Goal: Task Accomplishment & Management: Manage account settings

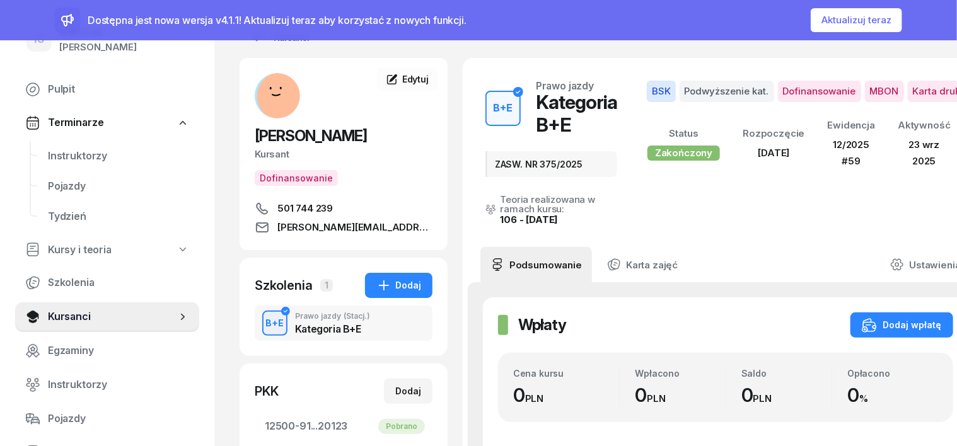
click at [871, 18] on button "Aktualizuj teraz" at bounding box center [856, 20] width 91 height 24
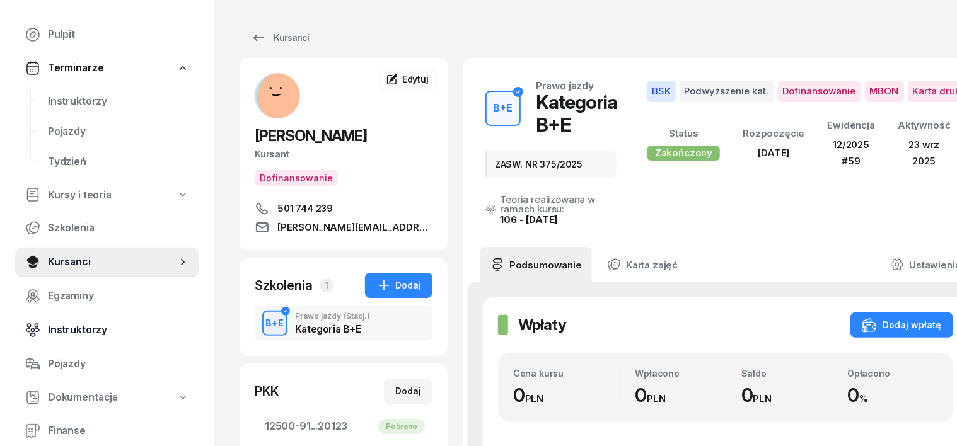
scroll to position [78, 0]
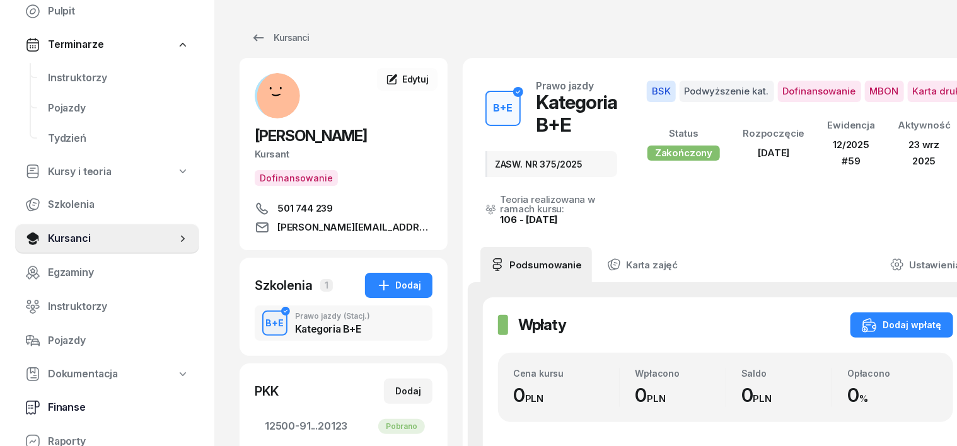
click at [26, 409] on icon at bounding box center [31, 408] width 10 height 13
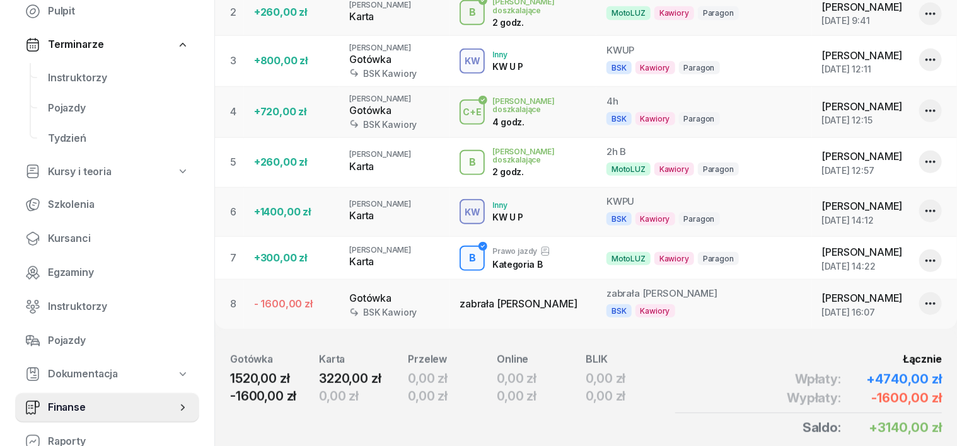
scroll to position [458, 0]
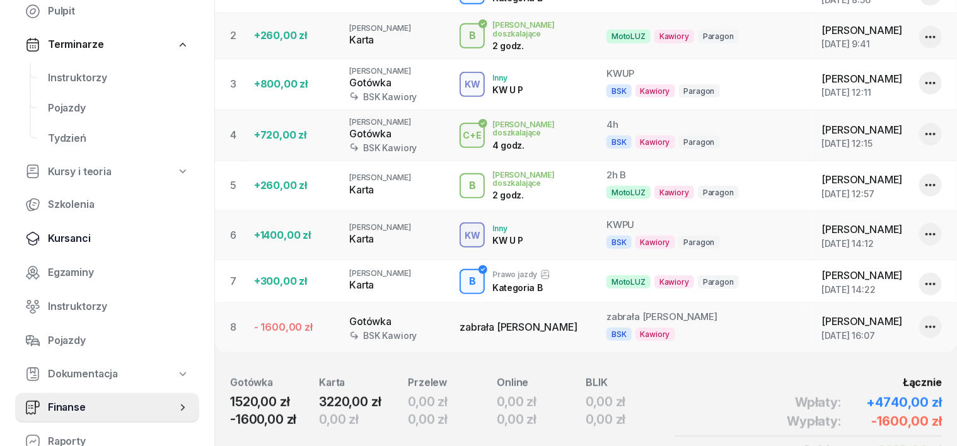
click at [81, 238] on span "Kursanci" at bounding box center [118, 239] width 141 height 16
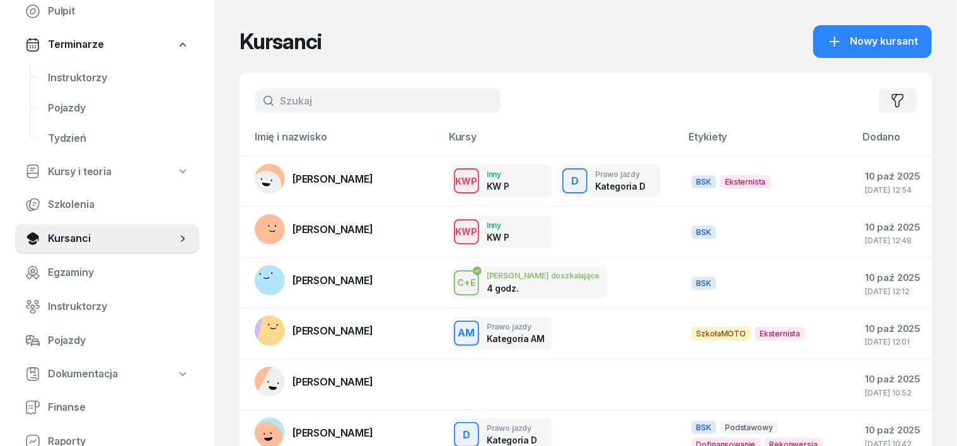
click at [255, 95] on input "text" at bounding box center [378, 100] width 246 height 25
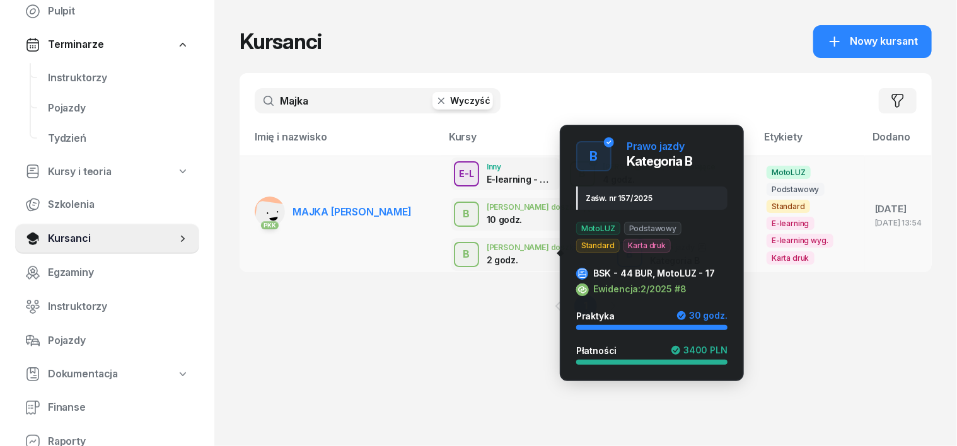
type input "Majka"
click at [621, 247] on div "B" at bounding box center [629, 254] width 17 height 21
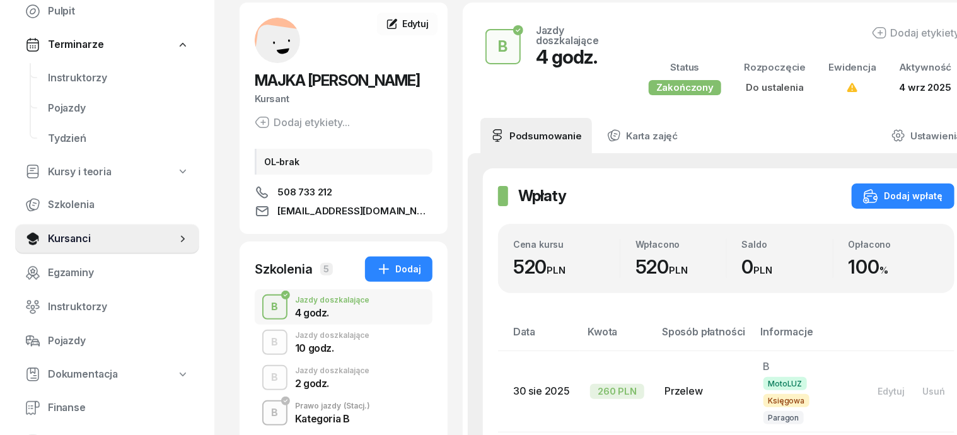
scroll to position [78, 0]
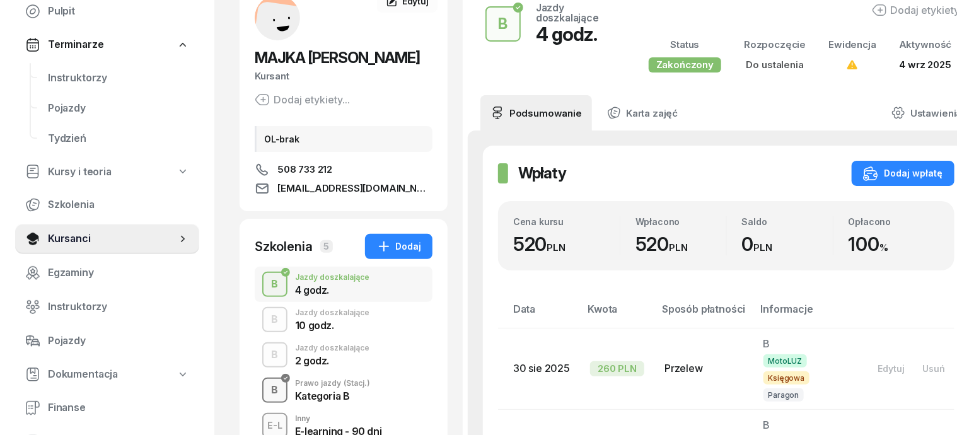
click at [267, 391] on div "B" at bounding box center [275, 390] width 17 height 21
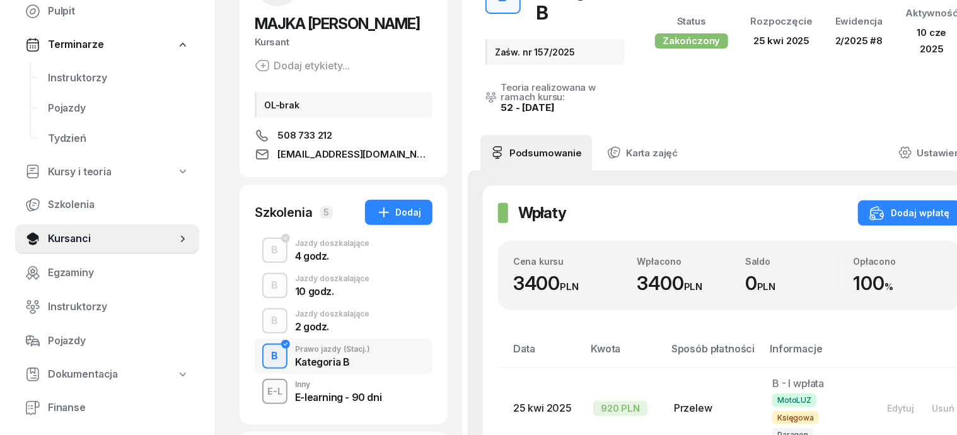
scroll to position [158, 0]
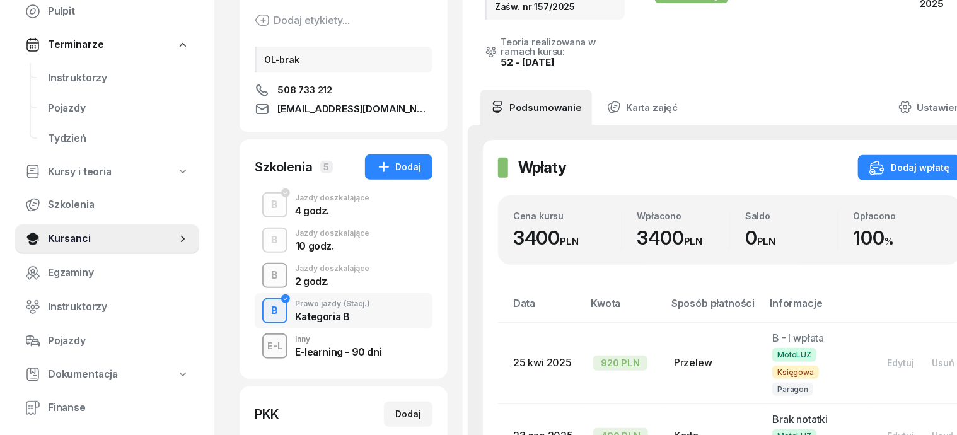
click at [267, 282] on div "B" at bounding box center [275, 275] width 17 height 21
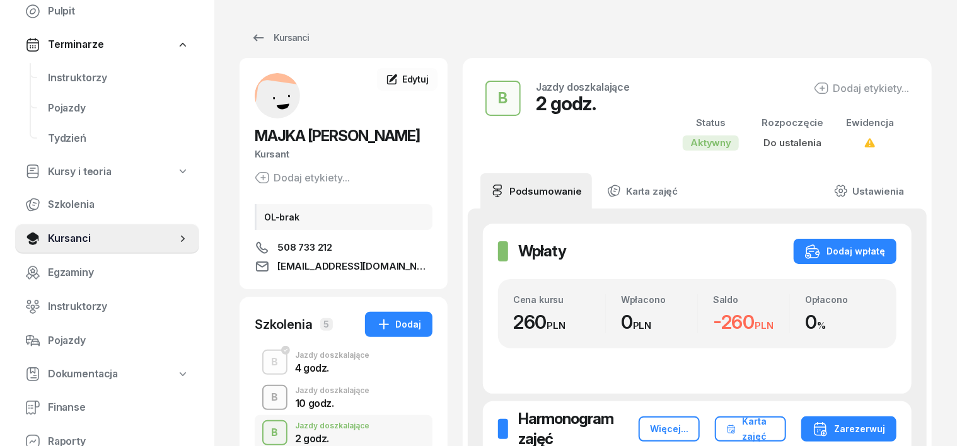
click at [267, 399] on div "B" at bounding box center [275, 397] width 17 height 21
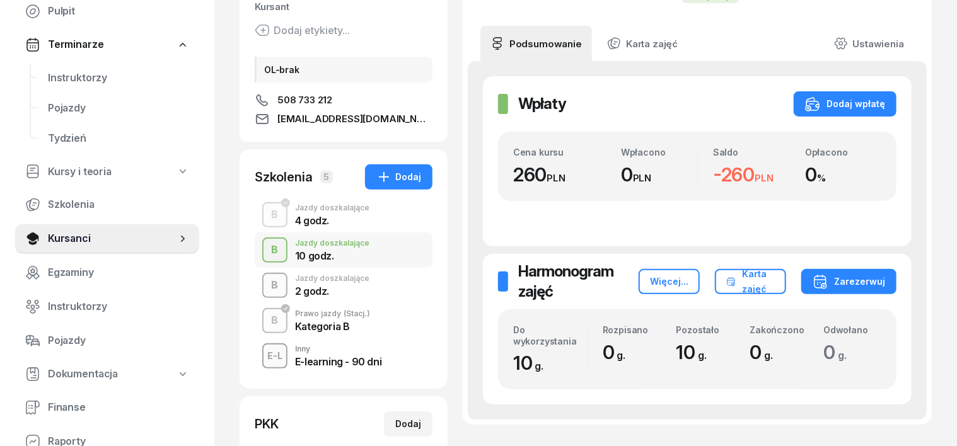
scroll to position [158, 0]
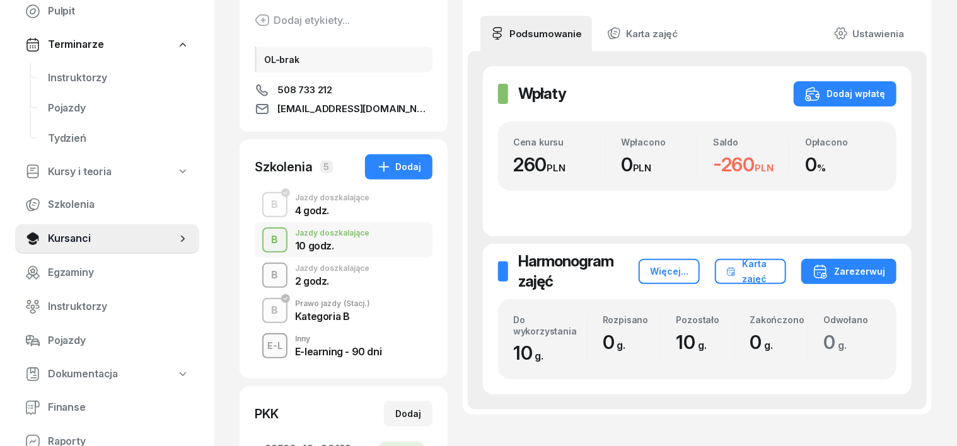
click at [267, 272] on div "B" at bounding box center [275, 275] width 17 height 21
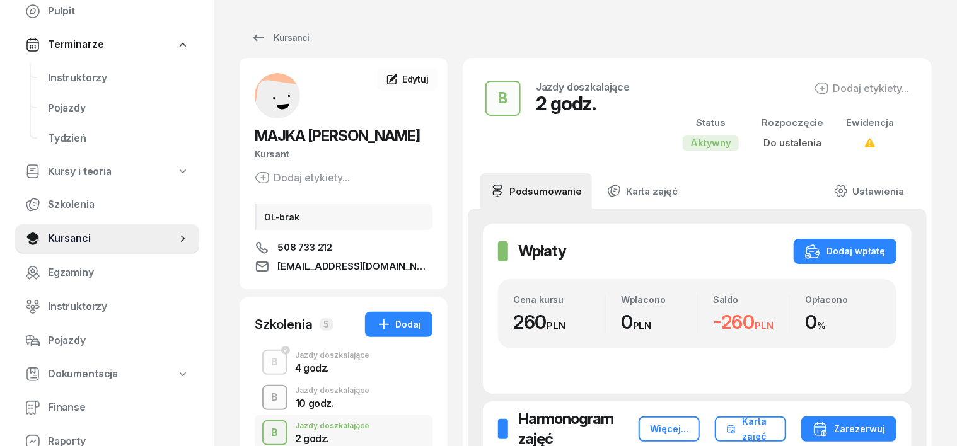
click at [267, 400] on div "B" at bounding box center [275, 397] width 17 height 21
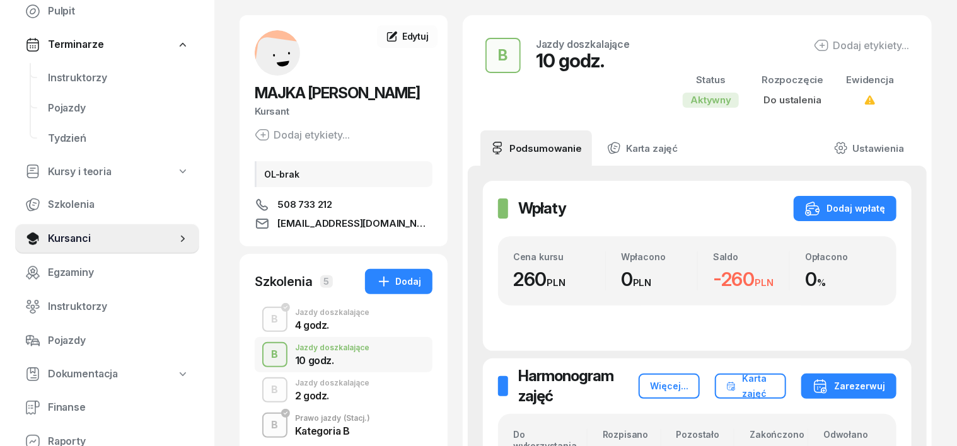
scroll to position [78, 0]
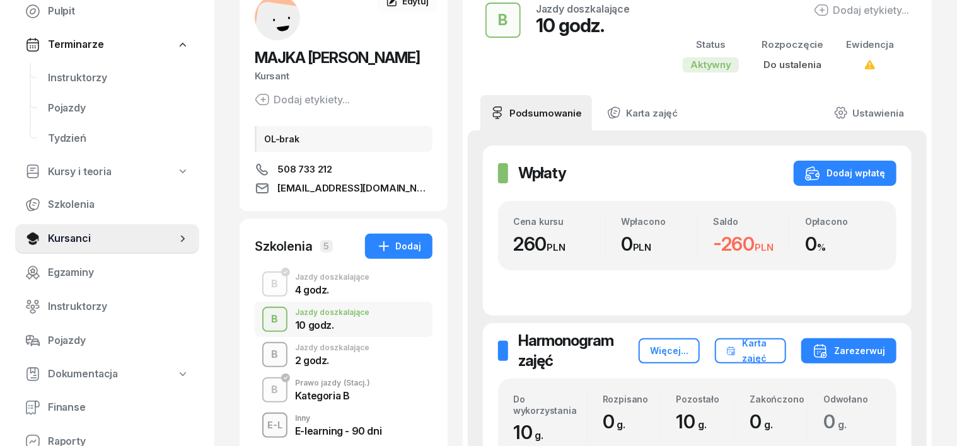
click at [267, 353] on div "B" at bounding box center [275, 354] width 17 height 21
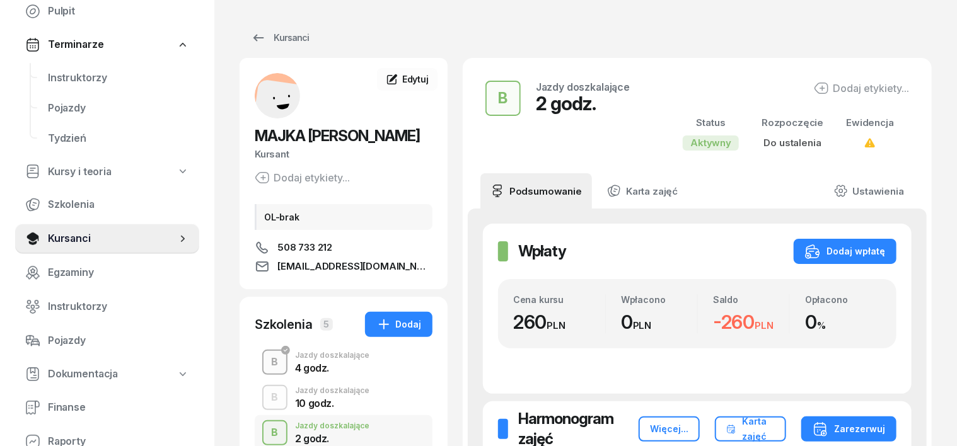
click at [267, 368] on div "B" at bounding box center [275, 362] width 17 height 21
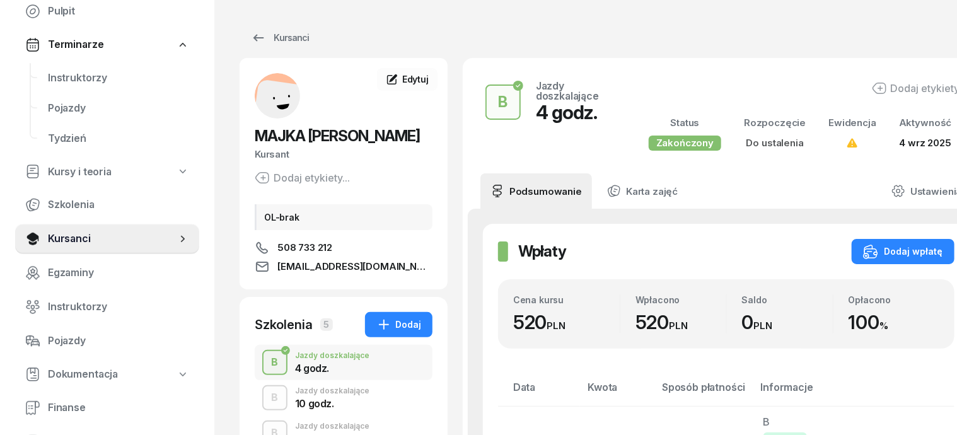
scroll to position [79, 0]
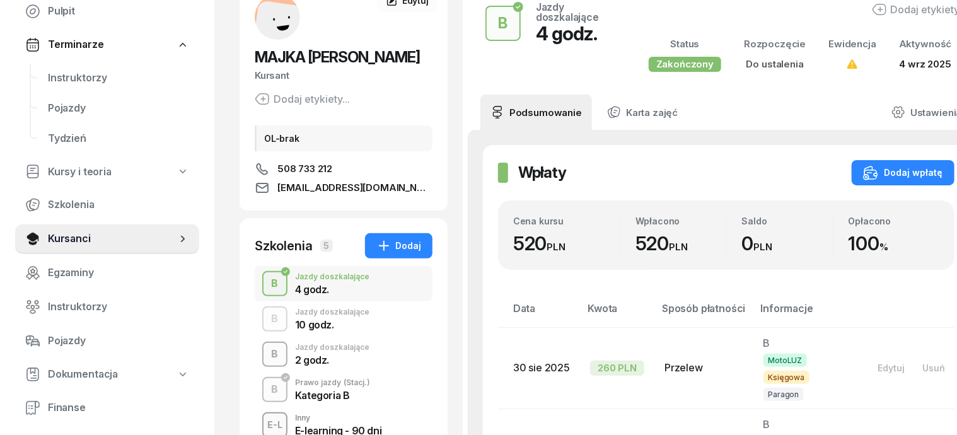
click at [267, 356] on div "B" at bounding box center [275, 354] width 17 height 21
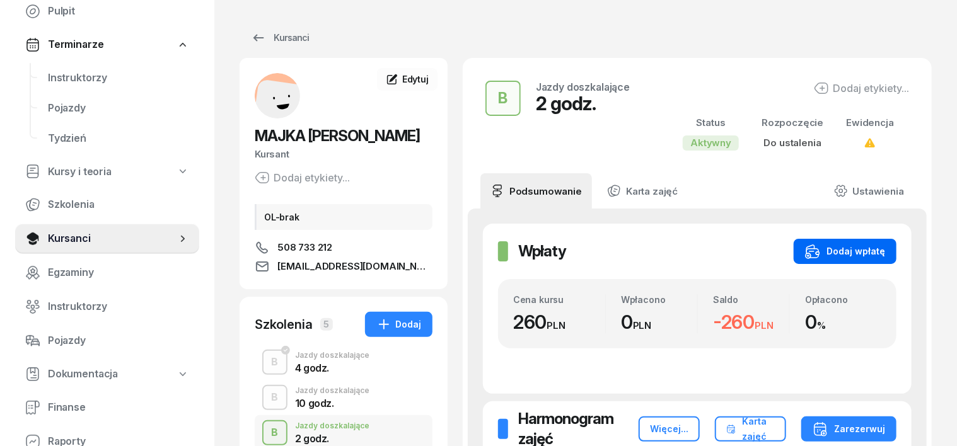
click at [857, 252] on div "Dodaj wpłatę" at bounding box center [845, 251] width 80 height 15
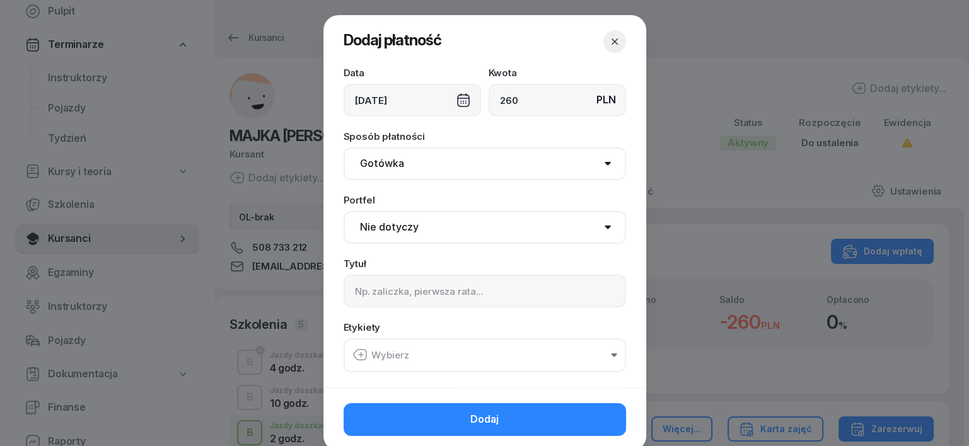
type input "260"
click at [373, 165] on select "Gotówka Karta Przelew Płatności online BLIK" at bounding box center [485, 164] width 282 height 33
select select "transfer"
click at [344, 148] on select "Gotówka Karta Przelew Płatności online BLIK" at bounding box center [485, 164] width 282 height 33
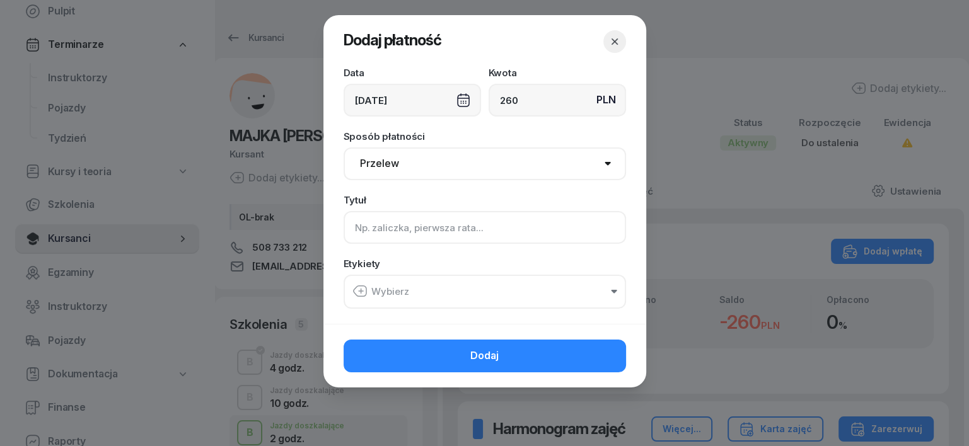
click at [352, 234] on input at bounding box center [485, 227] width 282 height 33
type input "B uzup."
click at [356, 292] on icon "button" at bounding box center [359, 291] width 15 height 15
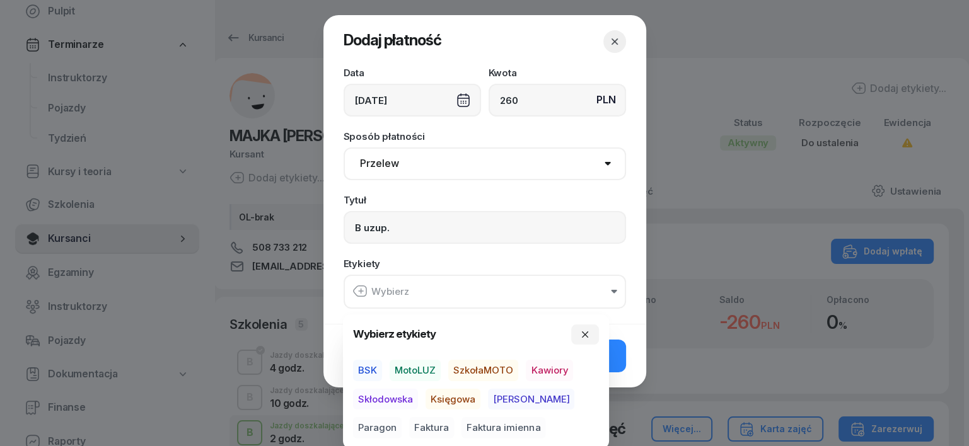
click at [423, 369] on span "MotoLUZ" at bounding box center [415, 370] width 51 height 21
click at [452, 403] on span "Księgowa" at bounding box center [453, 398] width 55 height 21
click at [402, 417] on span "Paragon" at bounding box center [377, 427] width 49 height 21
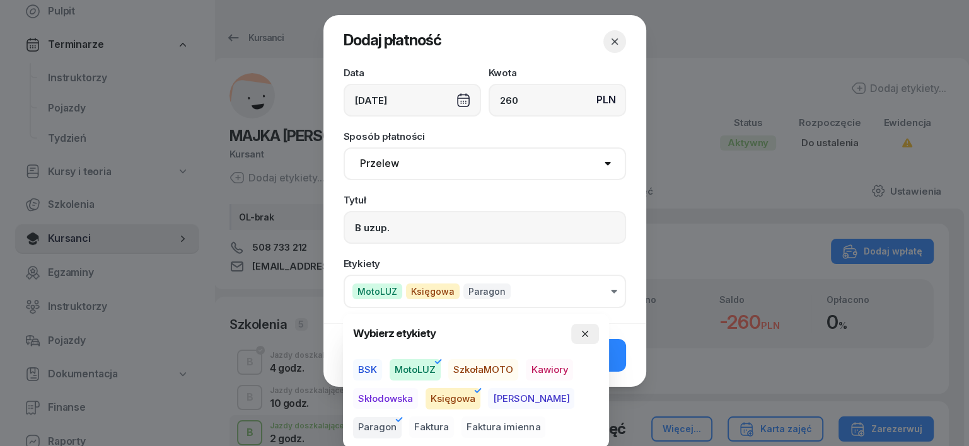
click at [584, 334] on icon "button" at bounding box center [585, 334] width 10 height 10
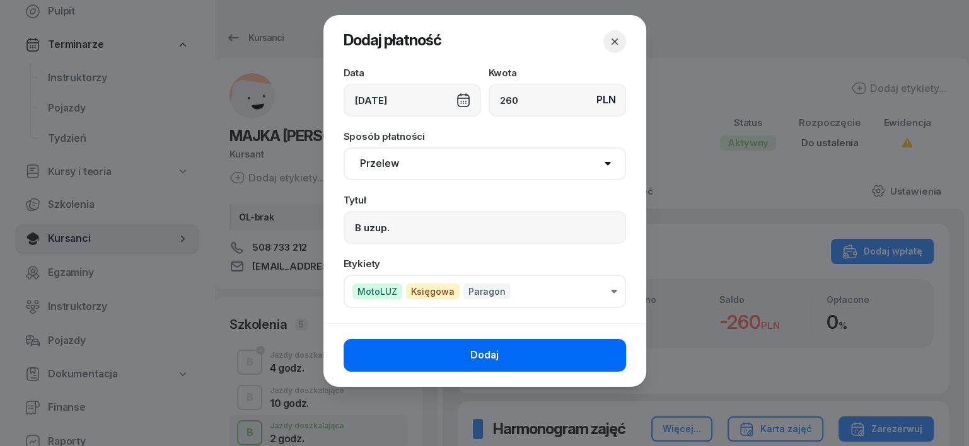
click at [601, 361] on button "Dodaj" at bounding box center [485, 355] width 282 height 33
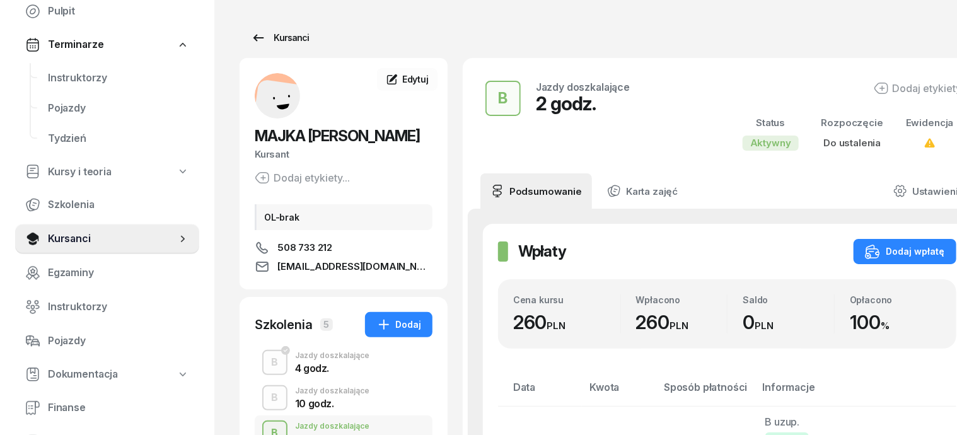
click at [276, 33] on div "Kursanci" at bounding box center [280, 37] width 58 height 15
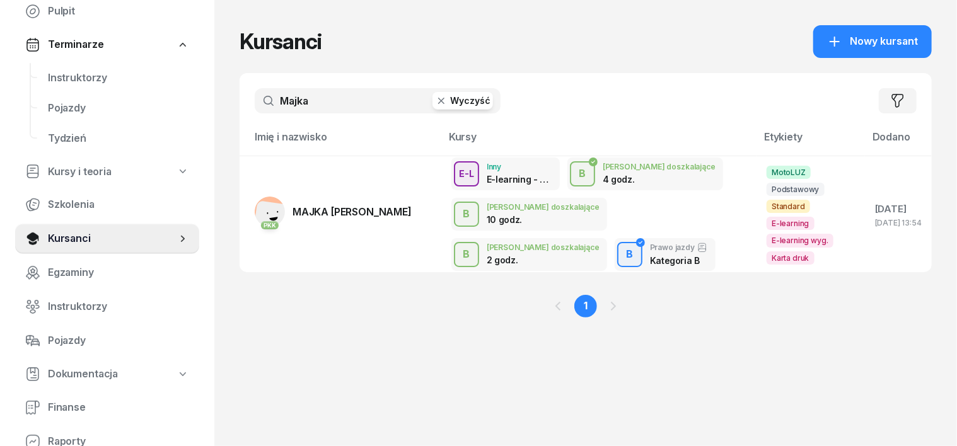
click at [435, 100] on icon "button" at bounding box center [441, 101] width 13 height 13
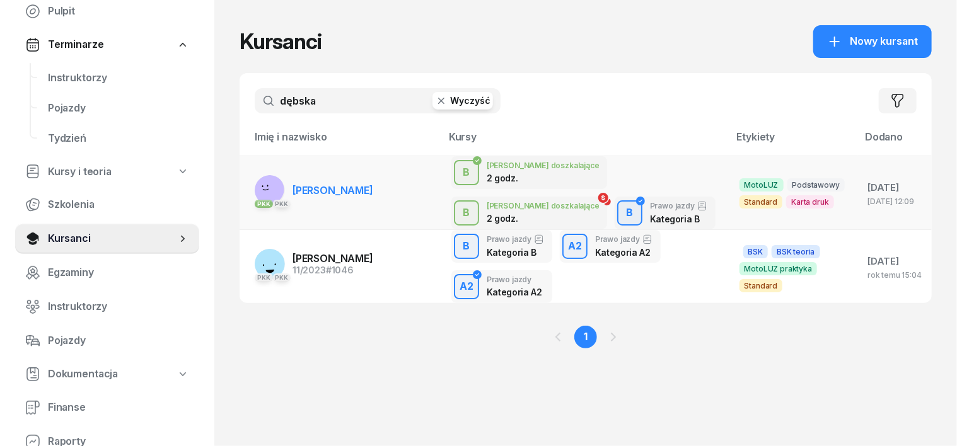
type input "dębska"
click at [250, 194] on rect at bounding box center [268, 189] width 37 height 37
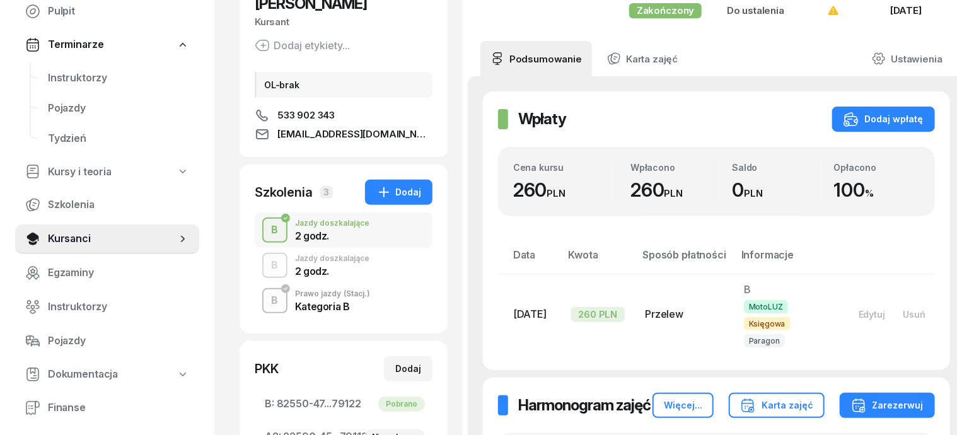
scroll to position [158, 0]
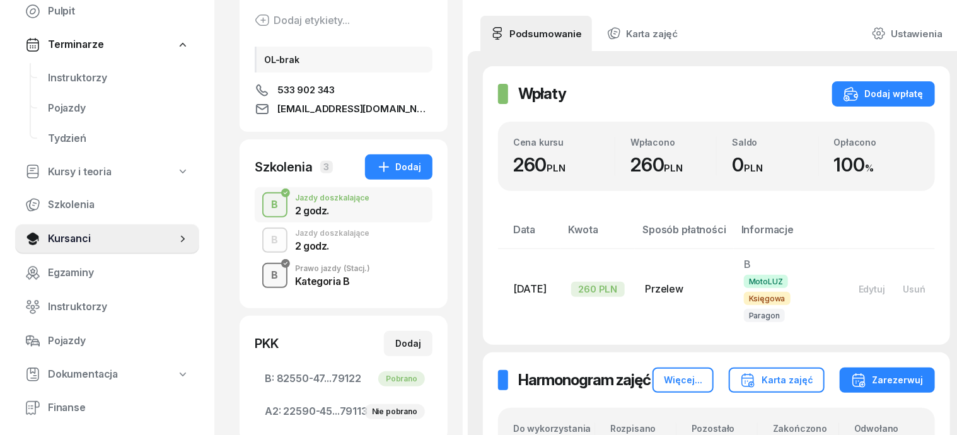
click at [267, 277] on div "B" at bounding box center [275, 275] width 17 height 21
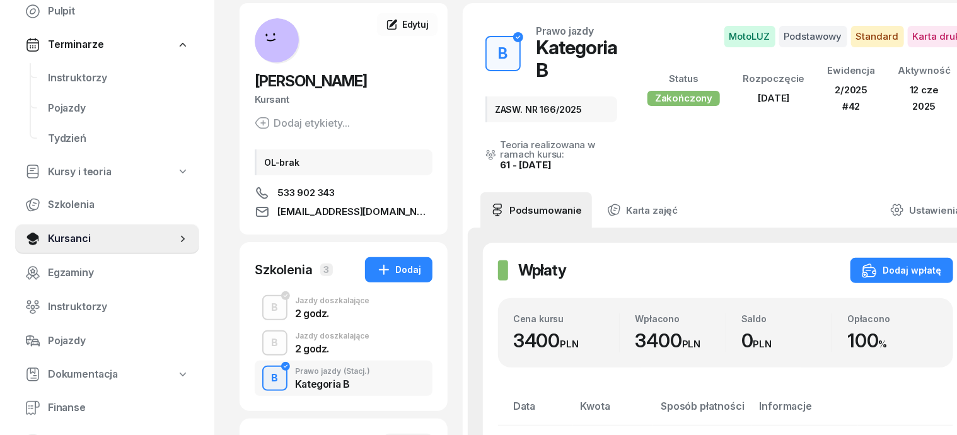
scroll to position [78, 0]
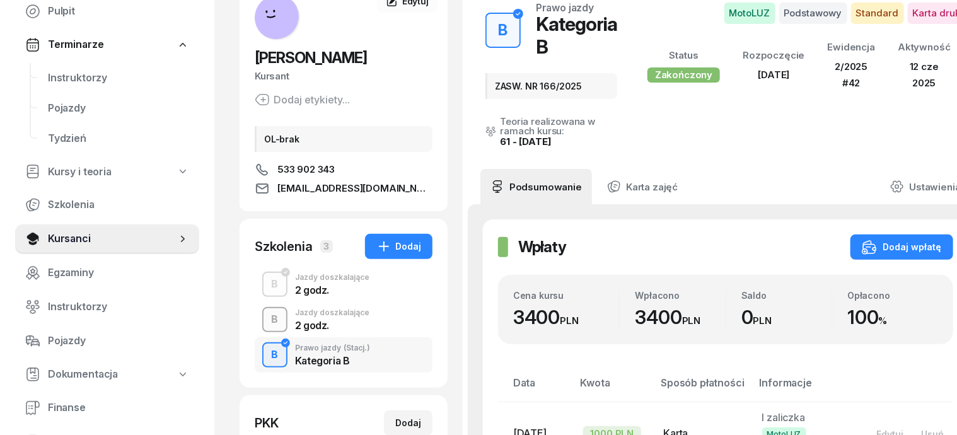
click at [267, 322] on div "B" at bounding box center [275, 319] width 17 height 21
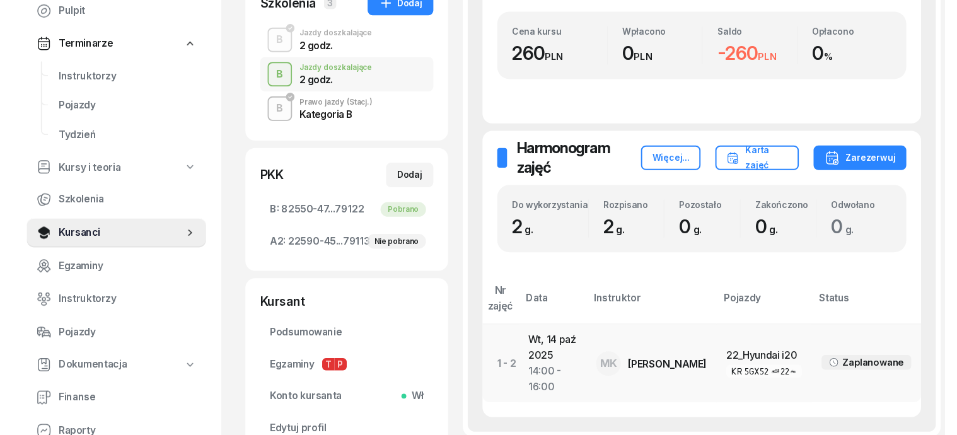
scroll to position [236, 0]
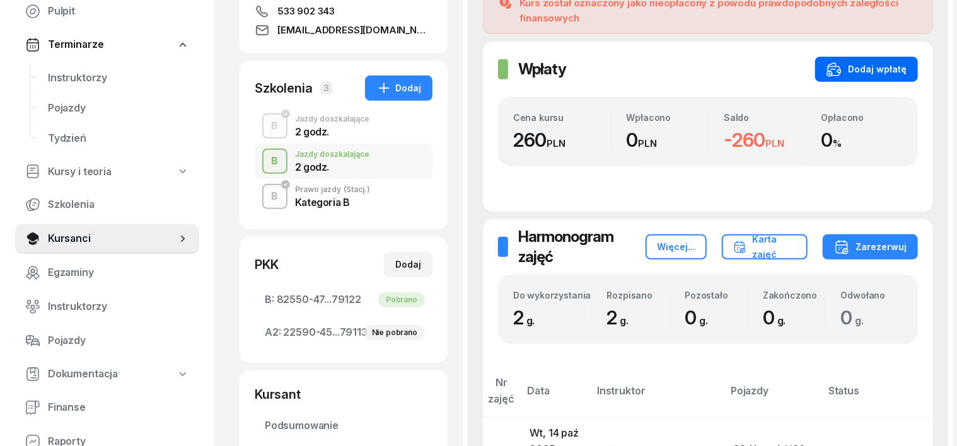
click at [888, 62] on div "Dodaj wpłatę" at bounding box center [867, 69] width 80 height 15
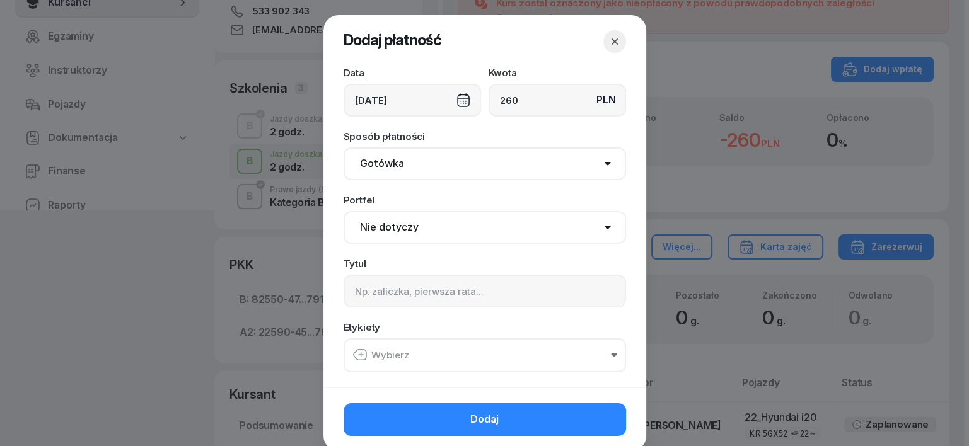
type input "260"
click at [381, 161] on select "Gotówka Karta Przelew Płatności online BLIK" at bounding box center [485, 164] width 282 height 33
select select "transfer"
click at [344, 148] on select "Gotówka Karta Przelew Płatności online BLIK" at bounding box center [485, 164] width 282 height 33
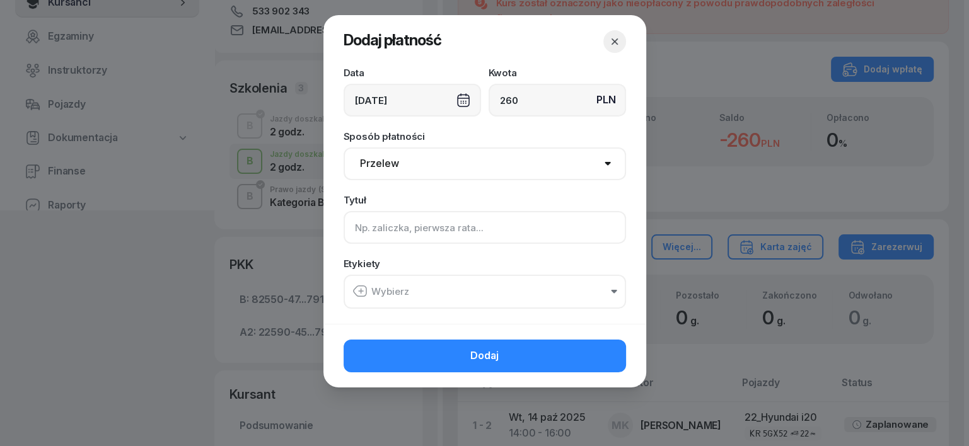
click at [358, 225] on input at bounding box center [485, 227] width 282 height 33
type input "b"
type input "B uzup."
click at [356, 291] on icon "button" at bounding box center [359, 291] width 15 height 15
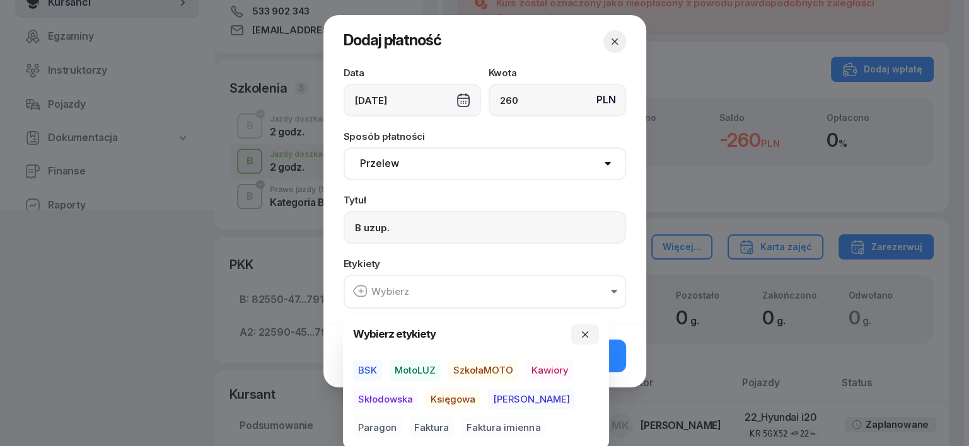
click at [417, 372] on span "MotoLUZ" at bounding box center [415, 370] width 51 height 21
click at [444, 404] on span "Księgowa" at bounding box center [453, 398] width 55 height 21
click at [402, 417] on span "Paragon" at bounding box center [377, 427] width 49 height 21
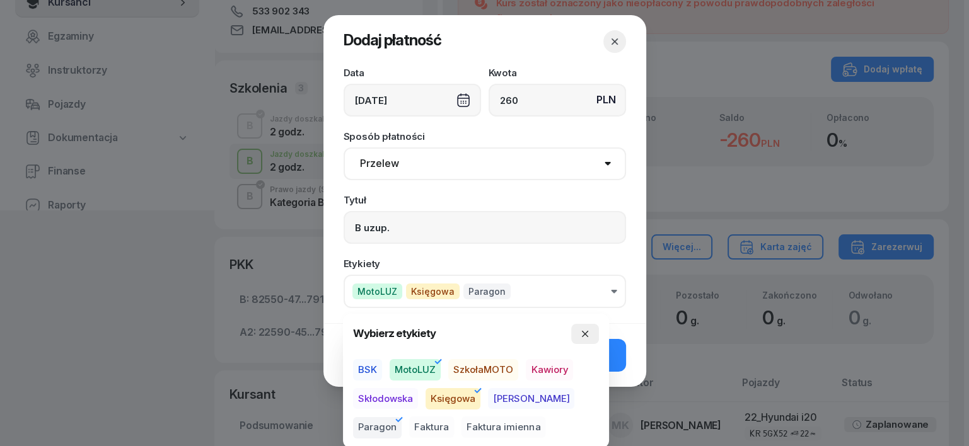
click at [593, 330] on button "button" at bounding box center [585, 334] width 28 height 20
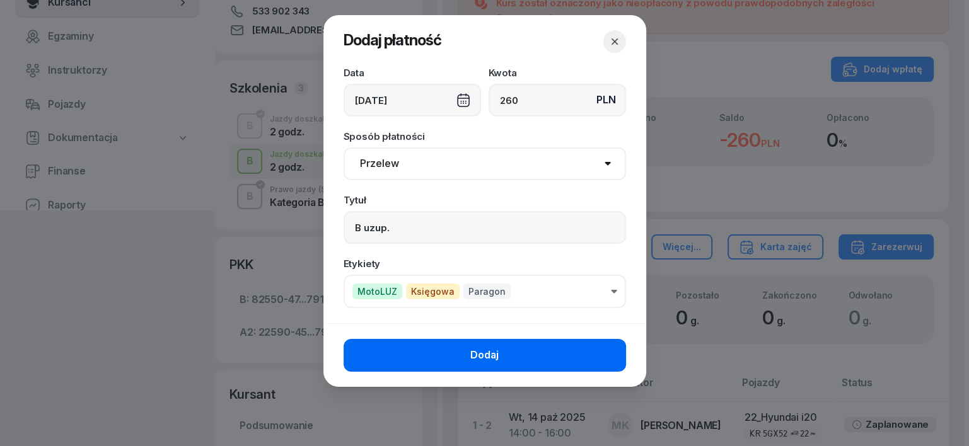
click at [557, 367] on button "Dodaj" at bounding box center [485, 355] width 282 height 33
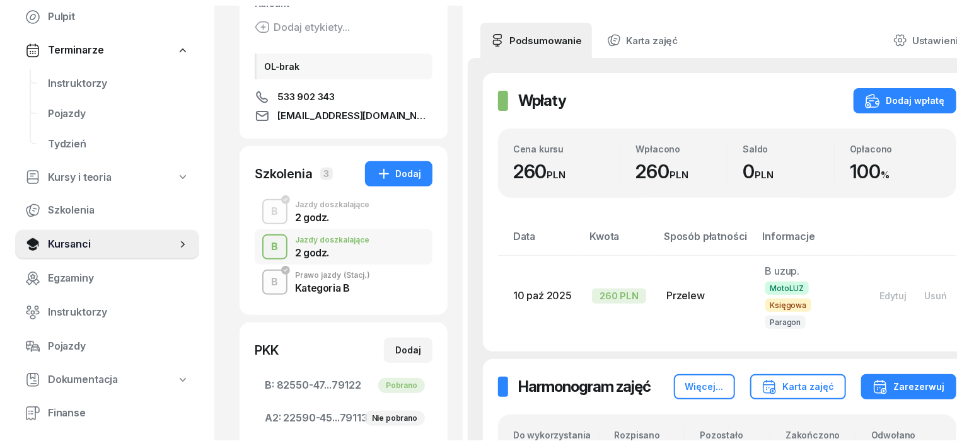
scroll to position [0, 0]
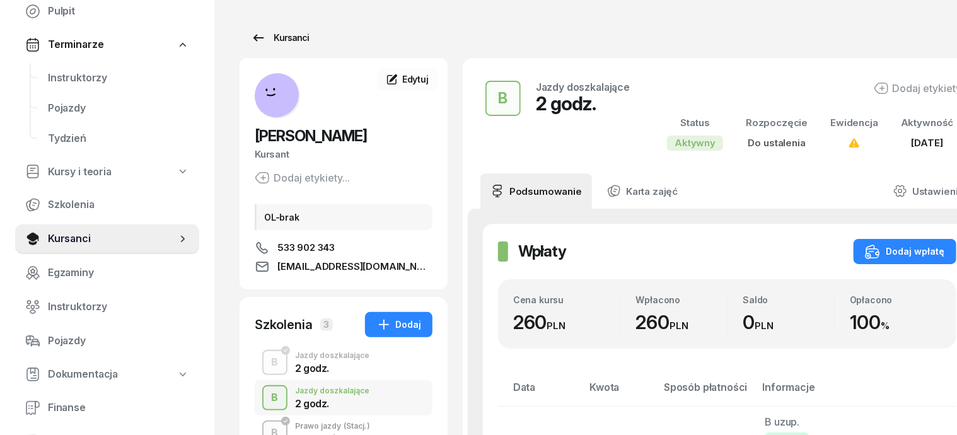
click at [258, 40] on div "Kursanci" at bounding box center [280, 37] width 58 height 15
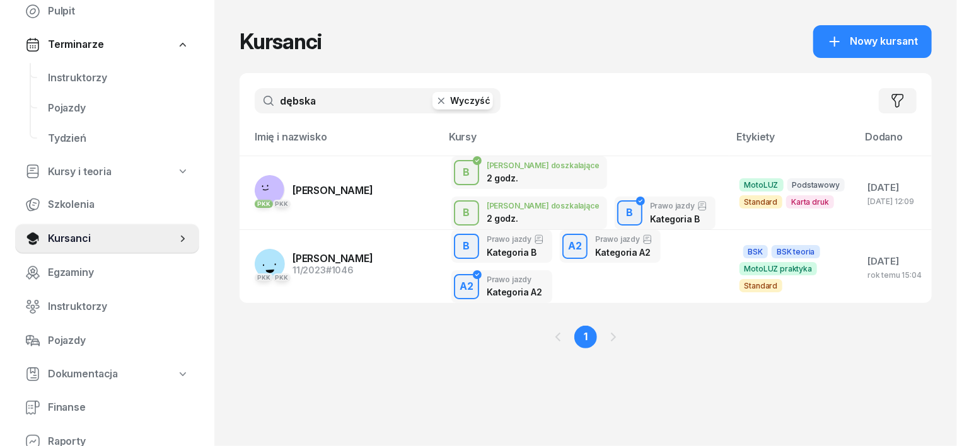
click at [435, 98] on icon "button" at bounding box center [441, 101] width 13 height 13
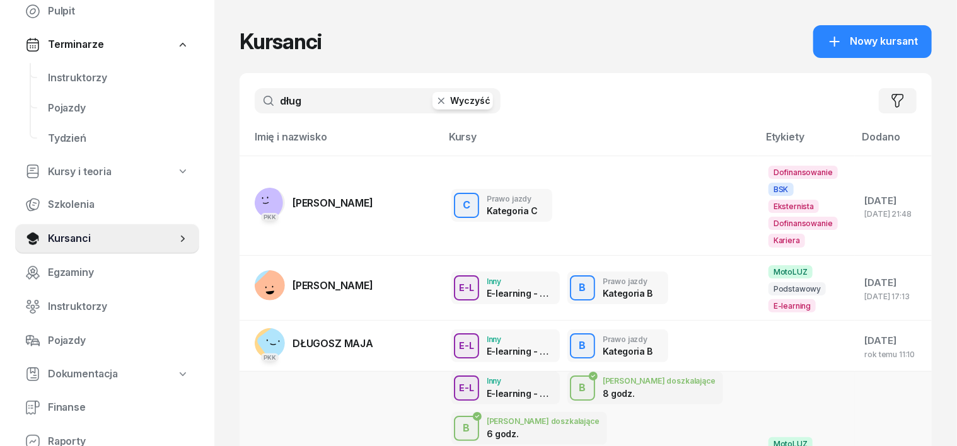
type input "dług"
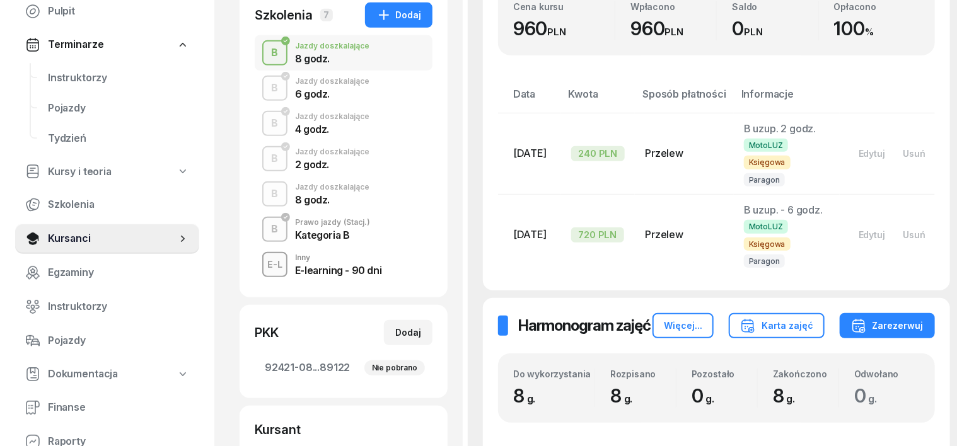
scroll to position [315, 0]
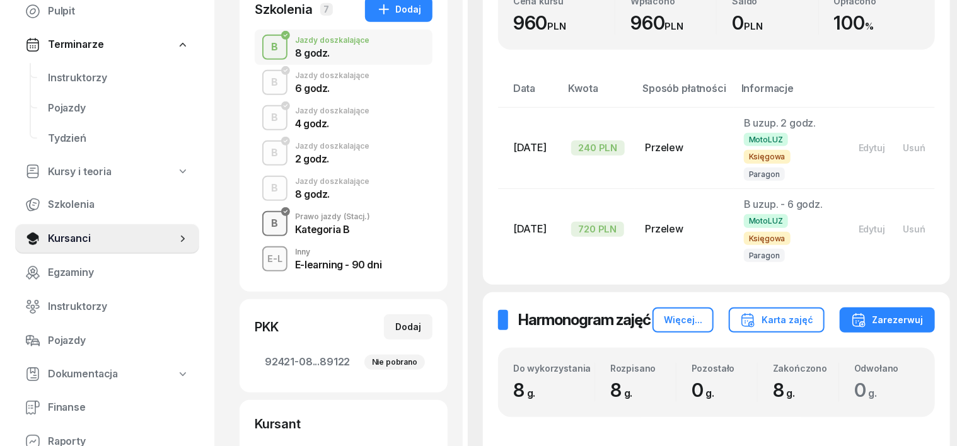
click at [267, 223] on div "B" at bounding box center [275, 223] width 17 height 21
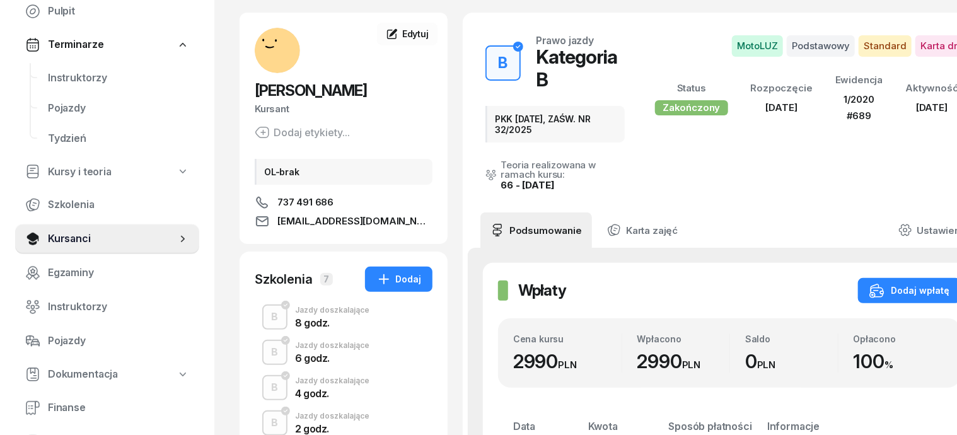
scroll to position [78, 0]
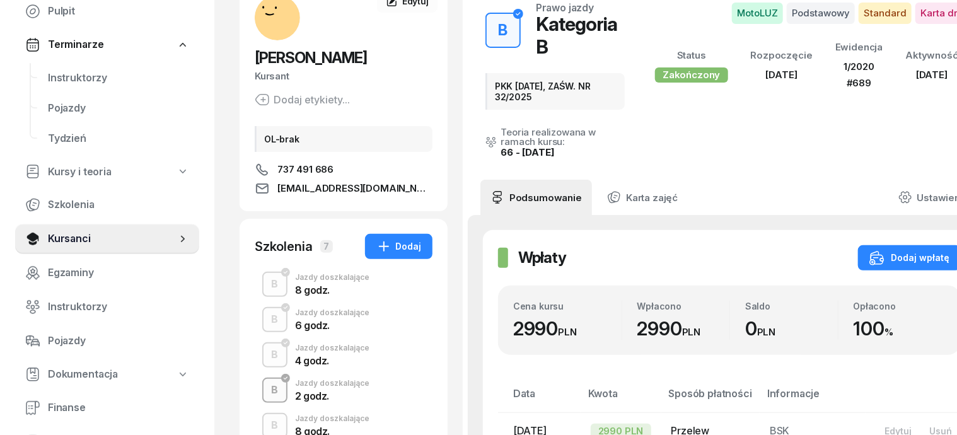
click at [267, 390] on div "B" at bounding box center [275, 390] width 17 height 21
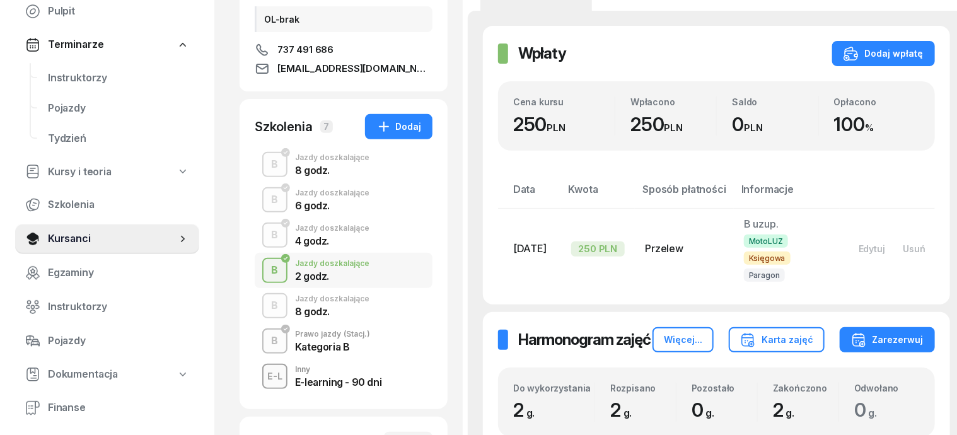
scroll to position [236, 0]
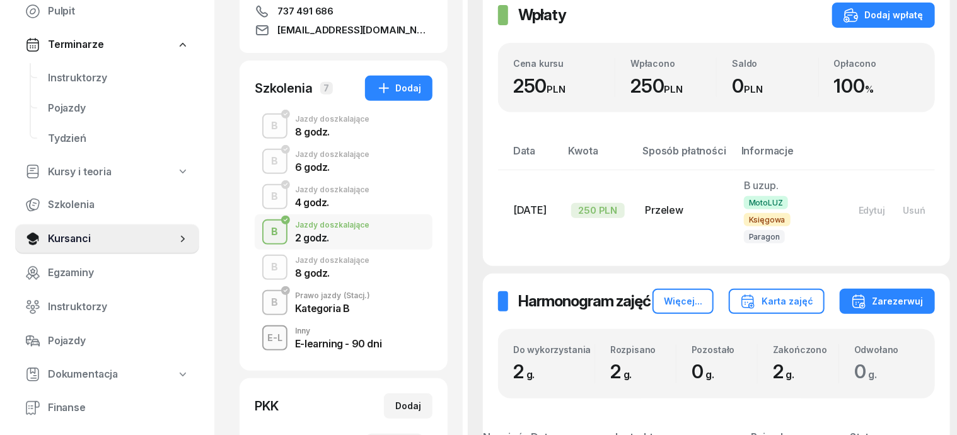
click at [267, 231] on div "B" at bounding box center [275, 231] width 17 height 21
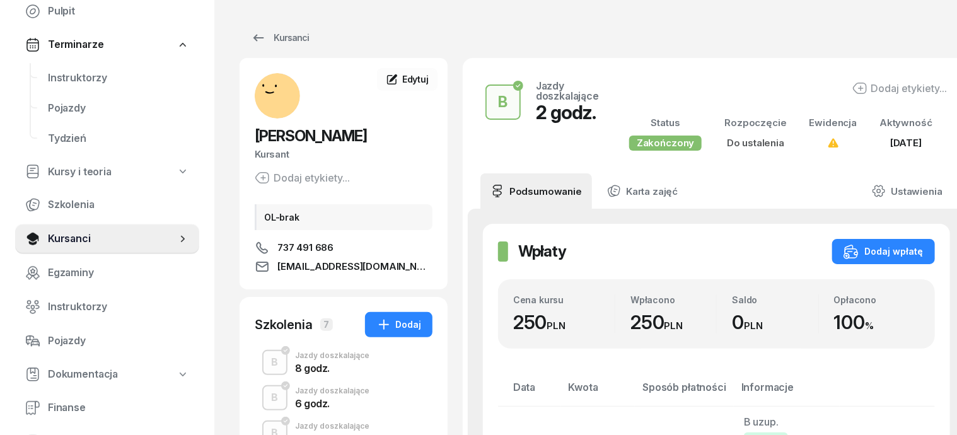
scroll to position [158, 0]
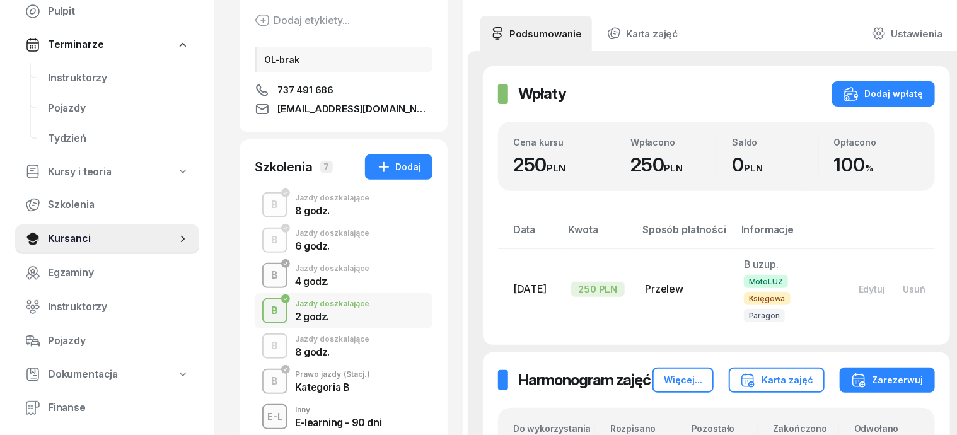
click at [267, 275] on div "B" at bounding box center [275, 275] width 17 height 21
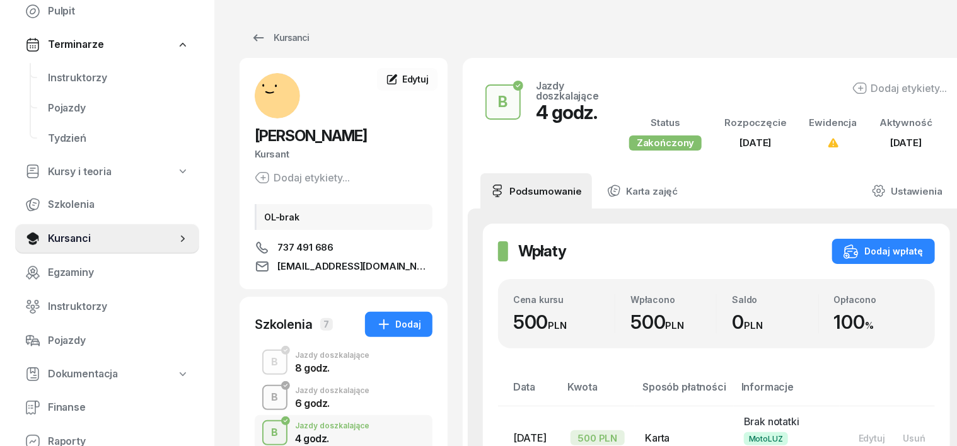
click at [267, 396] on div "B" at bounding box center [275, 397] width 17 height 21
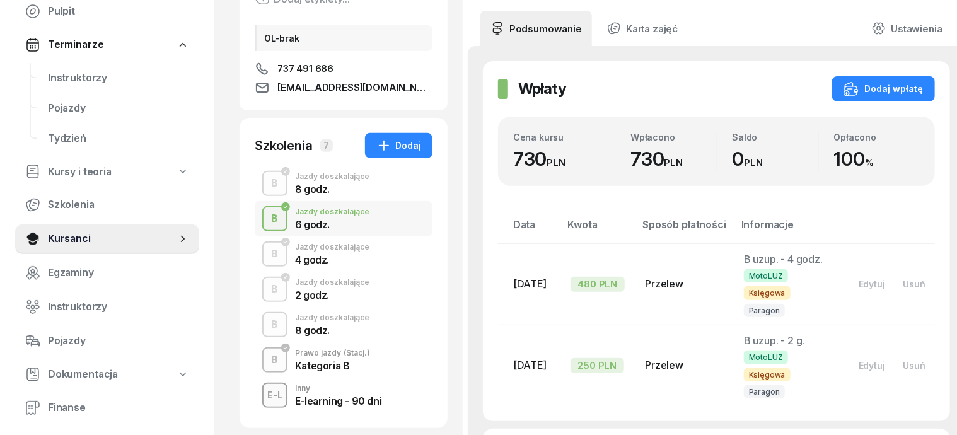
scroll to position [158, 0]
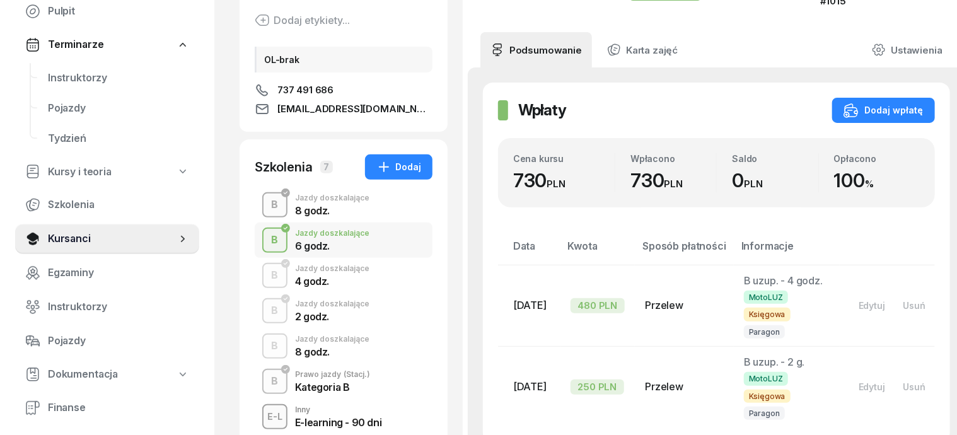
click at [267, 204] on div "B" at bounding box center [275, 204] width 17 height 21
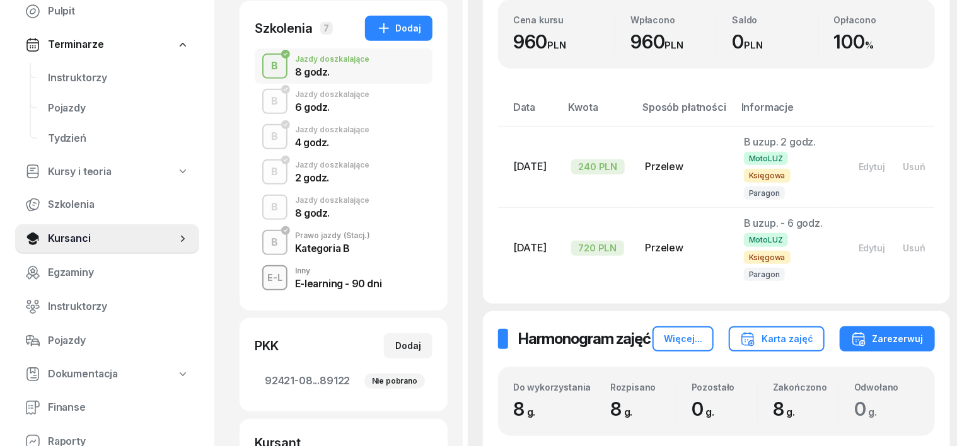
scroll to position [315, 0]
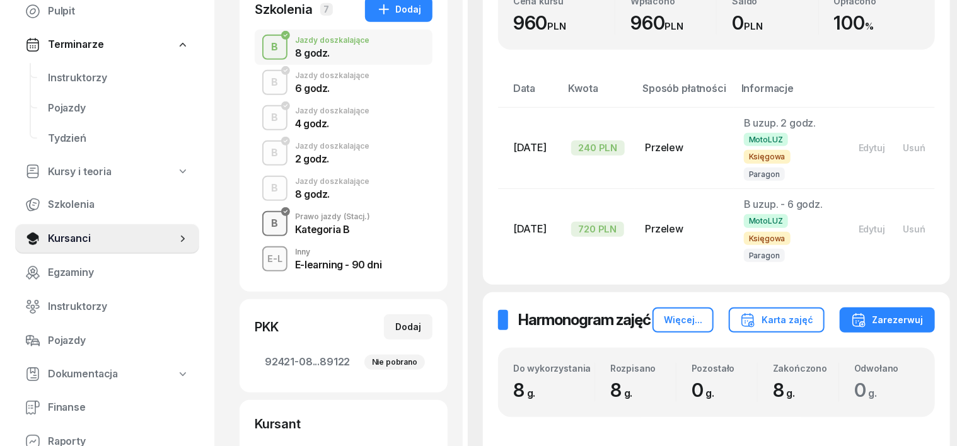
click at [267, 226] on div "B" at bounding box center [275, 223] width 17 height 21
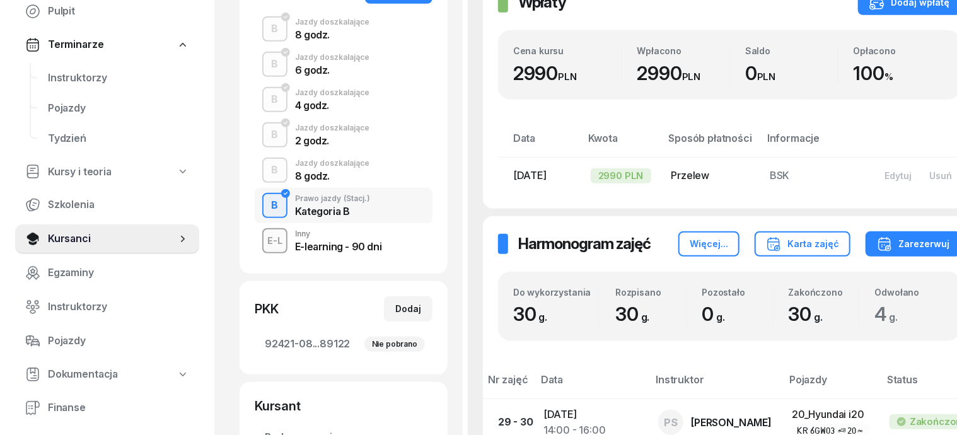
scroll to position [236, 0]
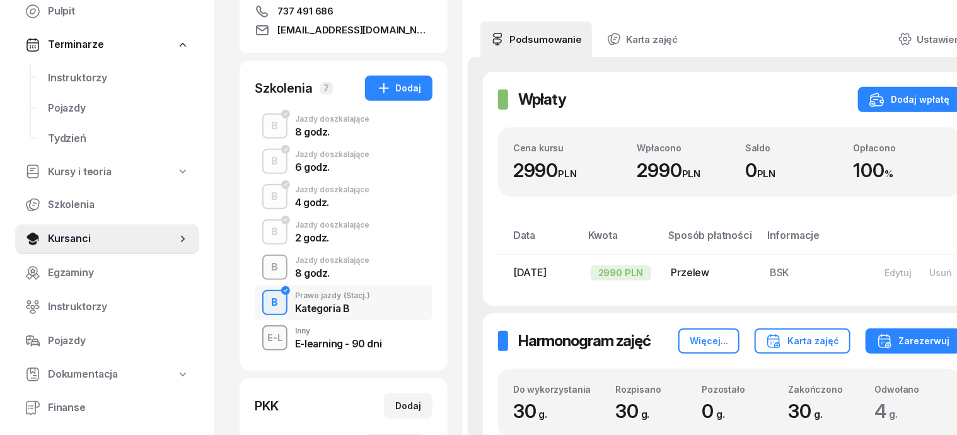
click at [267, 266] on div "B" at bounding box center [275, 267] width 17 height 21
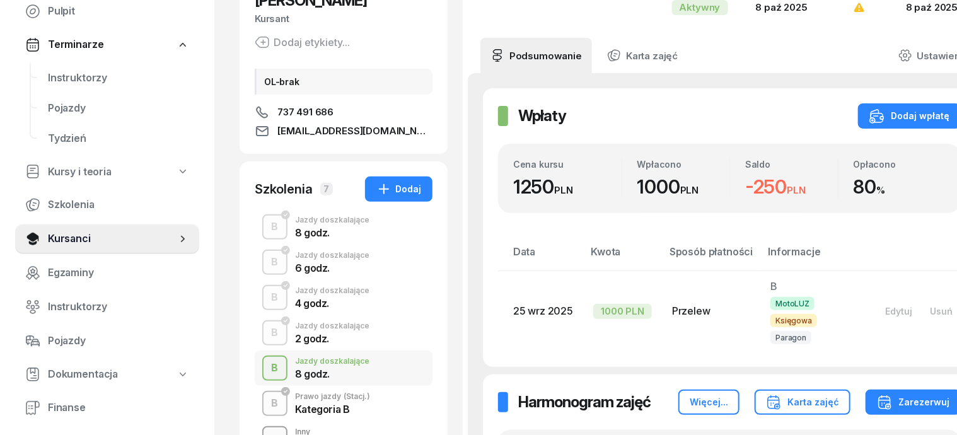
scroll to position [158, 0]
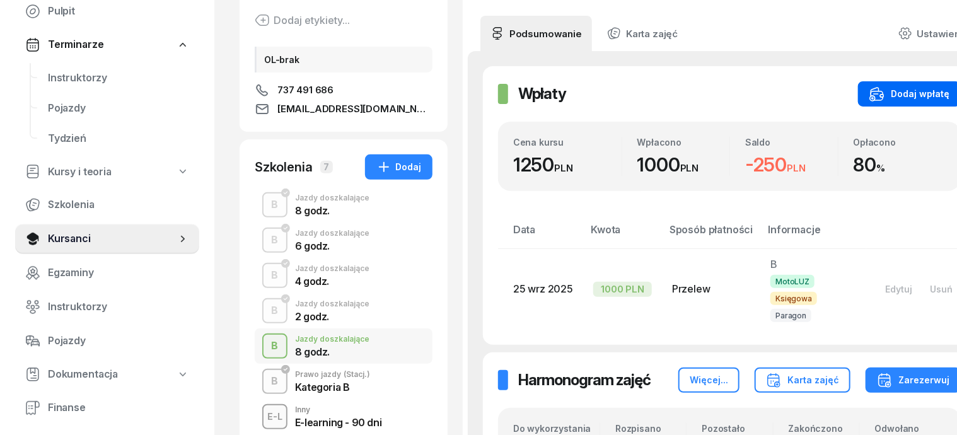
click at [886, 95] on div "Dodaj wpłatę" at bounding box center [909, 93] width 80 height 15
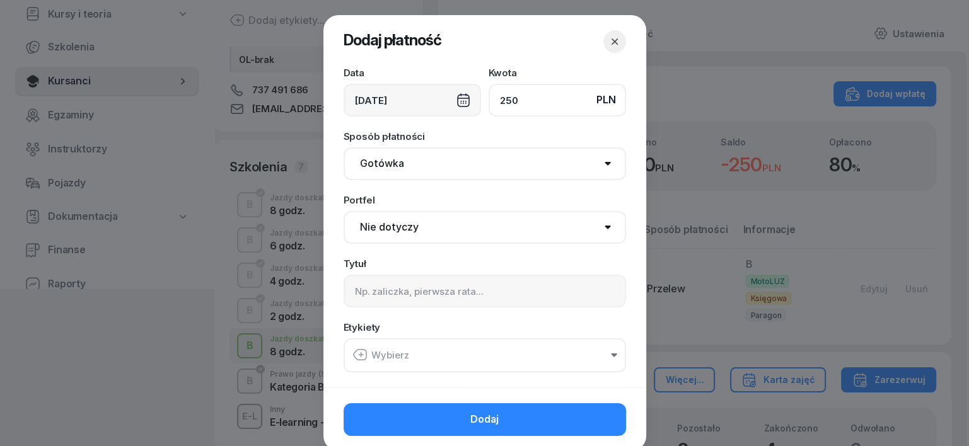
type input "250"
click at [375, 163] on select "Gotówka Karta Przelew Płatności online BLIK" at bounding box center [485, 164] width 282 height 33
select select "transfer"
click at [344, 148] on select "Gotówka Karta Przelew Płatności online BLIK" at bounding box center [485, 164] width 282 height 33
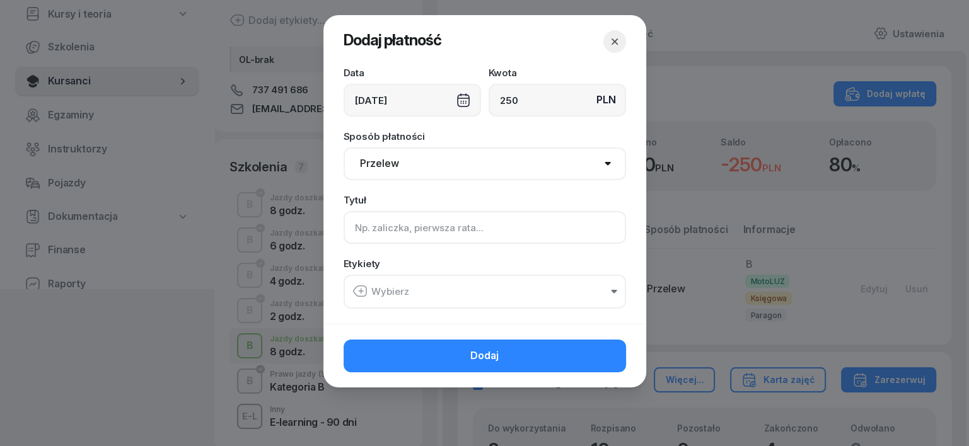
click at [362, 228] on input at bounding box center [485, 227] width 282 height 33
type input "B uzup."
click at [358, 295] on icon "button" at bounding box center [359, 291] width 15 height 15
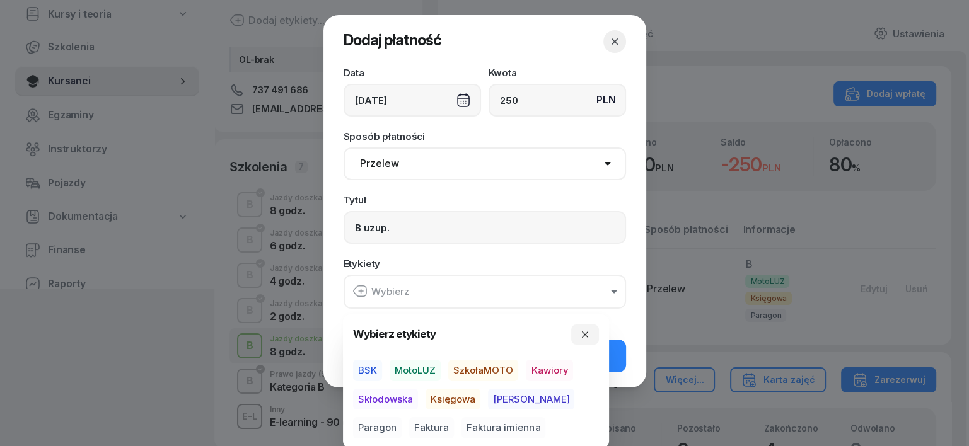
click at [415, 368] on span "MotoLUZ" at bounding box center [415, 370] width 51 height 21
click at [442, 398] on span "Księgowa" at bounding box center [453, 398] width 55 height 21
drag, startPoint x: 554, startPoint y: 396, endPoint x: 629, endPoint y: 333, distance: 97.5
click at [402, 417] on span "Paragon" at bounding box center [377, 427] width 49 height 21
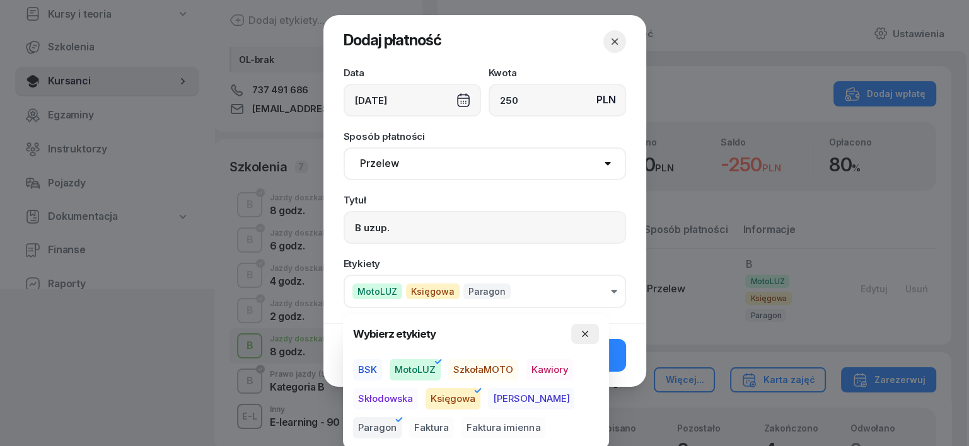
click at [588, 328] on button "button" at bounding box center [585, 334] width 28 height 20
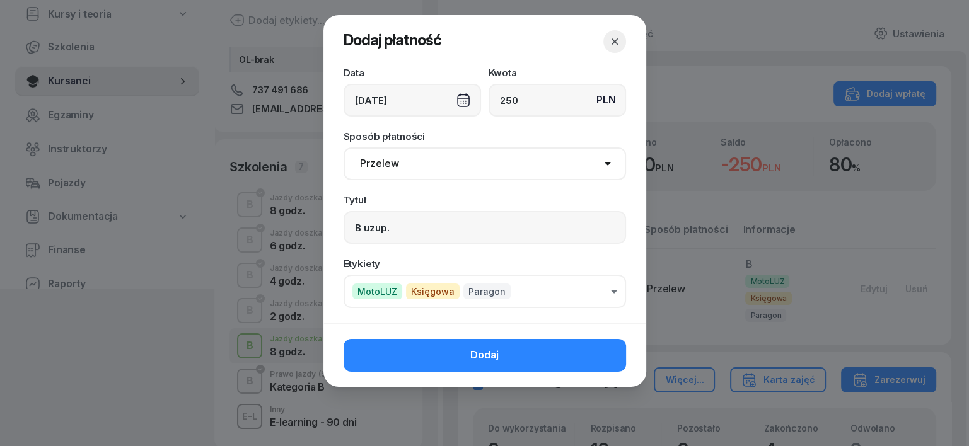
click at [599, 351] on button "Dodaj" at bounding box center [485, 355] width 282 height 33
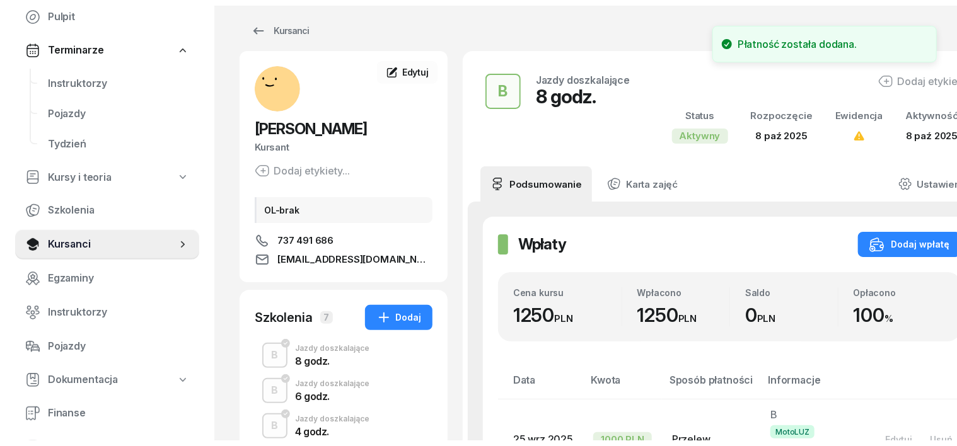
scroll to position [0, 0]
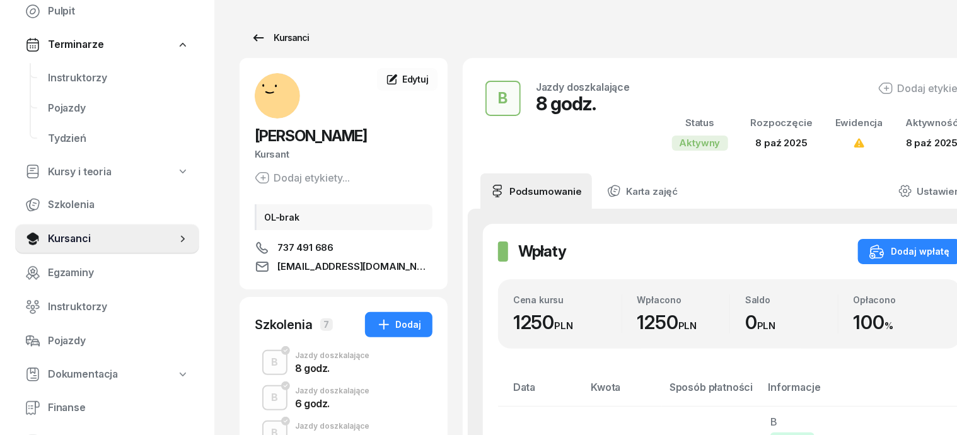
click at [263, 38] on div "Kursanci" at bounding box center [280, 37] width 58 height 15
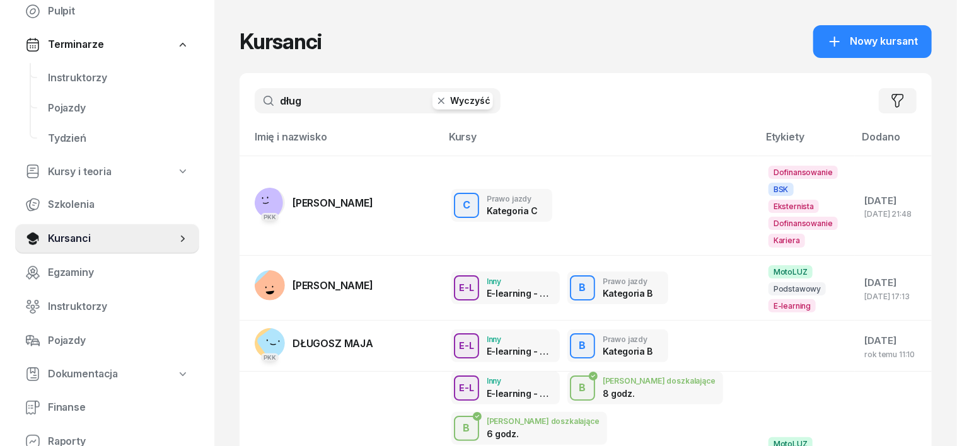
click at [435, 100] on icon "button" at bounding box center [441, 101] width 13 height 13
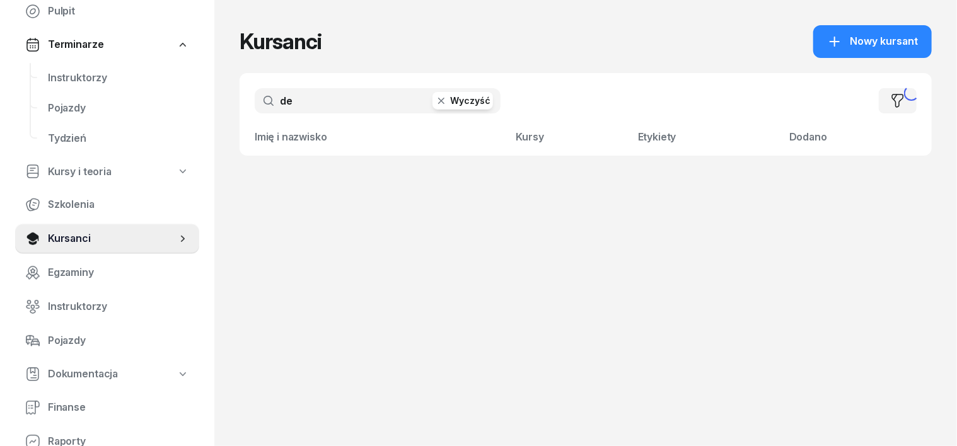
type input "d"
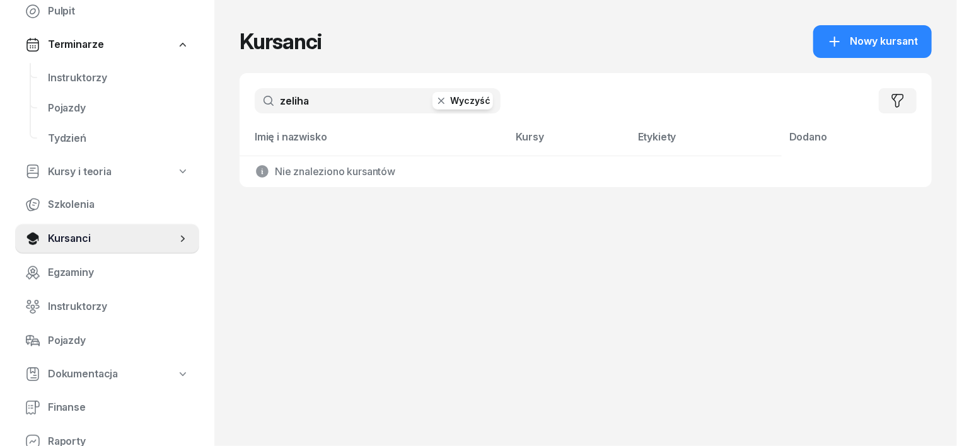
type input "zeliha"
click at [435, 96] on icon "button" at bounding box center [441, 101] width 13 height 13
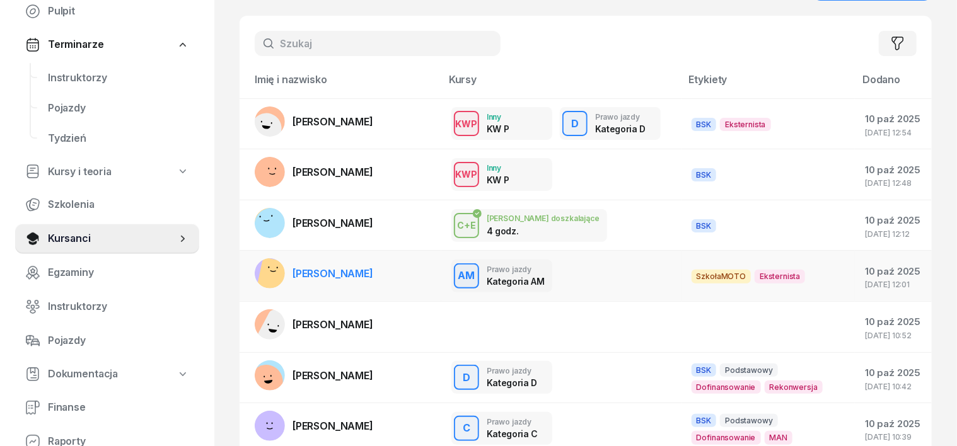
scroll to position [78, 0]
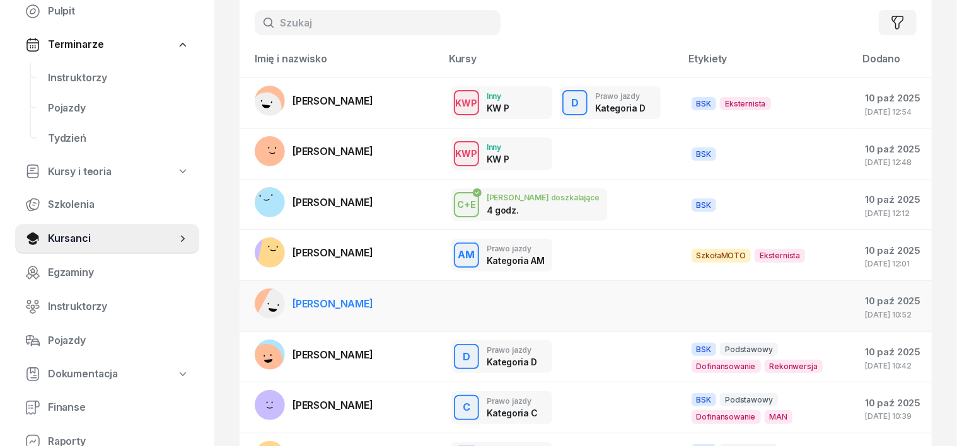
click at [256, 300] on rect at bounding box center [278, 309] width 45 height 45
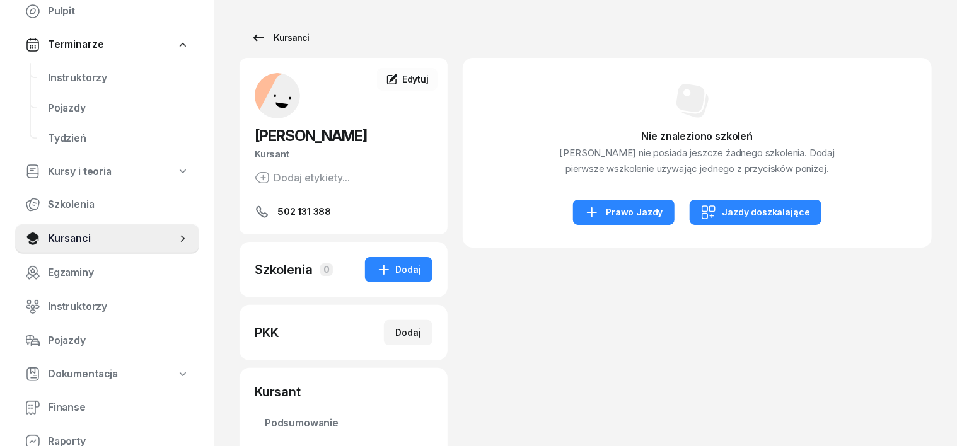
click at [265, 40] on div "Kursanci" at bounding box center [280, 37] width 58 height 15
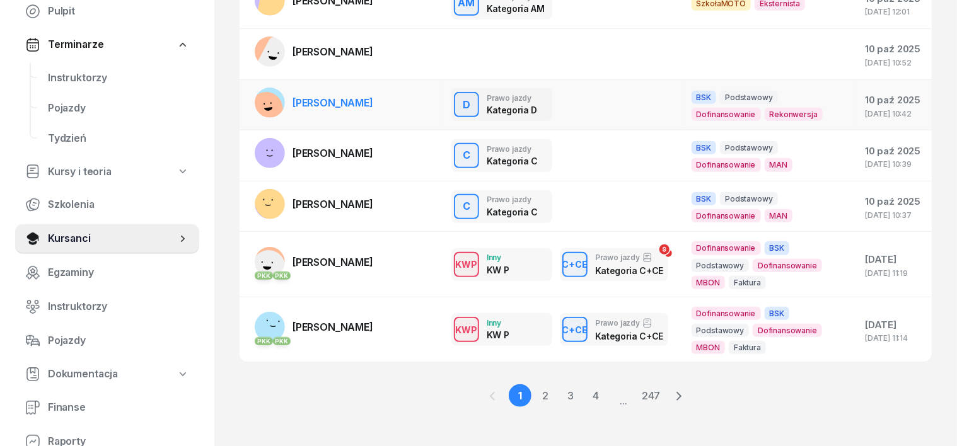
scroll to position [338, 0]
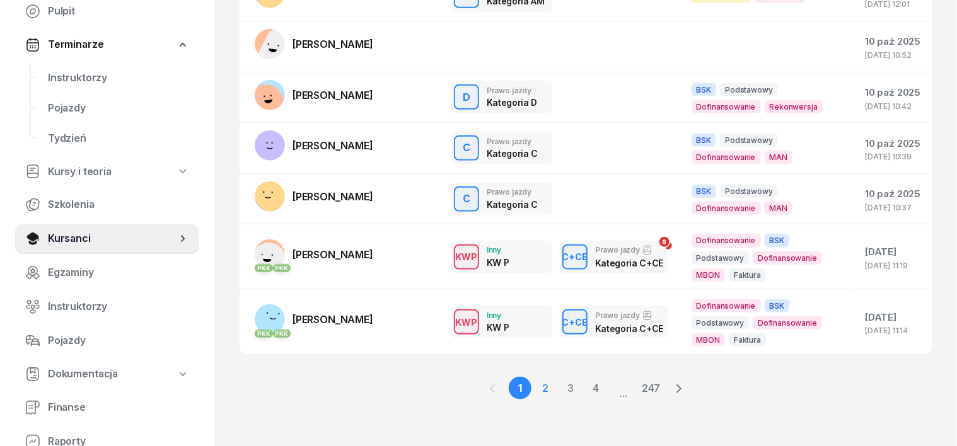
click at [545, 383] on link "2" at bounding box center [545, 388] width 23 height 23
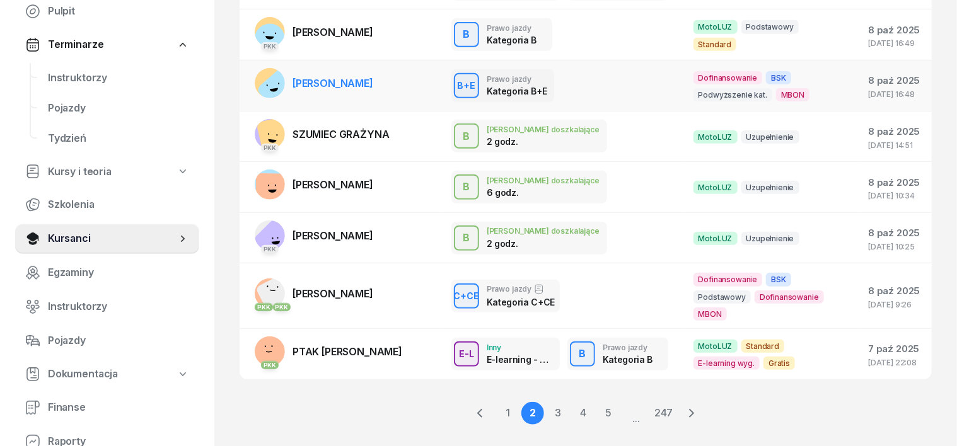
scroll to position [323, 0]
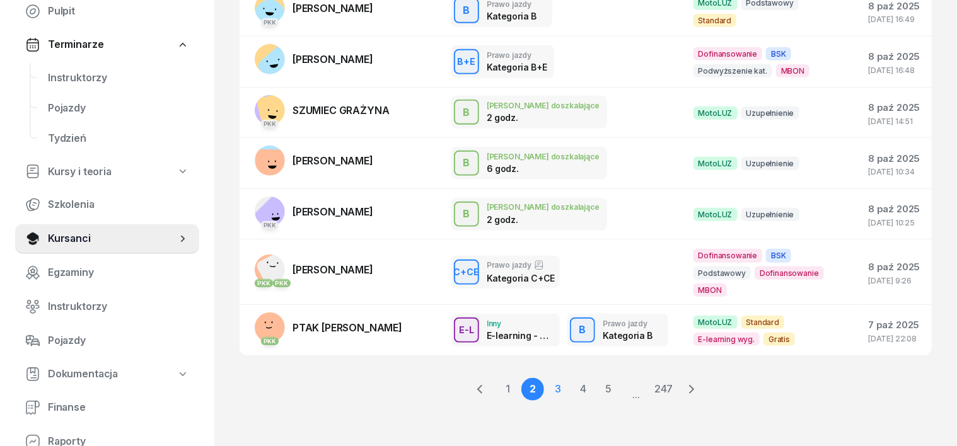
click at [556, 386] on link "3" at bounding box center [558, 389] width 23 height 23
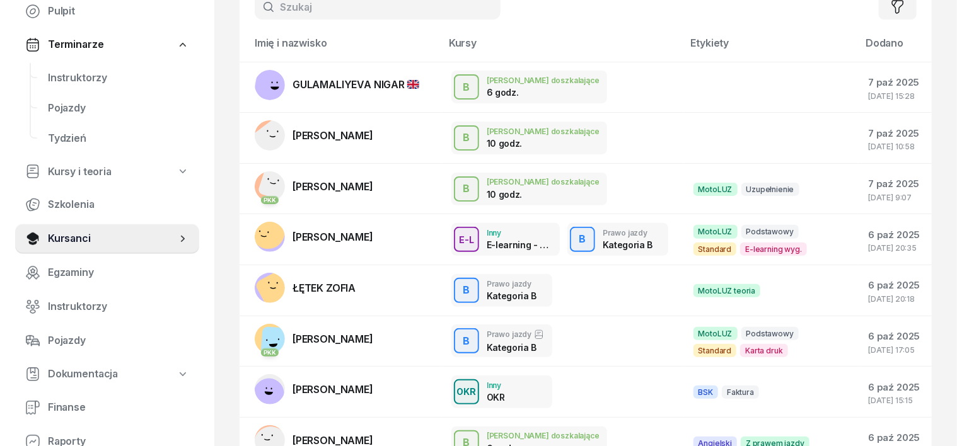
scroll to position [71, 0]
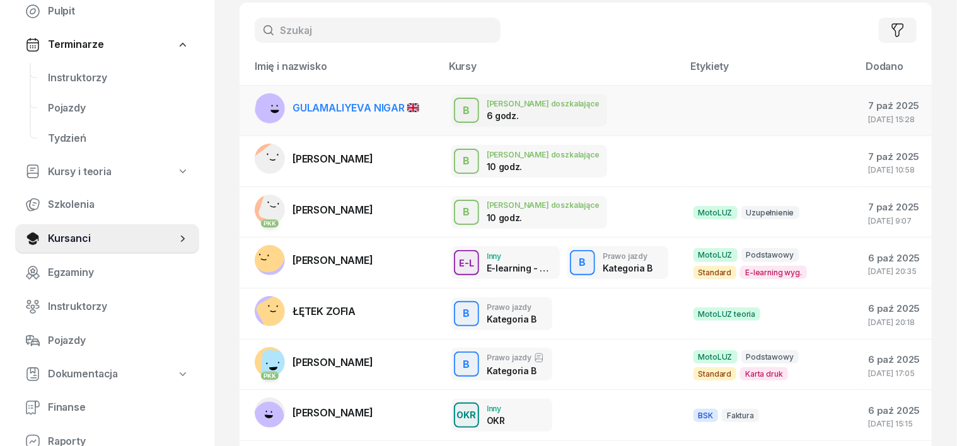
click at [253, 107] on rect at bounding box center [272, 110] width 38 height 38
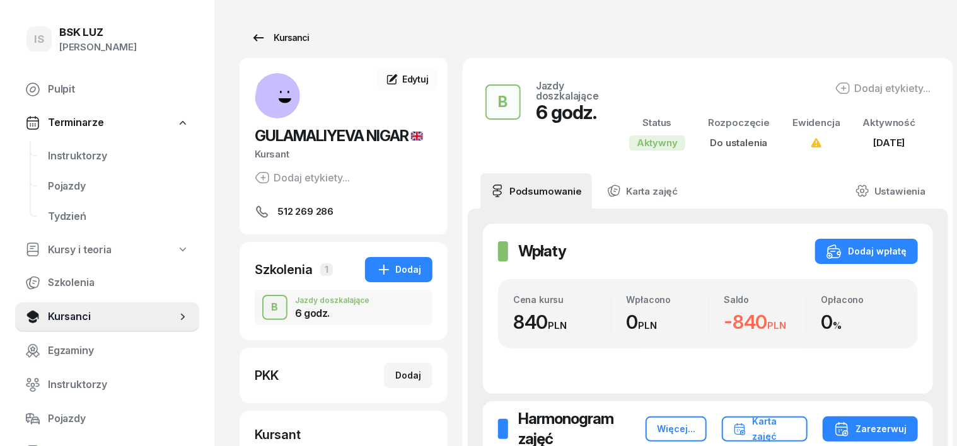
click at [261, 37] on div "Kursanci" at bounding box center [280, 37] width 58 height 15
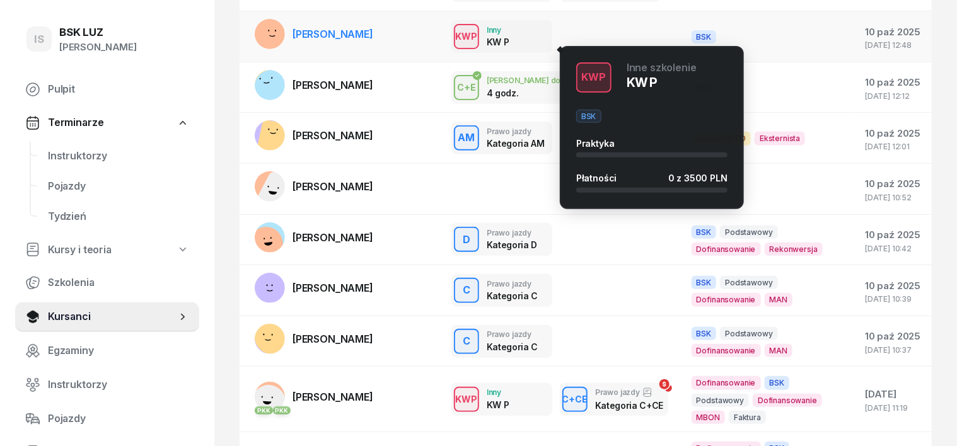
scroll to position [315, 0]
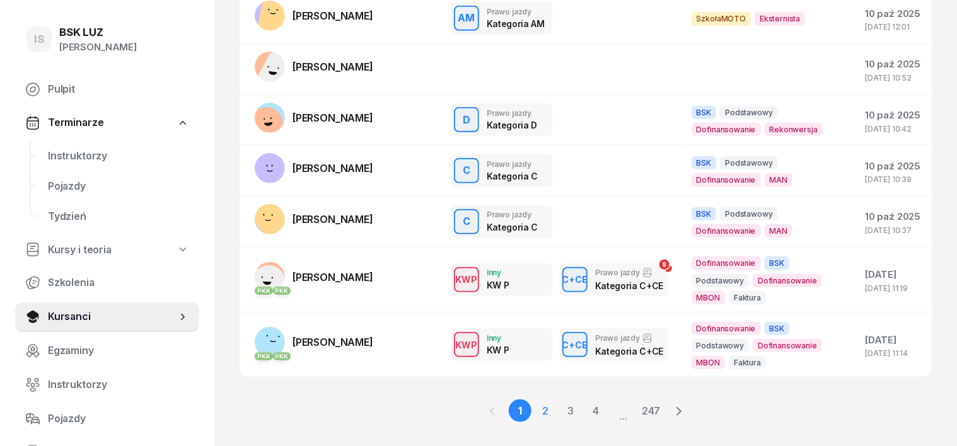
click at [547, 406] on link "2" at bounding box center [545, 411] width 23 height 23
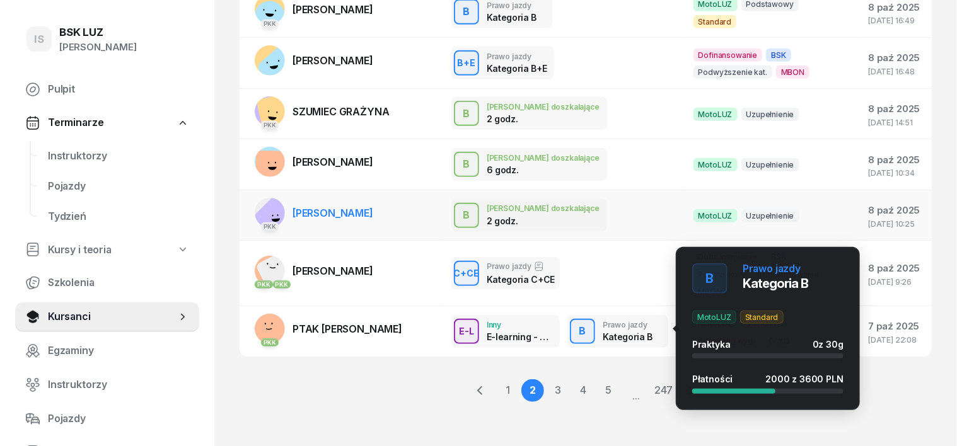
scroll to position [323, 0]
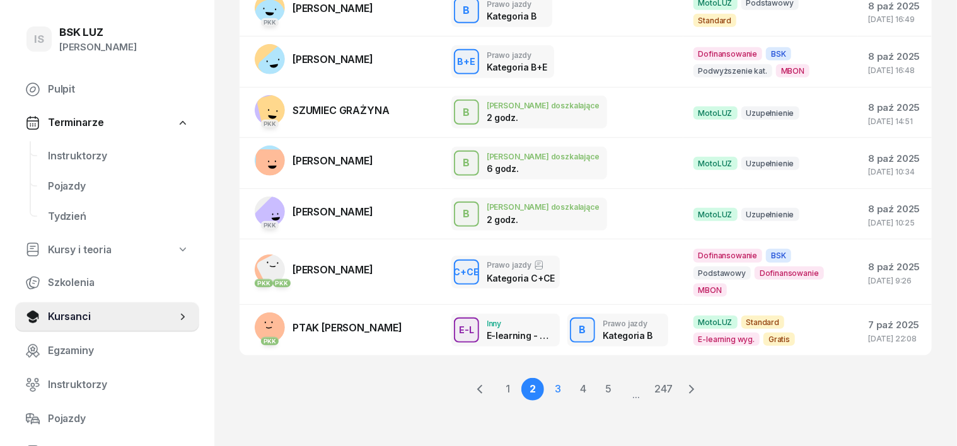
click at [560, 386] on link "3" at bounding box center [558, 389] width 23 height 23
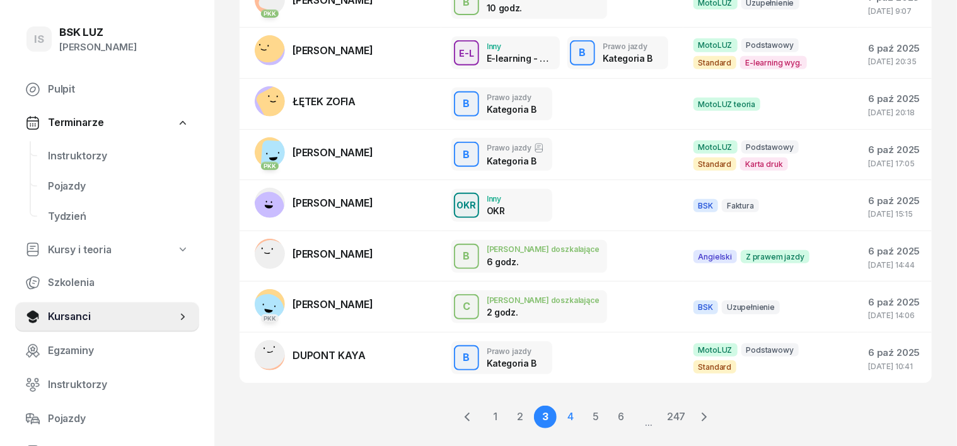
scroll to position [307, 0]
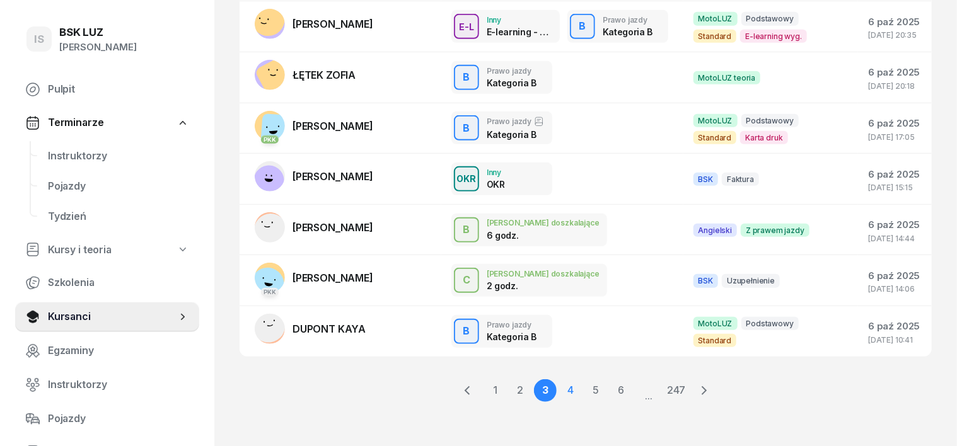
click at [572, 387] on link "4" at bounding box center [570, 391] width 23 height 23
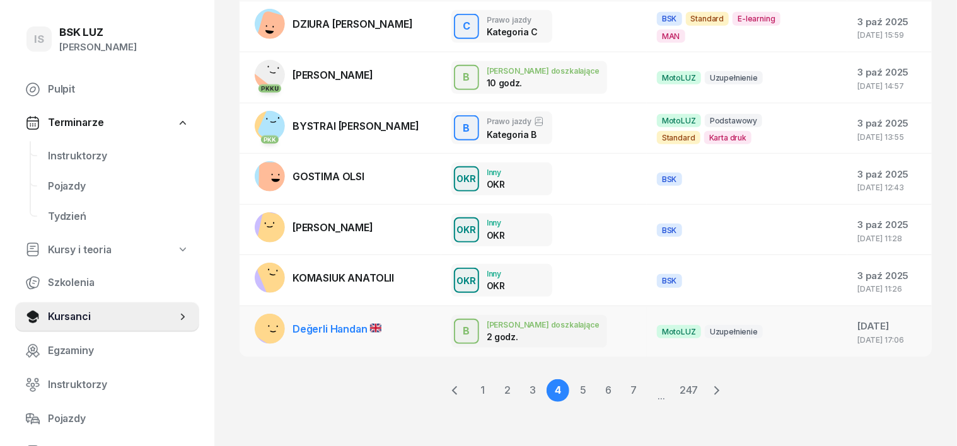
click at [249, 325] on rect at bounding box center [274, 326] width 50 height 50
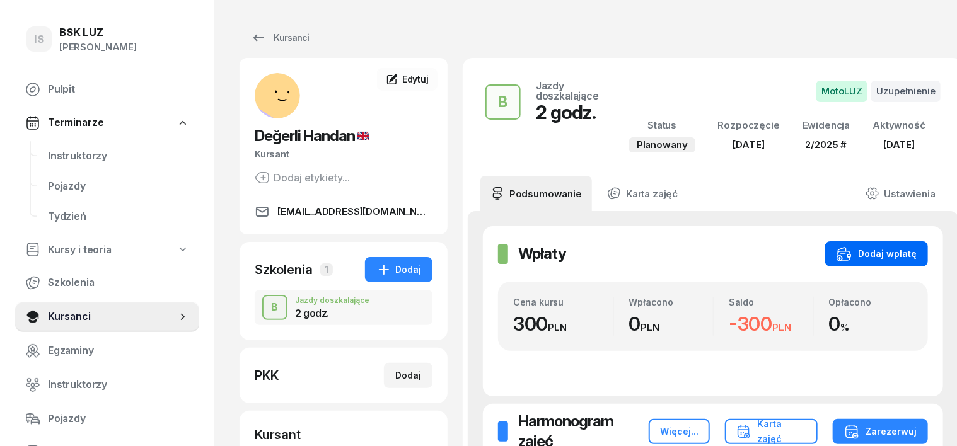
click at [880, 262] on div "Dodaj wpłatę" at bounding box center [877, 254] width 80 height 15
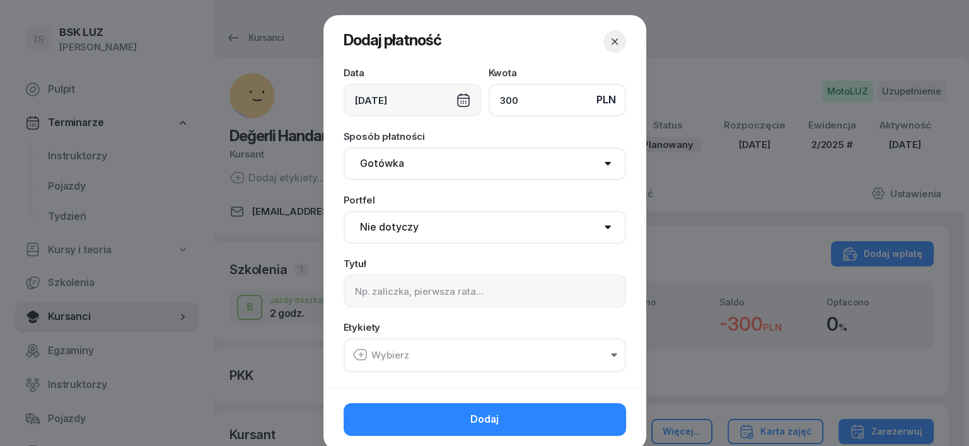
type input "300"
click at [372, 160] on select "Gotówka Karta Przelew Płatności online BLIK" at bounding box center [485, 164] width 282 height 33
select select "transfer"
click at [344, 148] on select "Gotówka Karta Przelew Płatności online BLIK" at bounding box center [485, 164] width 282 height 33
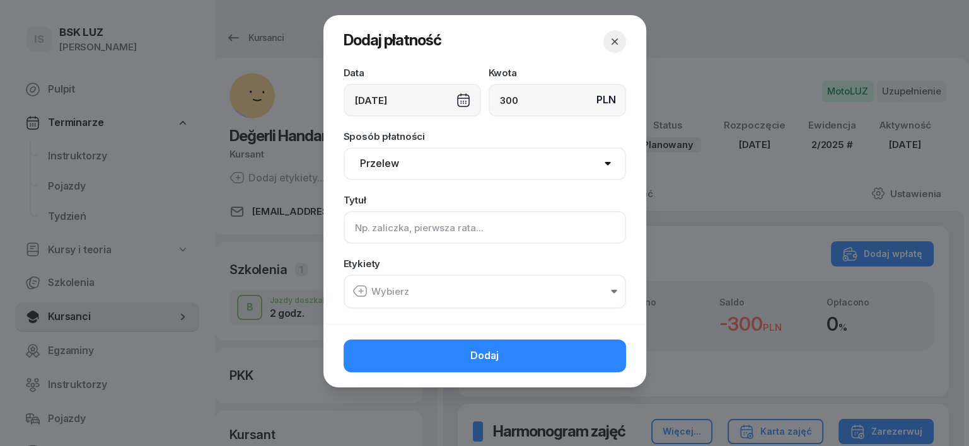
click at [367, 231] on input at bounding box center [485, 227] width 282 height 33
type input "B"
click at [358, 287] on icon "button" at bounding box center [359, 291] width 15 height 15
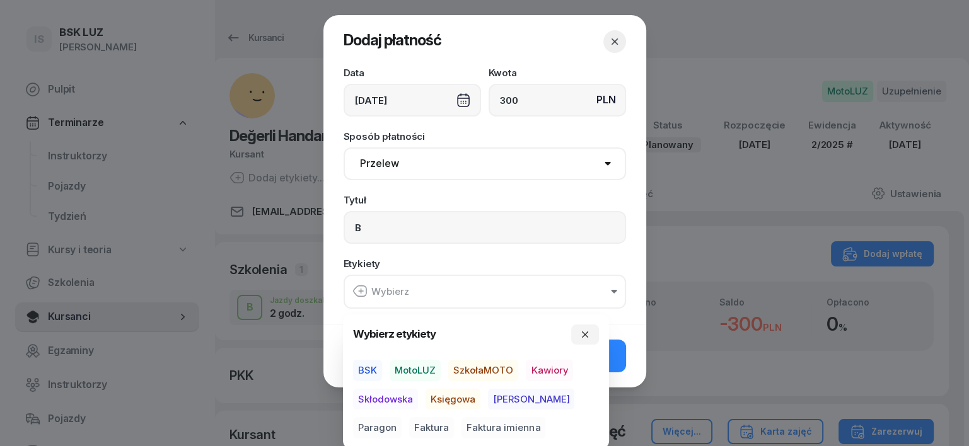
drag, startPoint x: 423, startPoint y: 364, endPoint x: 422, endPoint y: 375, distance: 10.7
click at [422, 369] on span "MotoLUZ" at bounding box center [415, 370] width 51 height 21
click at [448, 402] on span "Księgowa" at bounding box center [453, 398] width 55 height 21
drag, startPoint x: 545, startPoint y: 392, endPoint x: 554, endPoint y: 393, distance: 8.3
click at [402, 417] on span "Paragon" at bounding box center [377, 427] width 49 height 21
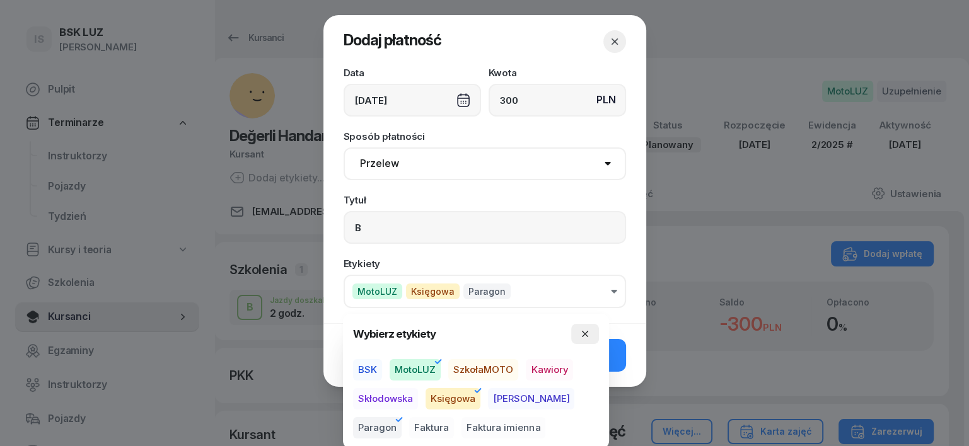
drag, startPoint x: 584, startPoint y: 330, endPoint x: 590, endPoint y: 344, distance: 15.8
click at [584, 330] on icon "button" at bounding box center [585, 334] width 10 height 10
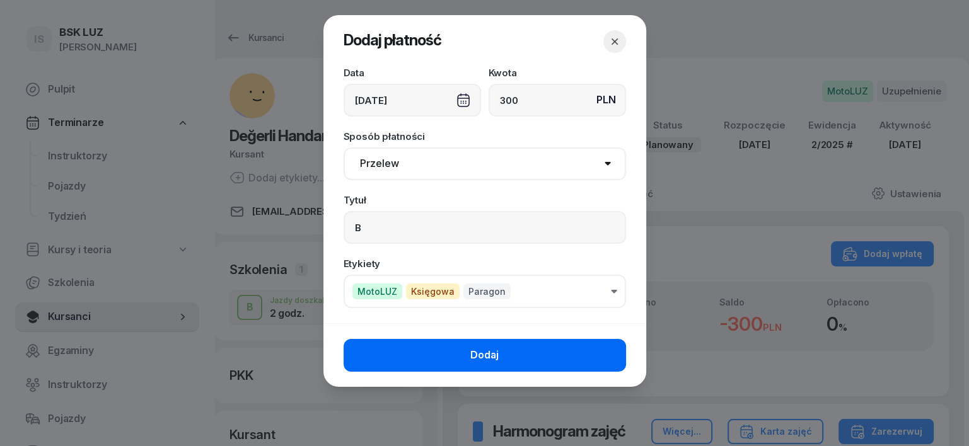
click at [589, 353] on button "Dodaj" at bounding box center [485, 355] width 282 height 33
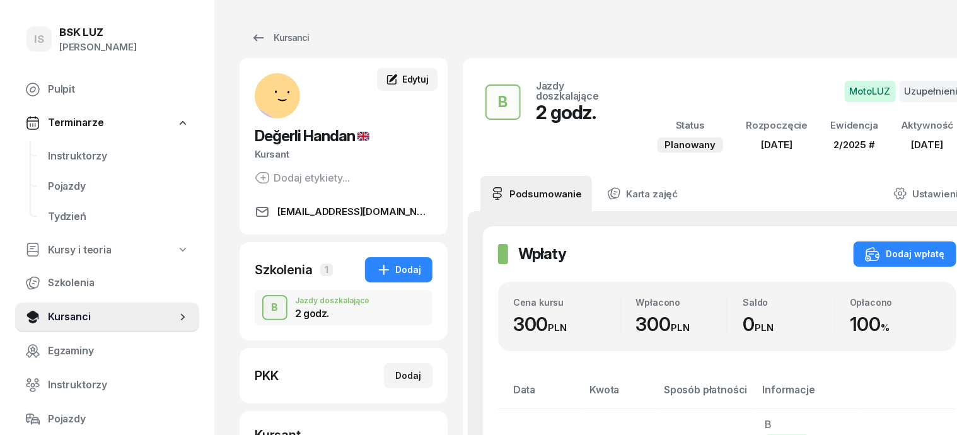
click at [402, 76] on span "Edytuj" at bounding box center [415, 79] width 26 height 11
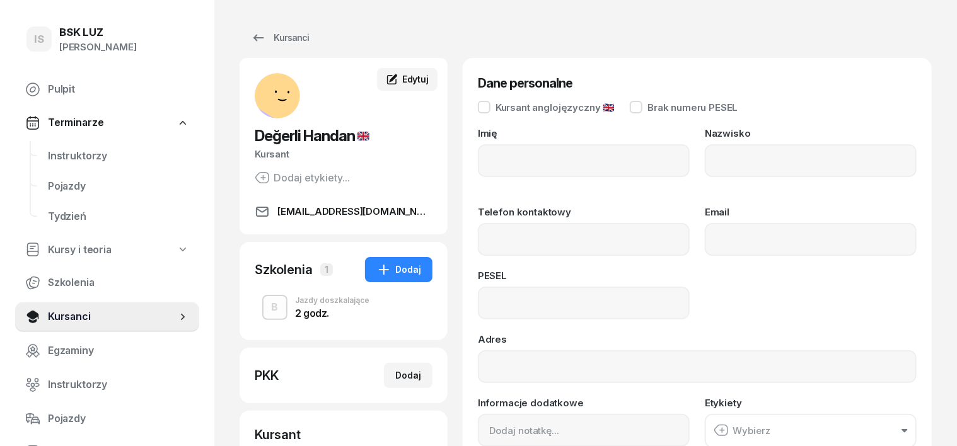
type input "Handan"
type input "Değerli"
type input "[EMAIL_ADDRESS][DOMAIN_NAME]"
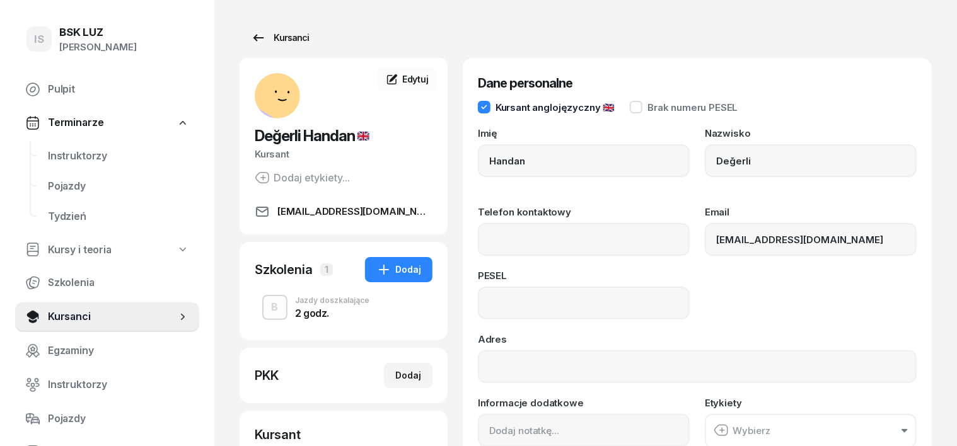
click at [268, 36] on div "Kursanci" at bounding box center [280, 37] width 58 height 15
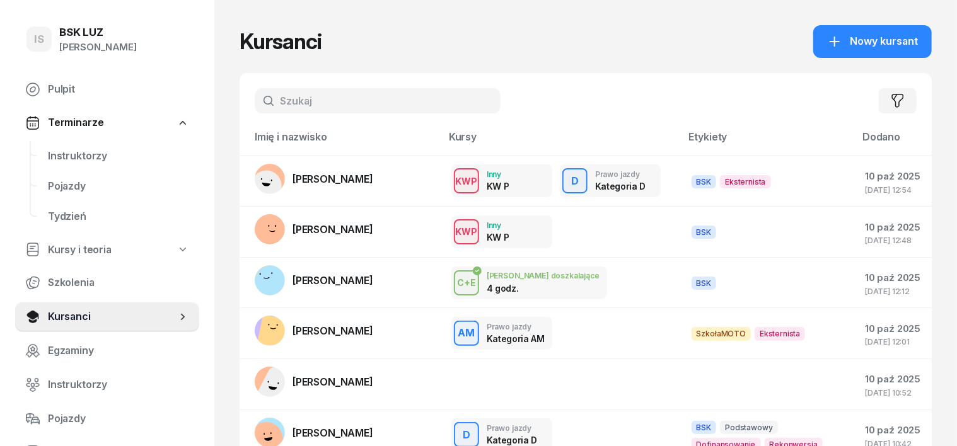
click at [255, 98] on input "text" at bounding box center [378, 100] width 246 height 25
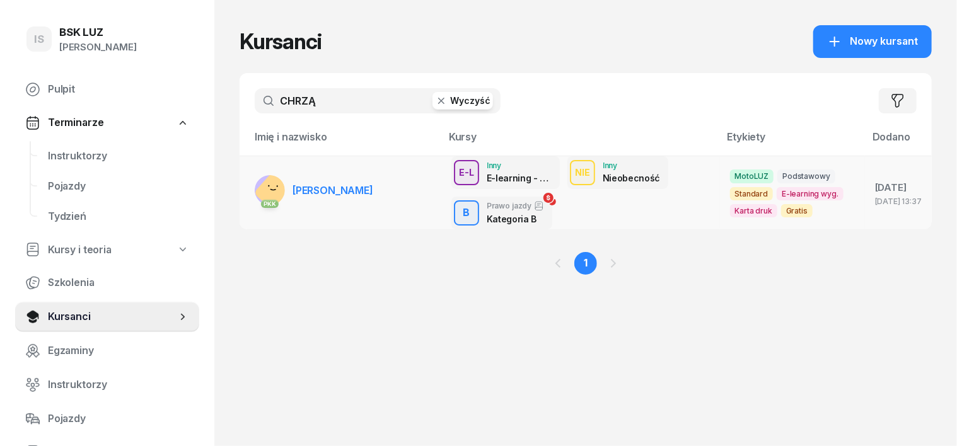
type input "CHRZĄ"
click at [253, 185] on rect at bounding box center [274, 192] width 43 height 43
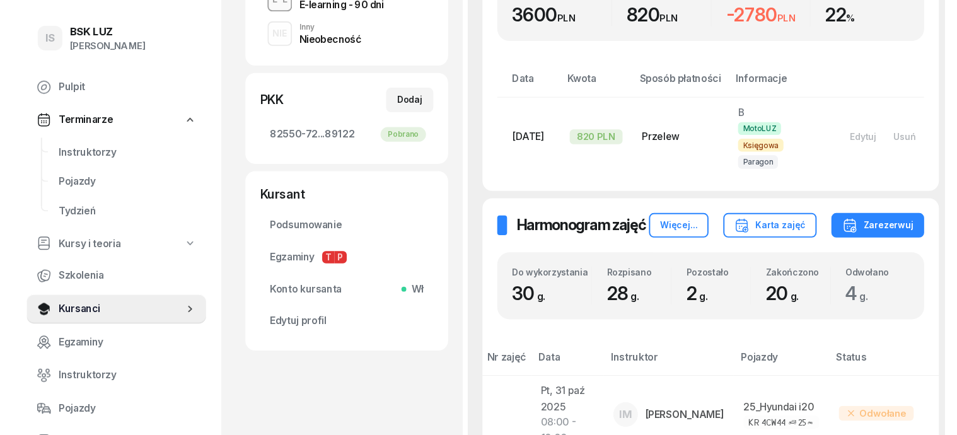
scroll to position [158, 0]
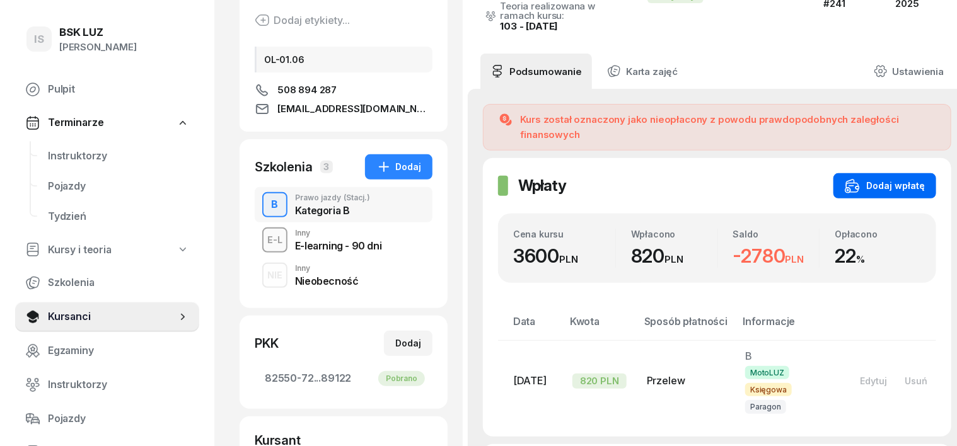
click at [886, 178] on div "Dodaj wpłatę" at bounding box center [885, 185] width 80 height 15
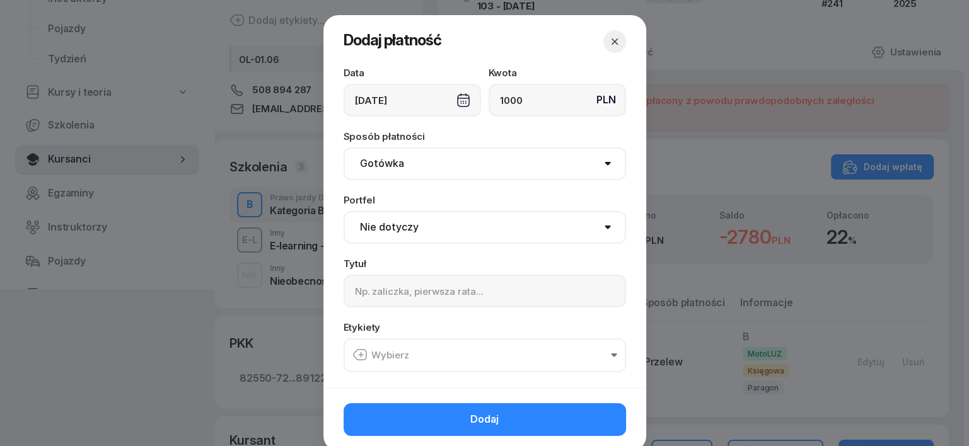
type input "1000"
click at [382, 163] on select "Gotówka Karta Przelew Płatności online BLIK" at bounding box center [485, 164] width 282 height 33
select select "transfer"
click at [344, 148] on select "Gotówka Karta Przelew Płatności online BLIK" at bounding box center [485, 164] width 282 height 33
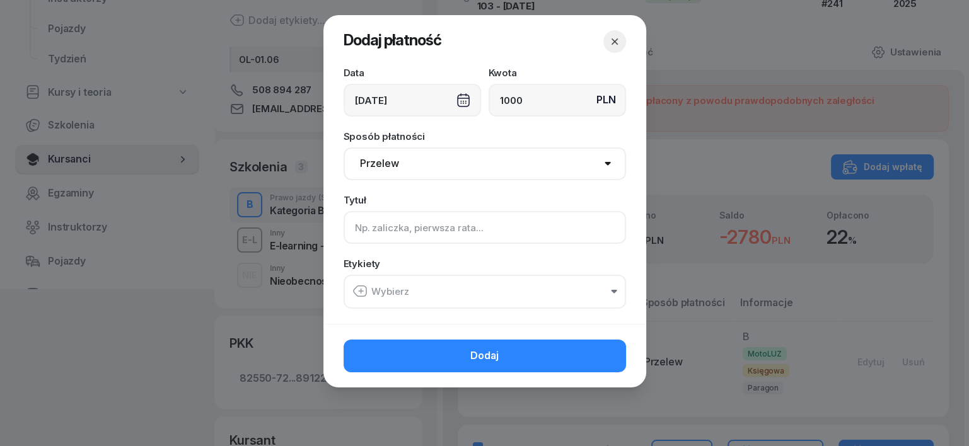
click at [371, 221] on input at bounding box center [485, 227] width 282 height 33
type input "B"
click at [361, 289] on icon "button" at bounding box center [361, 291] width 0 height 4
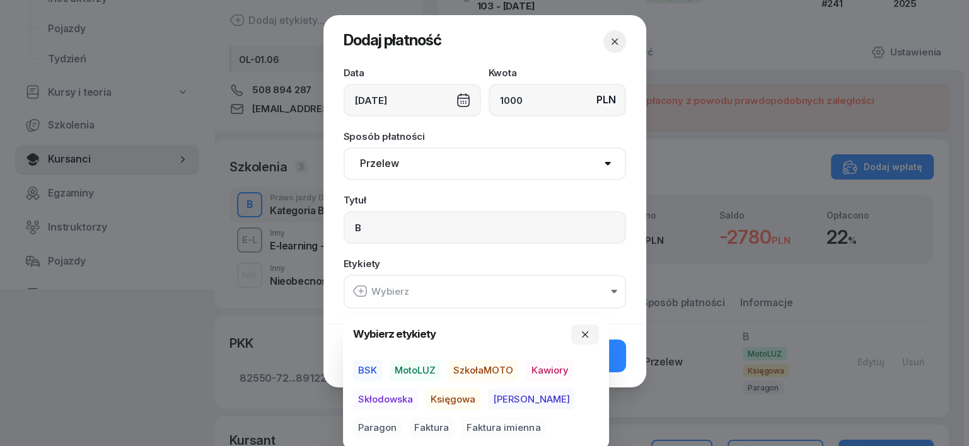
click at [428, 369] on span "MotoLUZ" at bounding box center [415, 370] width 51 height 21
click at [456, 398] on span "Księgowa" at bounding box center [453, 398] width 55 height 21
click at [402, 417] on span "Paragon" at bounding box center [377, 427] width 49 height 21
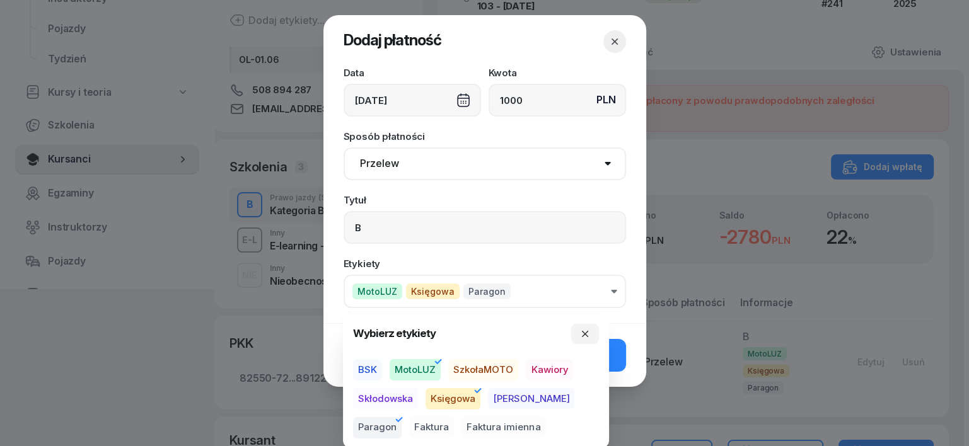
drag, startPoint x: 593, startPoint y: 328, endPoint x: 543, endPoint y: 363, distance: 61.1
click at [593, 330] on button "button" at bounding box center [585, 334] width 28 height 20
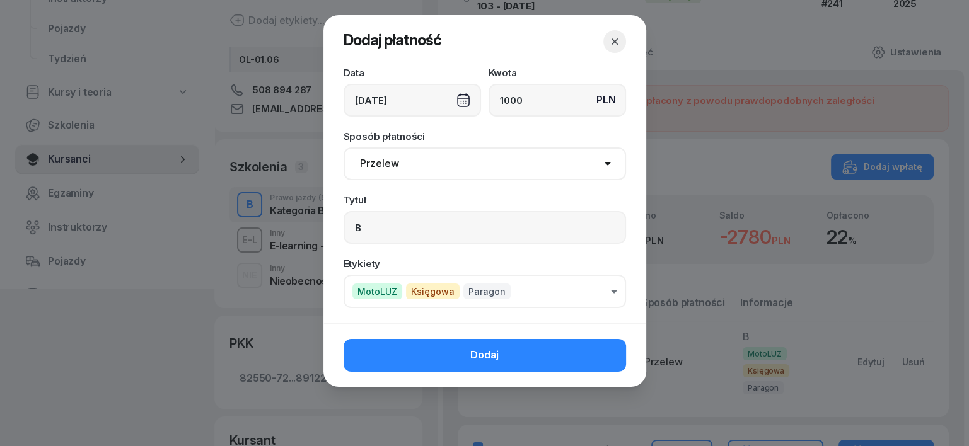
drag, startPoint x: 588, startPoint y: 353, endPoint x: 578, endPoint y: 376, distance: 25.2
click at [588, 352] on button "Dodaj" at bounding box center [485, 355] width 282 height 33
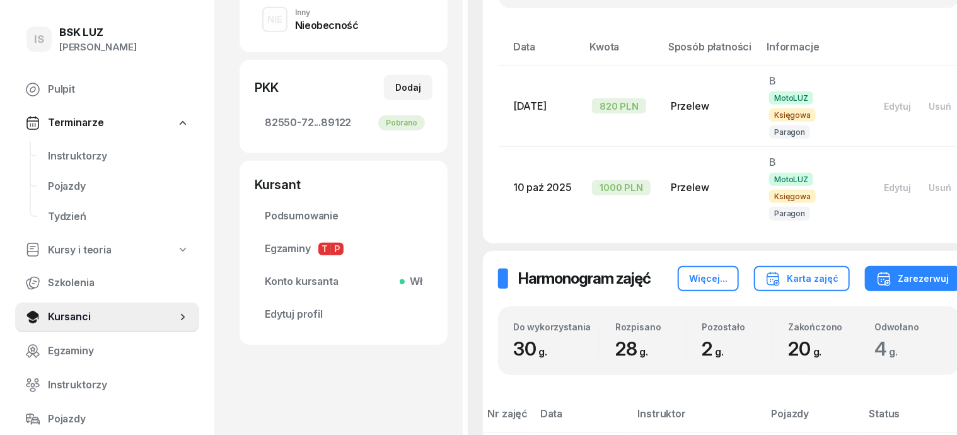
scroll to position [315, 0]
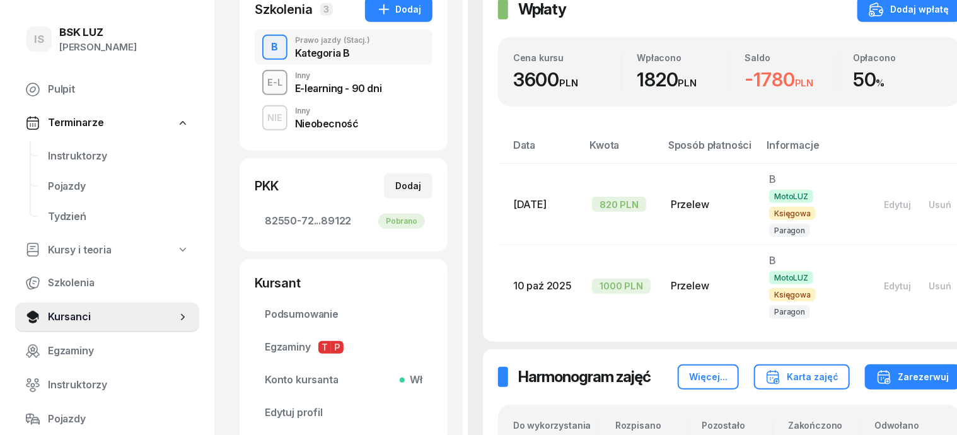
click at [262, 118] on div "NIE" at bounding box center [274, 118] width 25 height 16
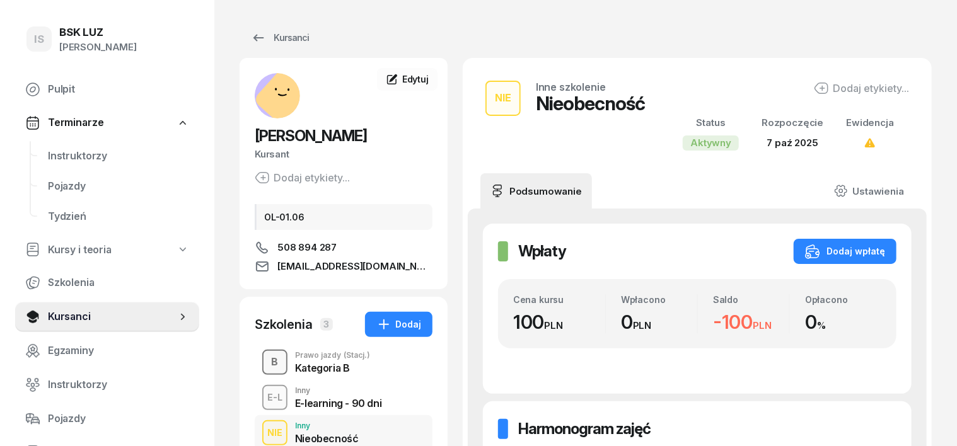
click at [267, 363] on div "B" at bounding box center [275, 362] width 17 height 21
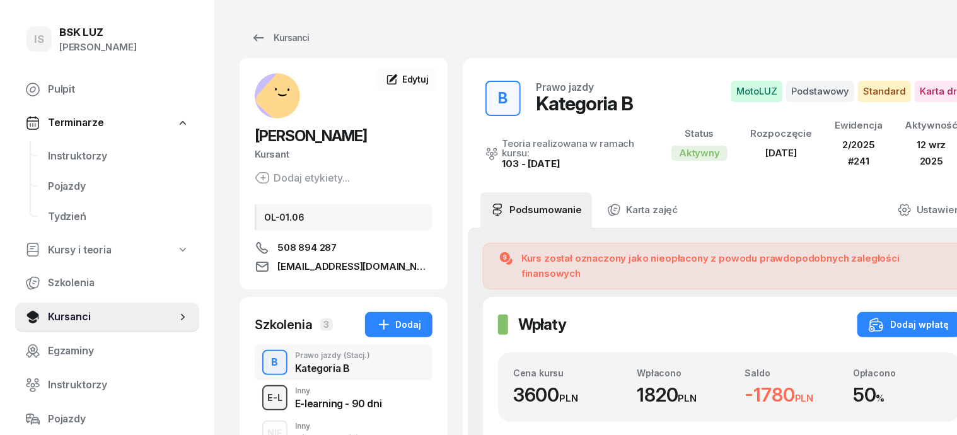
click at [262, 394] on div "E-L" at bounding box center [274, 398] width 25 height 16
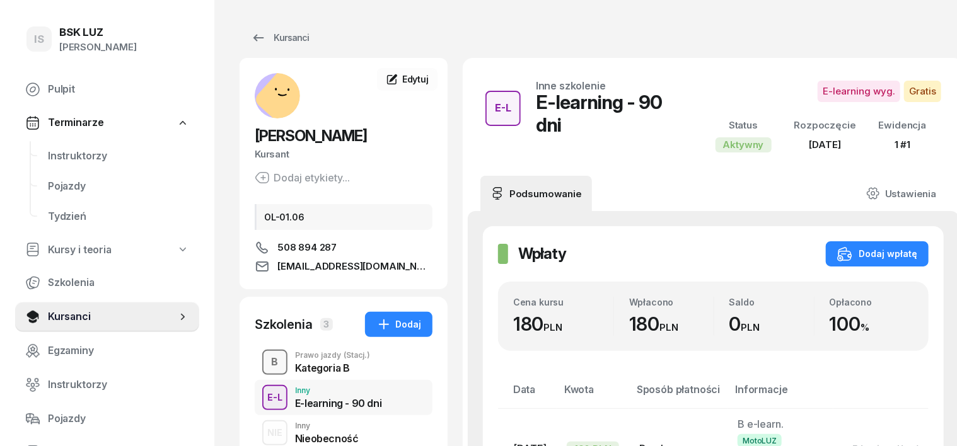
click at [267, 361] on div "B" at bounding box center [275, 362] width 17 height 21
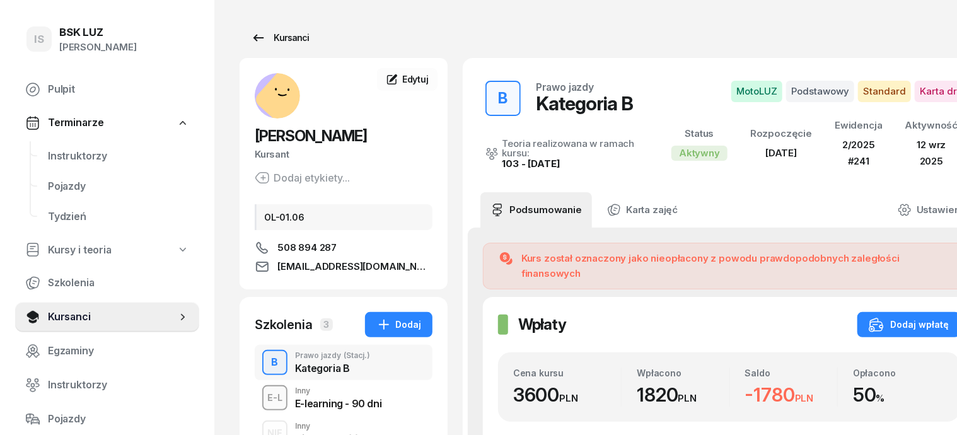
click at [273, 38] on div "Kursanci" at bounding box center [280, 37] width 58 height 15
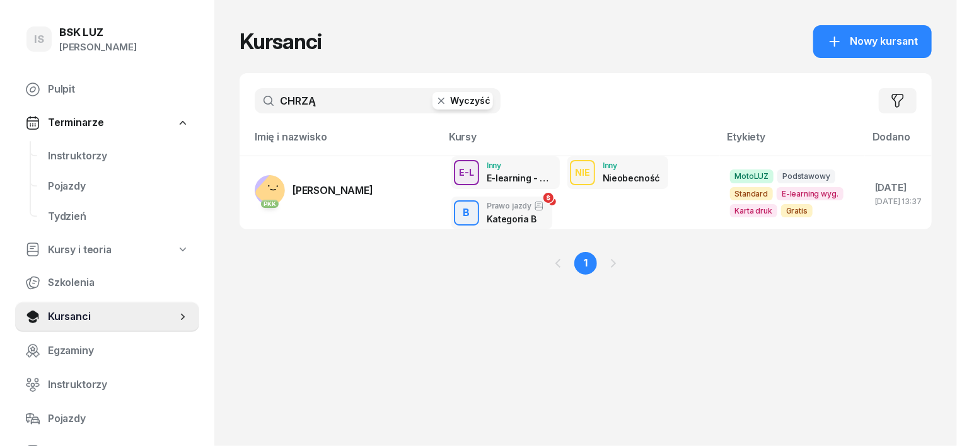
click at [438, 98] on icon "button" at bounding box center [441, 101] width 6 height 6
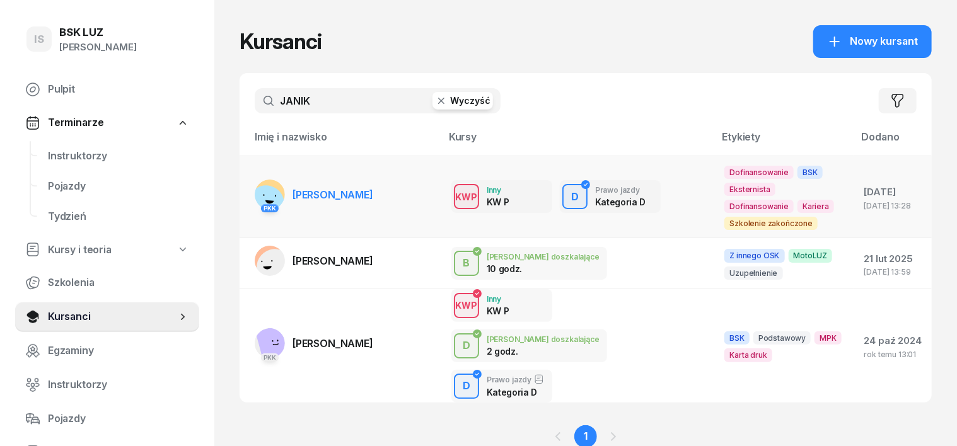
type input "JANIK"
click at [255, 199] on div "PKK" at bounding box center [270, 207] width 30 height 16
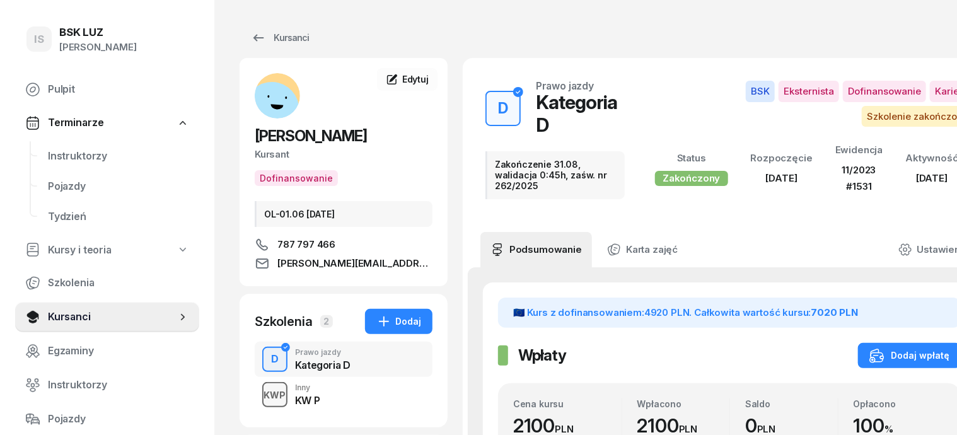
click at [259, 394] on div "KWP" at bounding box center [275, 395] width 32 height 16
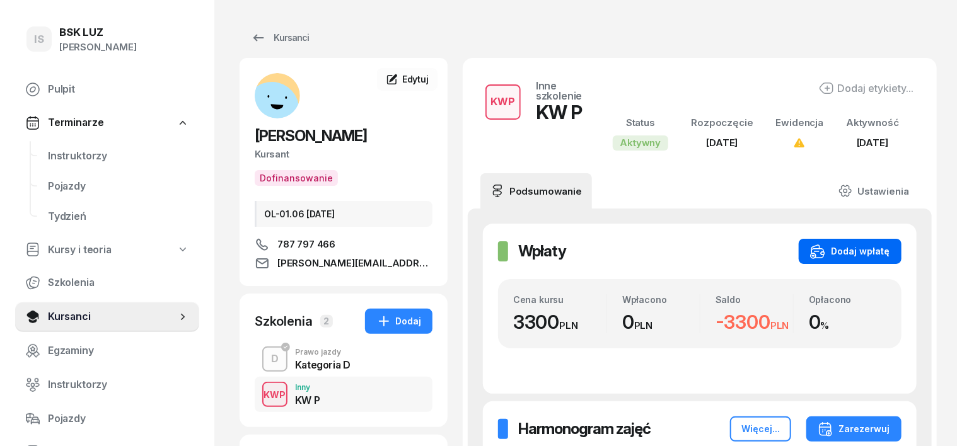
click at [884, 243] on button "Dodaj wpłatę" at bounding box center [850, 251] width 103 height 25
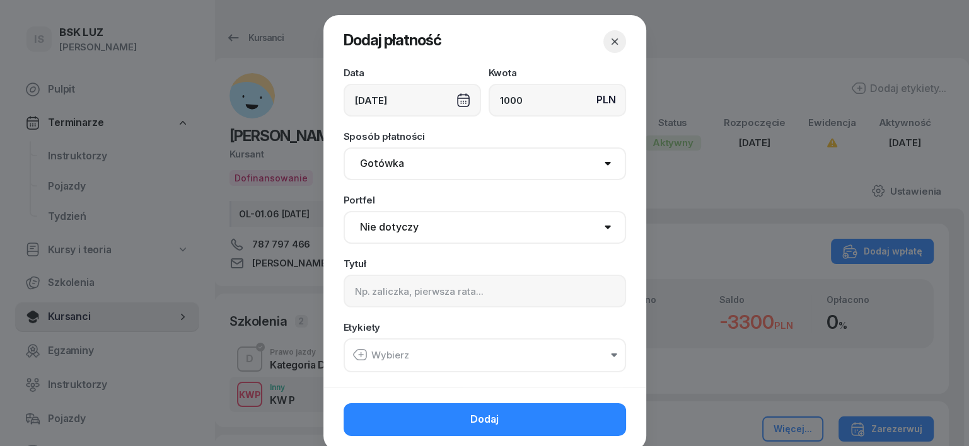
type input "1000"
drag, startPoint x: 371, startPoint y: 164, endPoint x: 366, endPoint y: 177, distance: 13.6
click at [368, 170] on select "Gotówka Karta Przelew Płatności online BLIK" at bounding box center [485, 164] width 282 height 33
select select "transfer"
click at [344, 148] on select "Gotówka Karta Przelew Płatności online BLIK" at bounding box center [485, 164] width 282 height 33
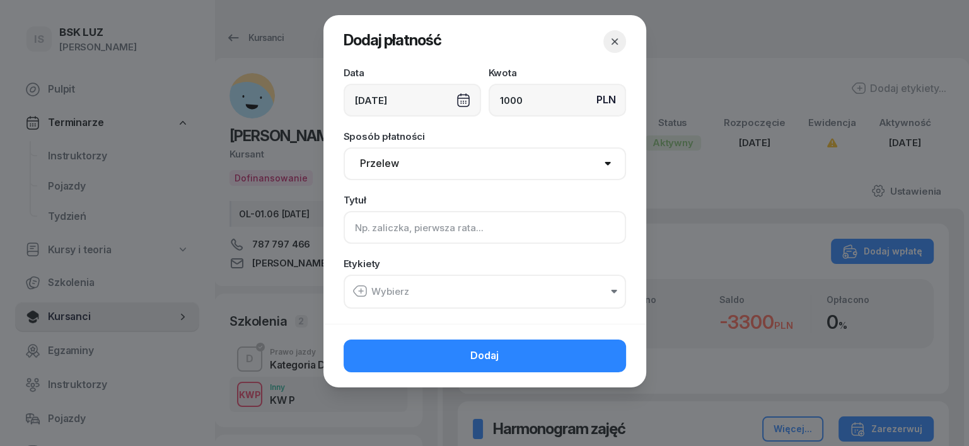
click at [380, 233] on input at bounding box center [485, 227] width 282 height 33
type input "KW P"
click at [357, 293] on icon "button" at bounding box center [359, 291] width 15 height 15
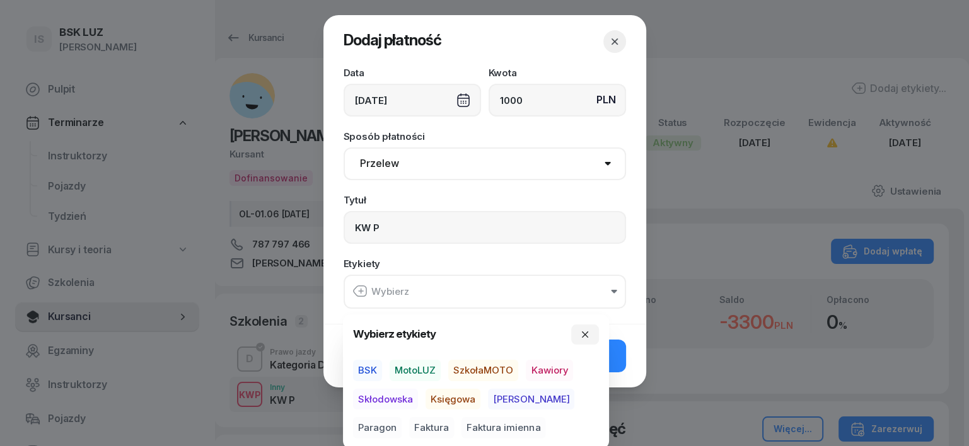
click at [373, 371] on span "BSK" at bounding box center [367, 370] width 29 height 21
drag, startPoint x: 451, startPoint y: 395, endPoint x: 466, endPoint y: 397, distance: 14.7
click at [460, 396] on span "Księgowa" at bounding box center [453, 398] width 55 height 21
click at [402, 417] on span "Paragon" at bounding box center [377, 427] width 49 height 21
click at [592, 328] on button "button" at bounding box center [585, 334] width 28 height 20
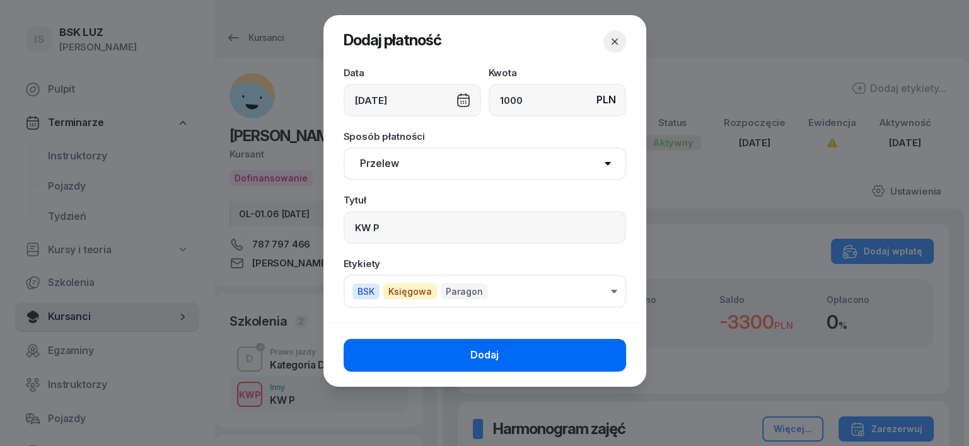
click at [605, 339] on button "Dodaj" at bounding box center [485, 355] width 282 height 33
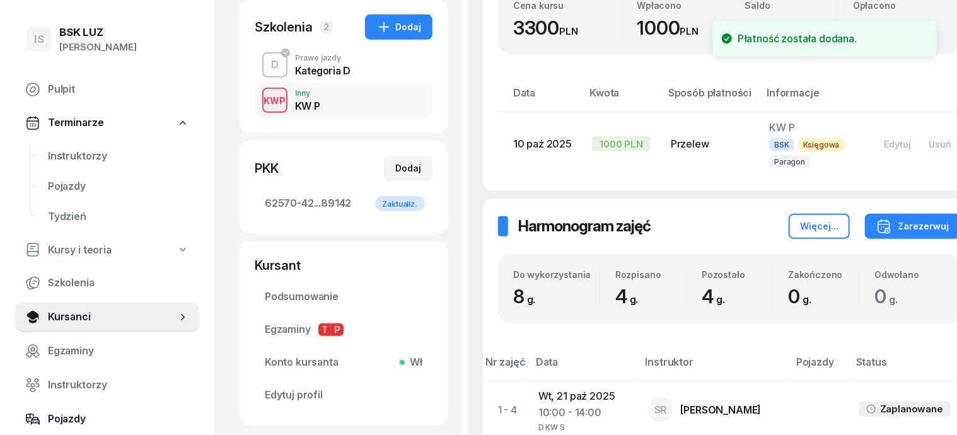
scroll to position [315, 0]
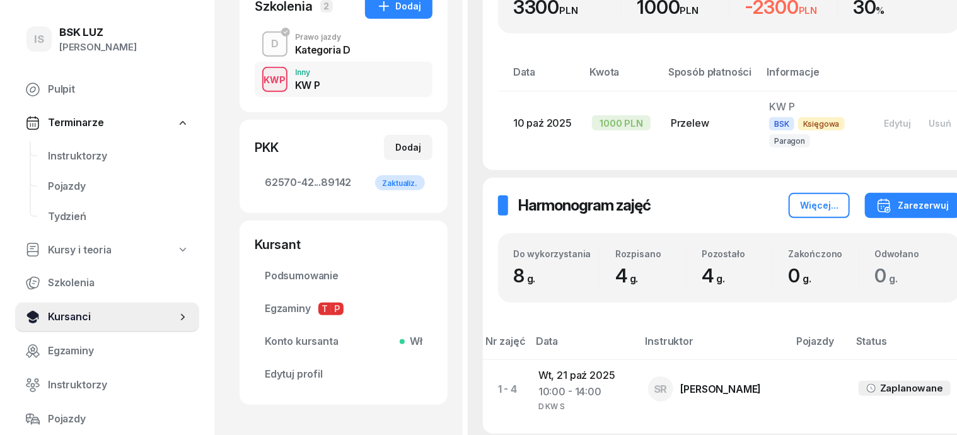
click at [65, 318] on span "Kursanci" at bounding box center [112, 317] width 129 height 16
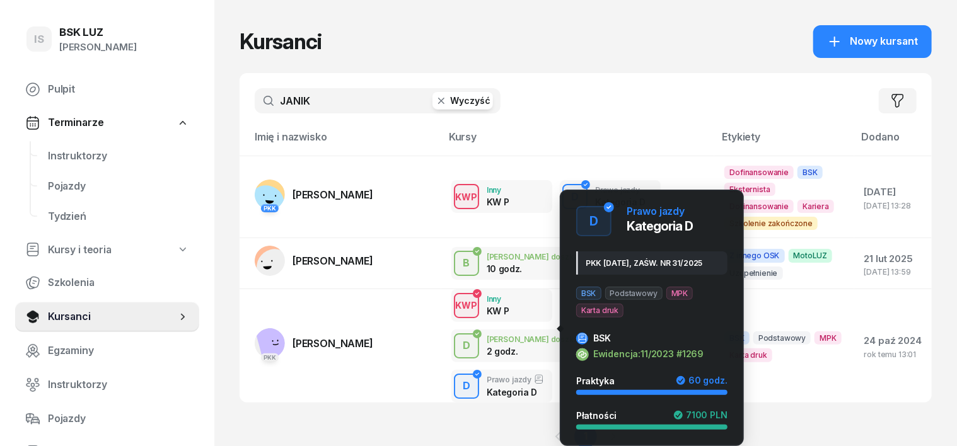
click at [458, 376] on div "D" at bounding box center [467, 386] width 18 height 21
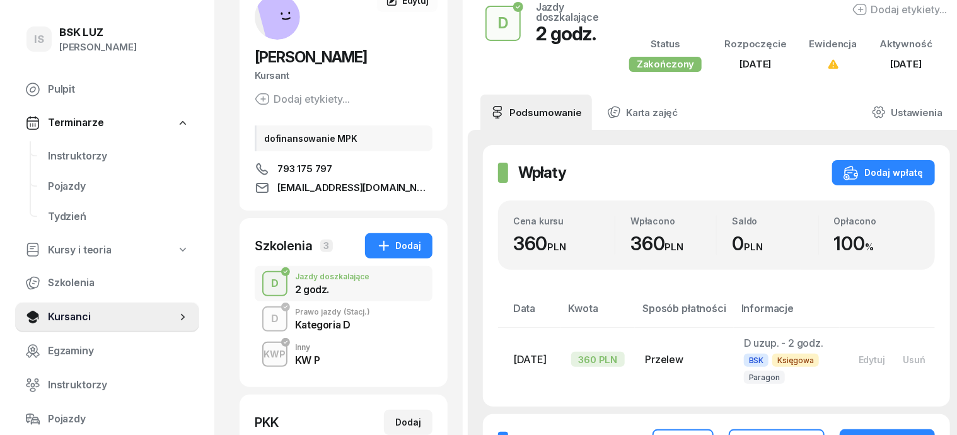
scroll to position [158, 0]
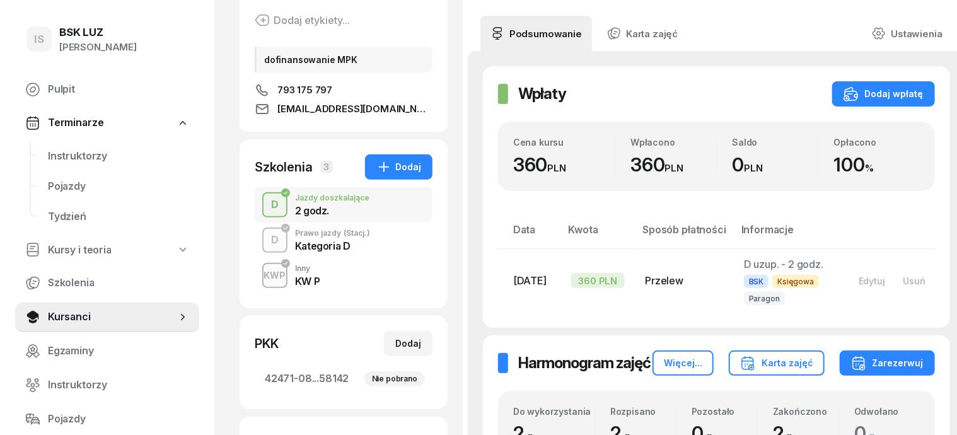
click at [266, 237] on div "D" at bounding box center [275, 239] width 18 height 21
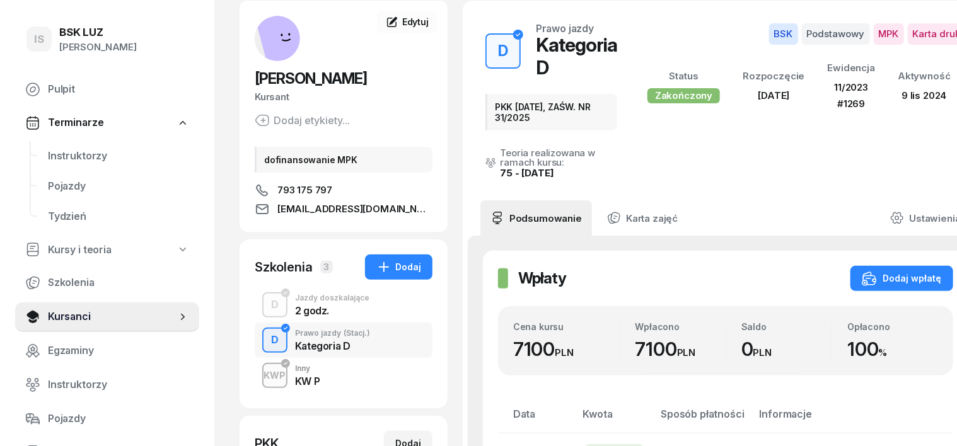
scroll to position [158, 0]
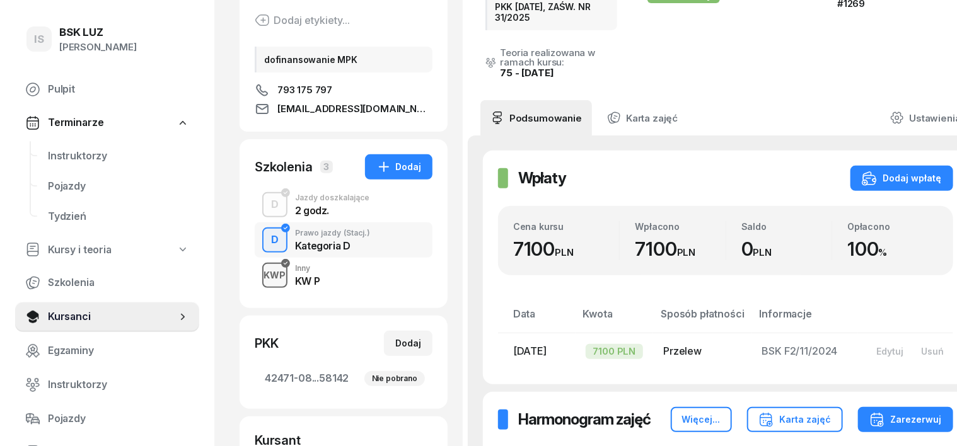
click at [259, 276] on div "KWP" at bounding box center [275, 275] width 32 height 16
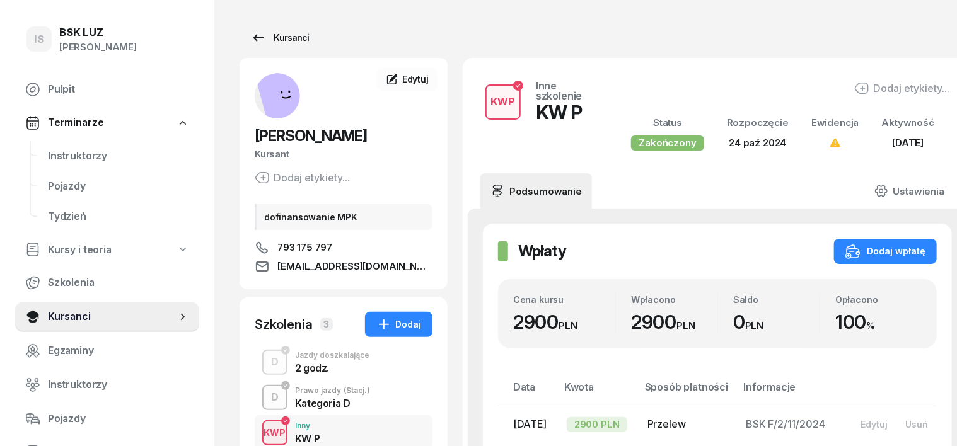
click at [252, 38] on div "Kursanci" at bounding box center [280, 37] width 58 height 15
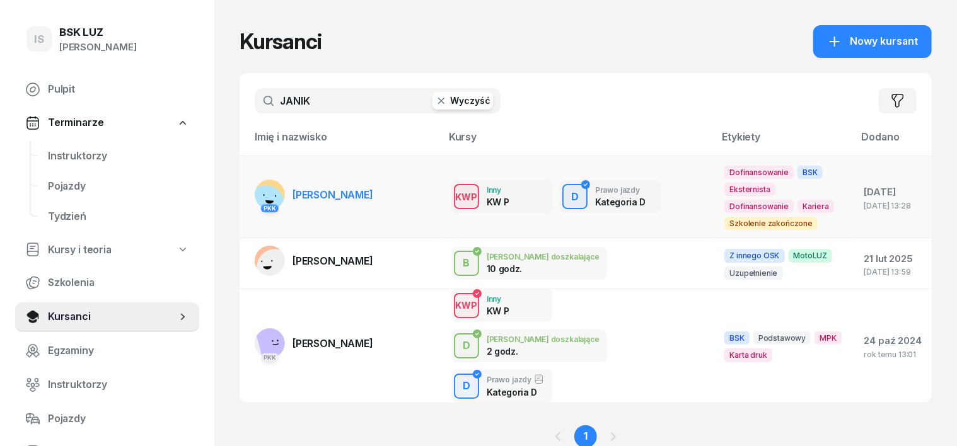
click at [244, 189] on rect at bounding box center [266, 204] width 44 height 44
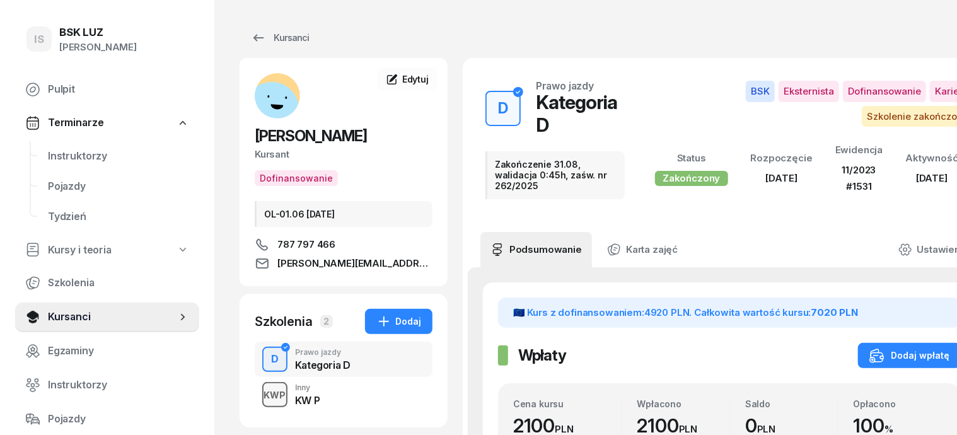
click at [259, 397] on div "KWP" at bounding box center [275, 395] width 32 height 16
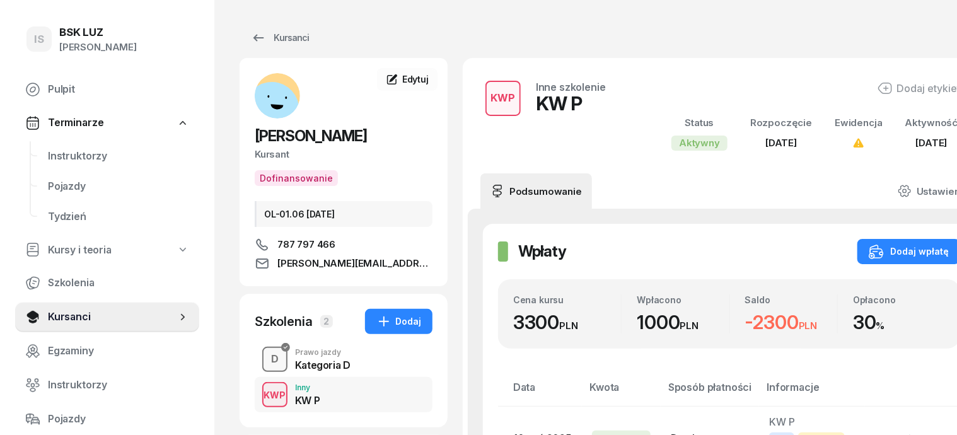
click at [266, 356] on div "D" at bounding box center [275, 359] width 18 height 21
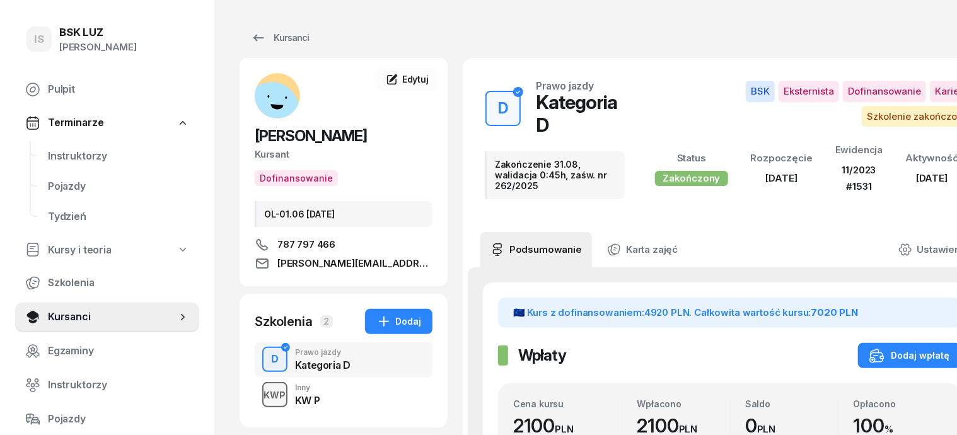
click at [259, 394] on div "KWP" at bounding box center [275, 395] width 32 height 16
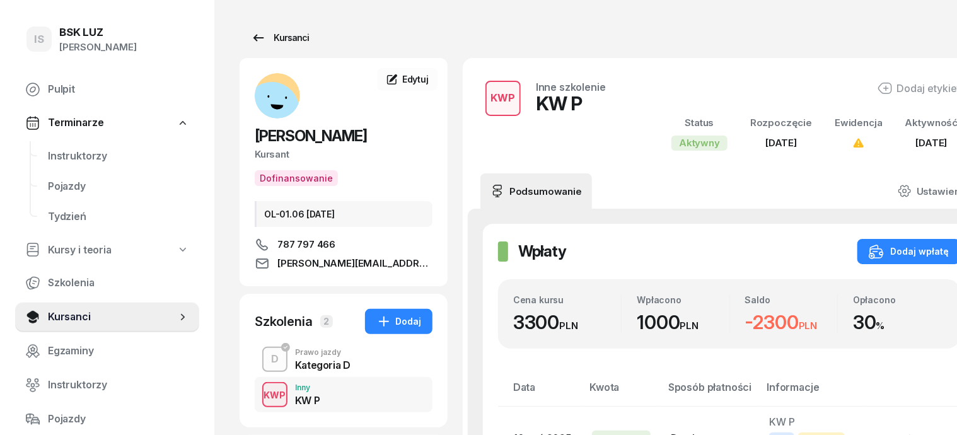
click at [269, 38] on div "Kursanci" at bounding box center [280, 37] width 58 height 15
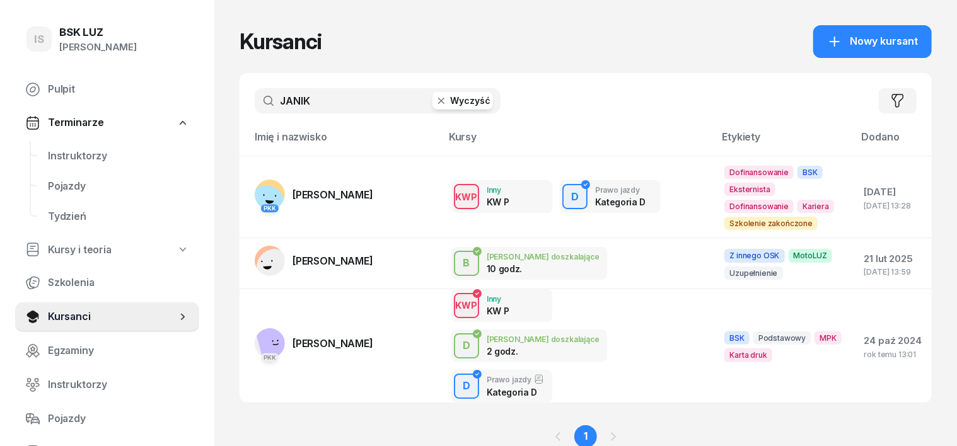
click at [435, 104] on icon "button" at bounding box center [441, 101] width 13 height 13
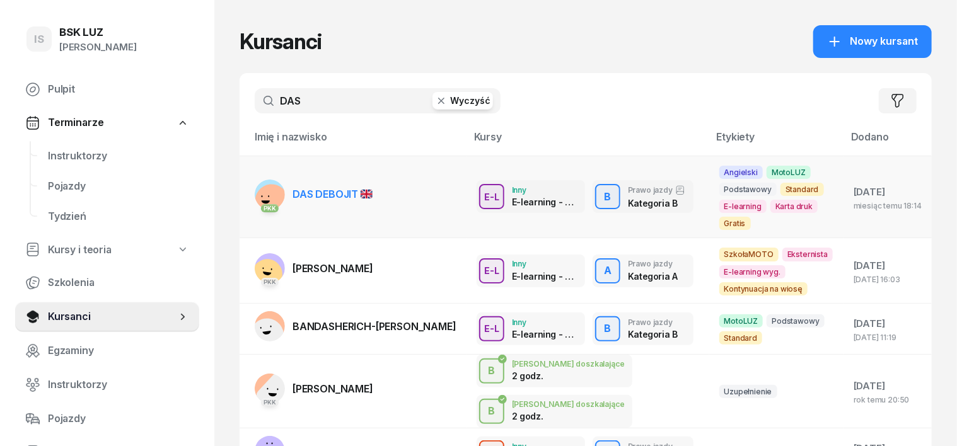
type input "DAS"
click at [255, 199] on div "PKK" at bounding box center [270, 207] width 30 height 16
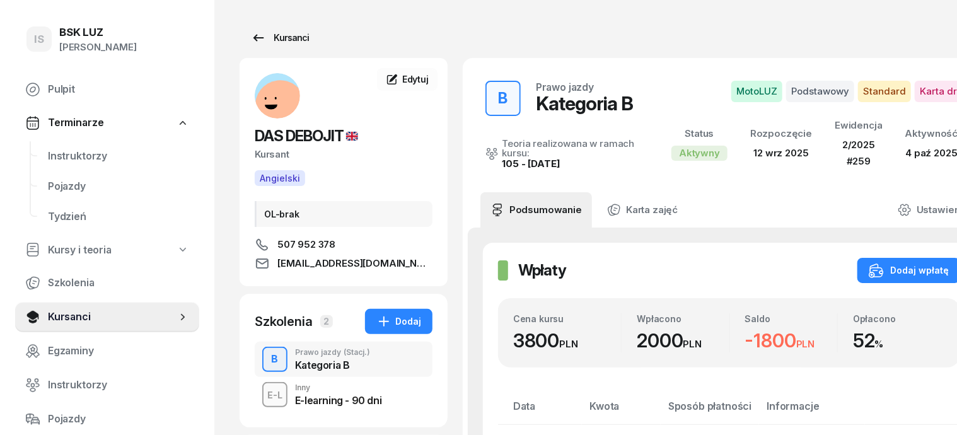
click at [281, 37] on link "Kursanci" at bounding box center [280, 37] width 81 height 25
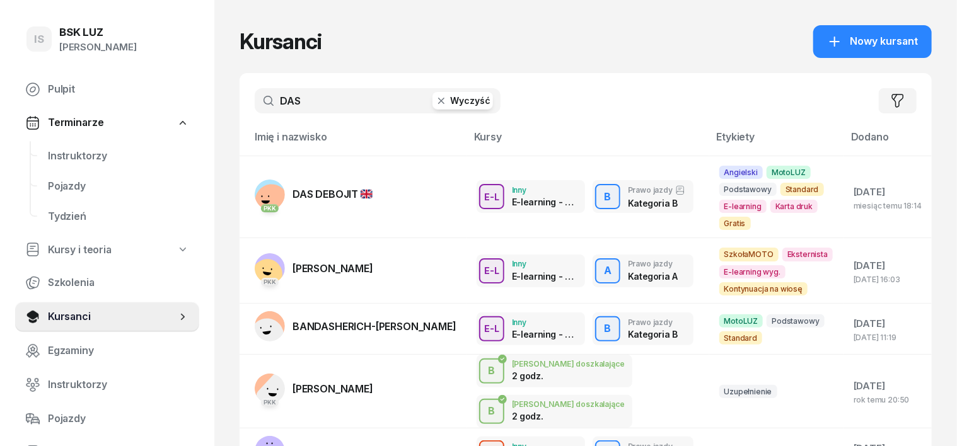
click at [435, 100] on icon "button" at bounding box center [441, 101] width 13 height 13
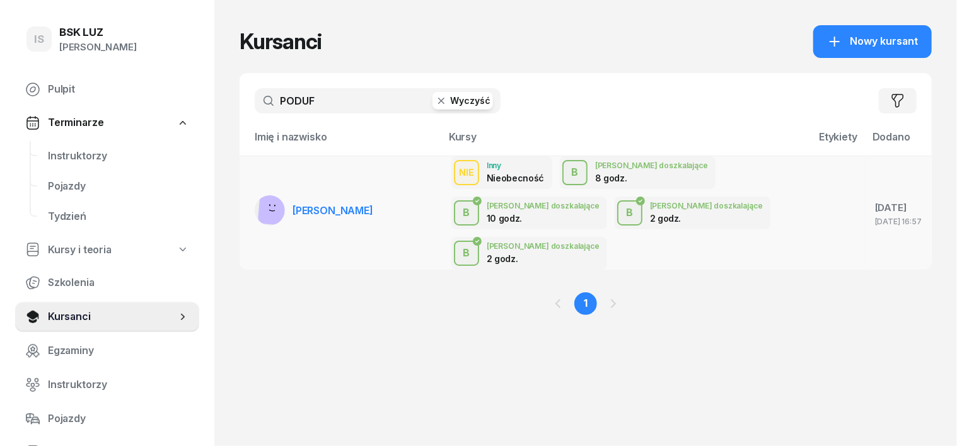
type input "PODUF"
click at [258, 190] on rect at bounding box center [277, 206] width 39 height 39
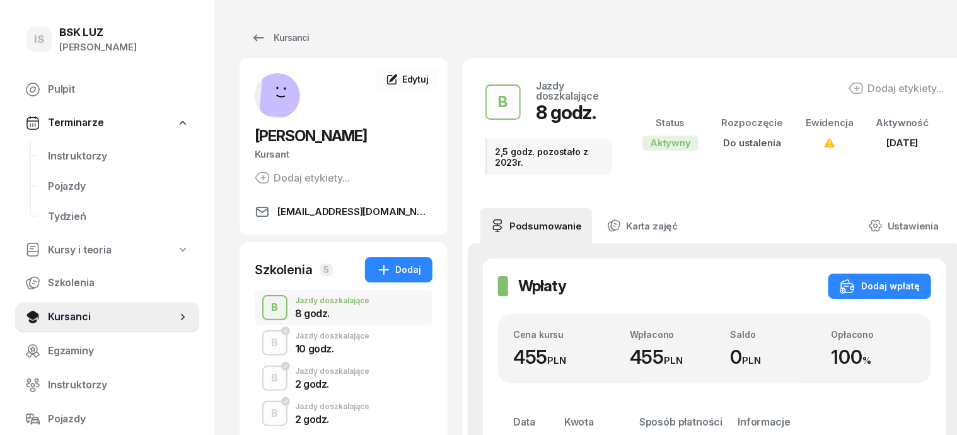
click at [267, 310] on div "B" at bounding box center [275, 307] width 17 height 21
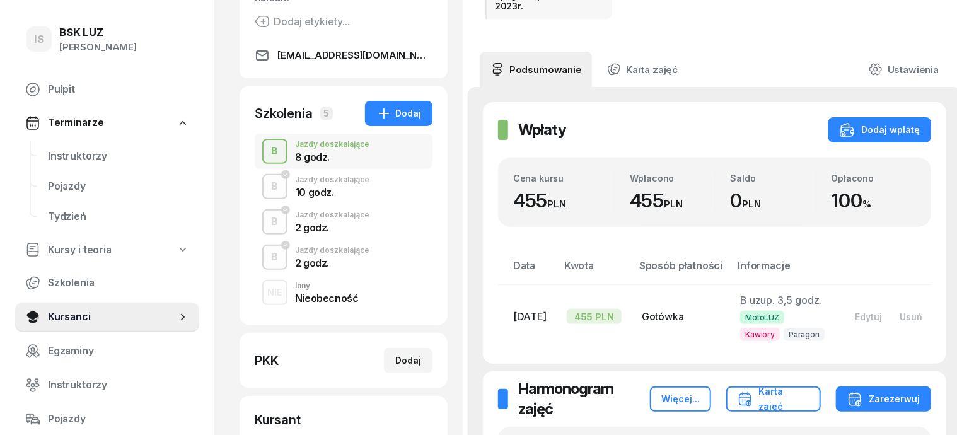
scroll to position [158, 0]
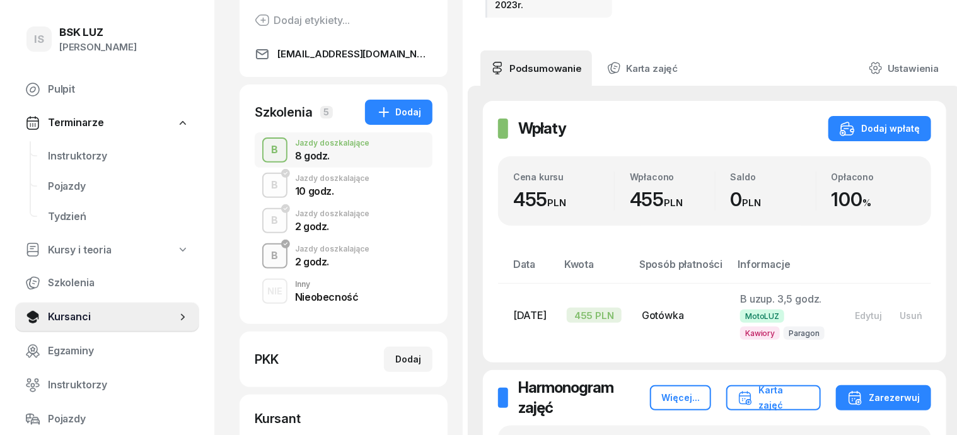
click at [267, 261] on div "B" at bounding box center [275, 255] width 17 height 21
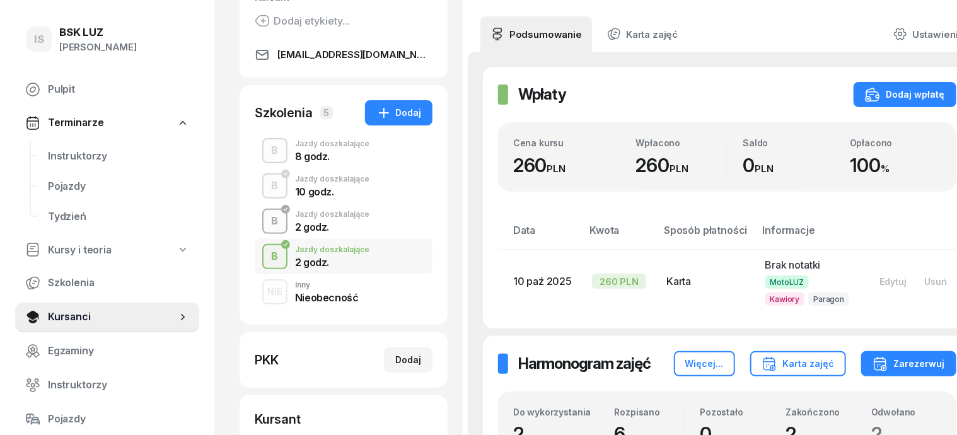
scroll to position [158, 0]
click at [267, 155] on div "B" at bounding box center [275, 149] width 17 height 21
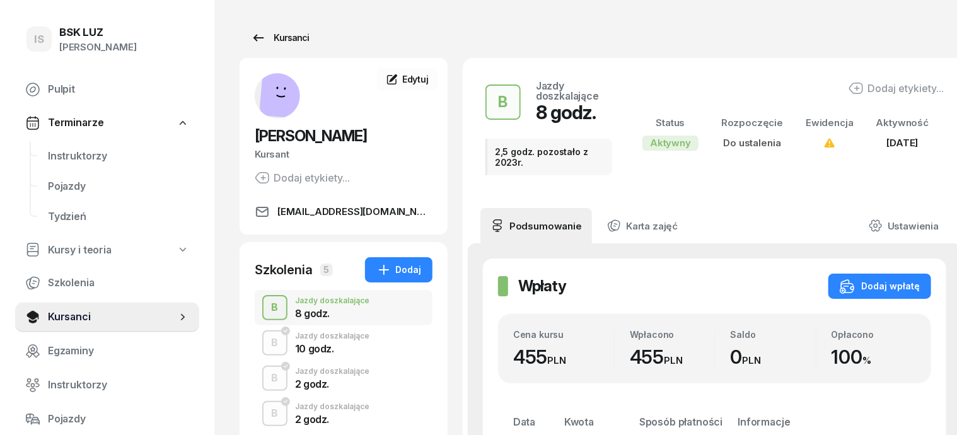
click at [274, 35] on div "Kursanci" at bounding box center [280, 37] width 58 height 15
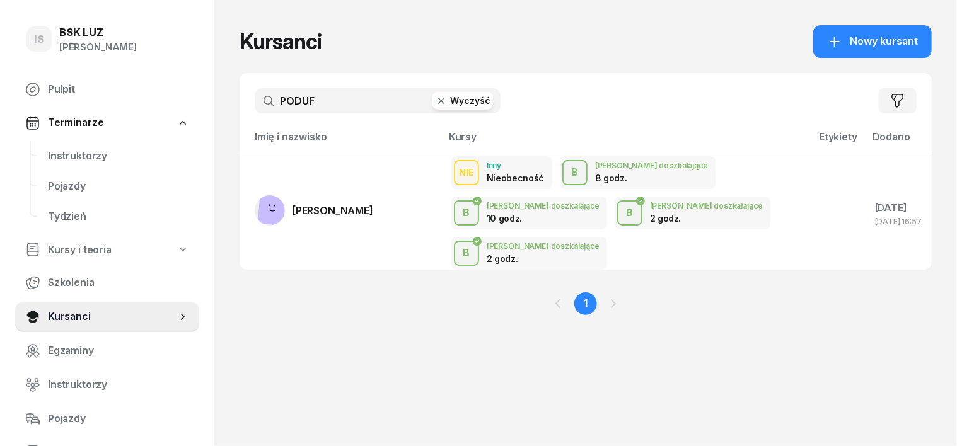
click at [438, 102] on icon "button" at bounding box center [441, 101] width 6 height 6
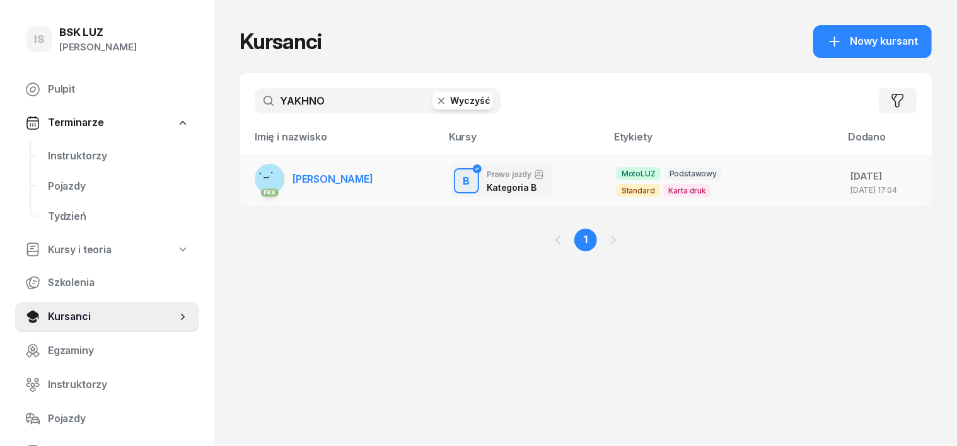
type input "YAKHNO"
click at [247, 180] on rect at bounding box center [268, 179] width 46 height 46
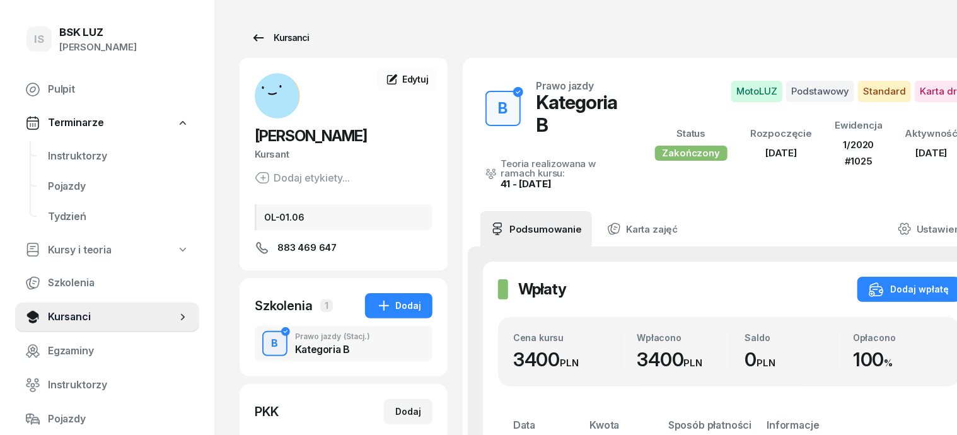
click at [270, 33] on div "Kursanci" at bounding box center [280, 37] width 58 height 15
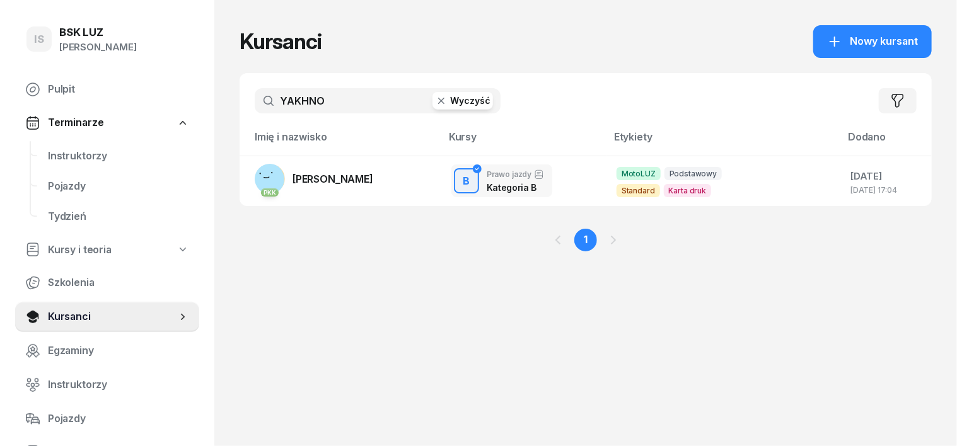
click at [435, 101] on icon "button" at bounding box center [441, 101] width 13 height 13
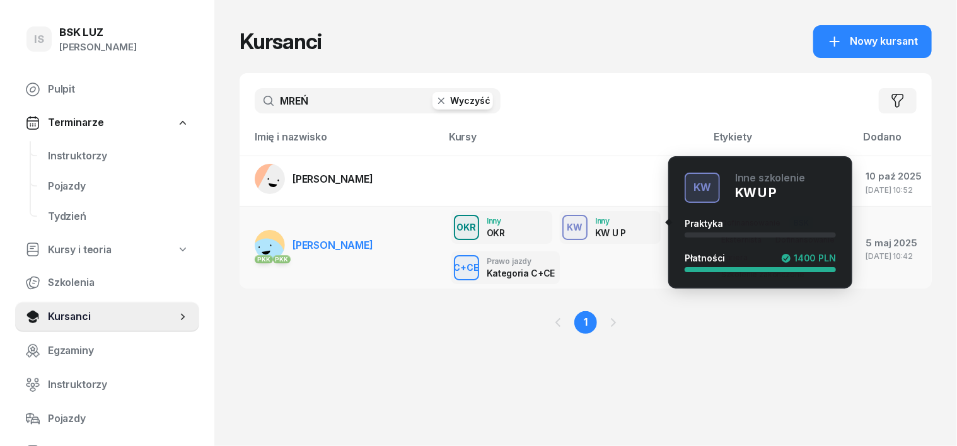
type input "MREŃ"
click at [562, 222] on div "KW" at bounding box center [575, 227] width 26 height 16
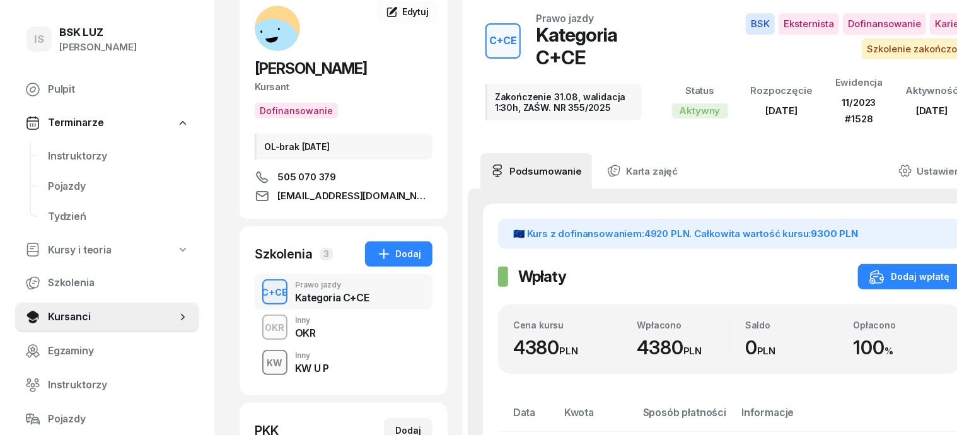
scroll to position [158, 0]
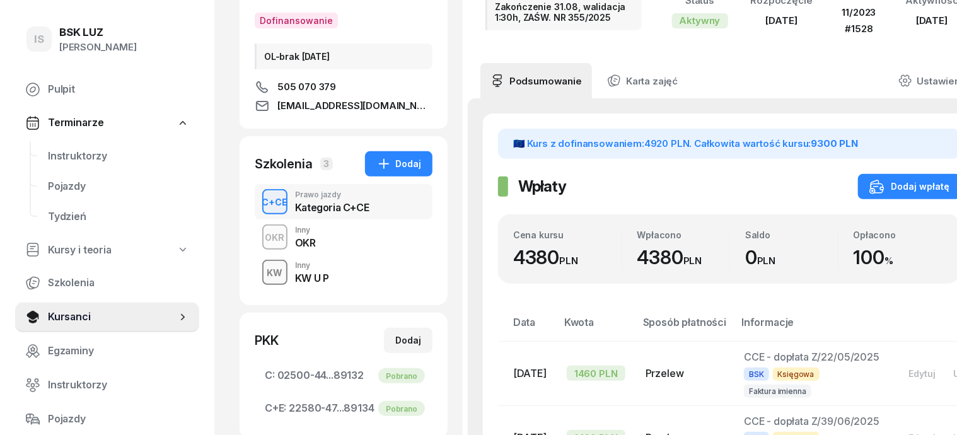
click at [262, 275] on div "KW" at bounding box center [275, 273] width 26 height 16
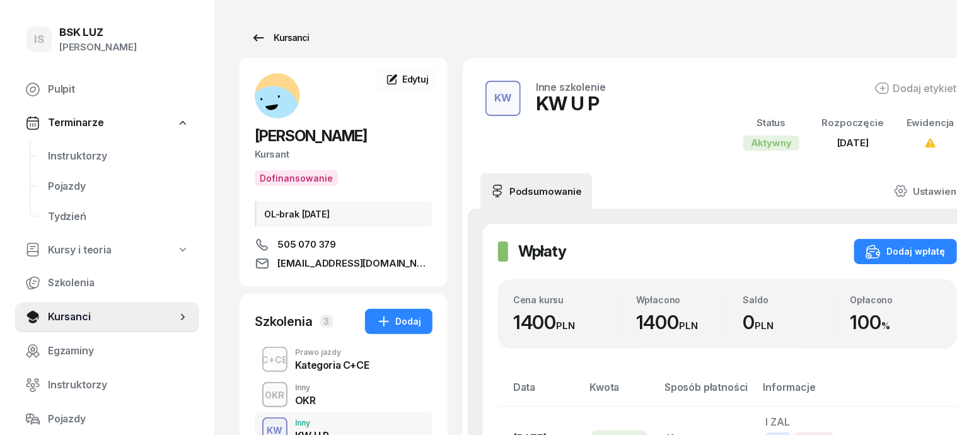
click at [258, 35] on div "Kursanci" at bounding box center [280, 37] width 58 height 15
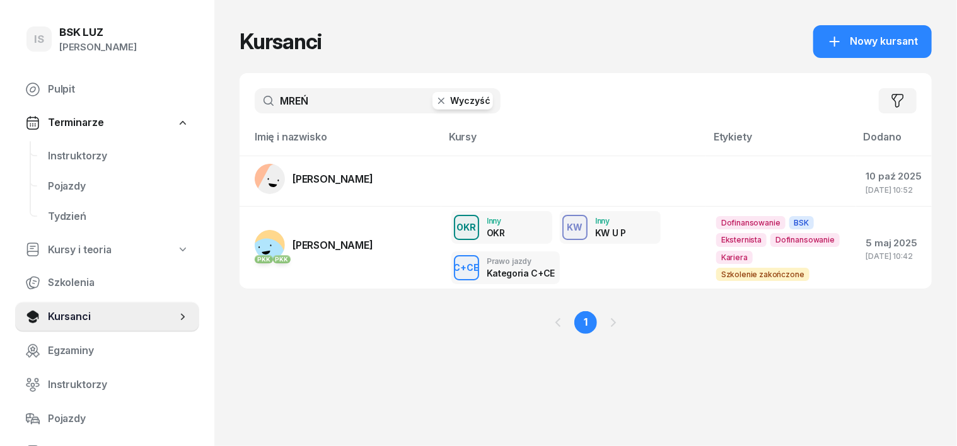
click at [435, 101] on icon "button" at bounding box center [441, 101] width 13 height 13
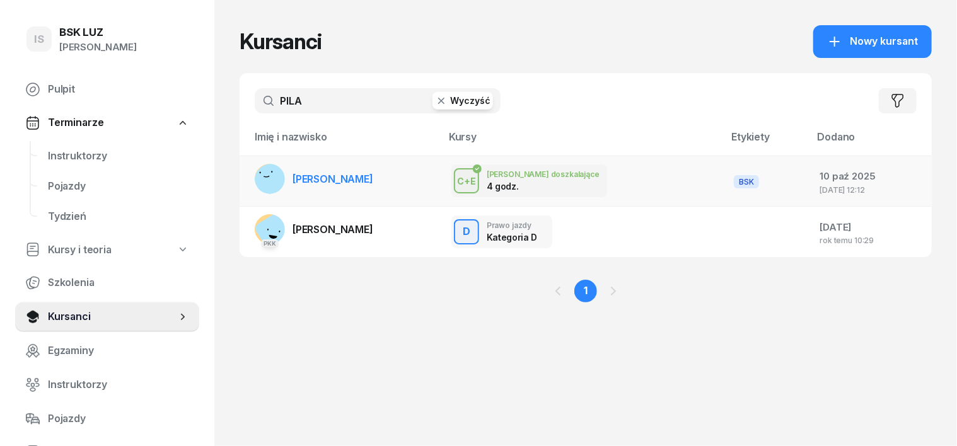
type input "PILA"
click at [253, 179] on rect at bounding box center [270, 180] width 35 height 35
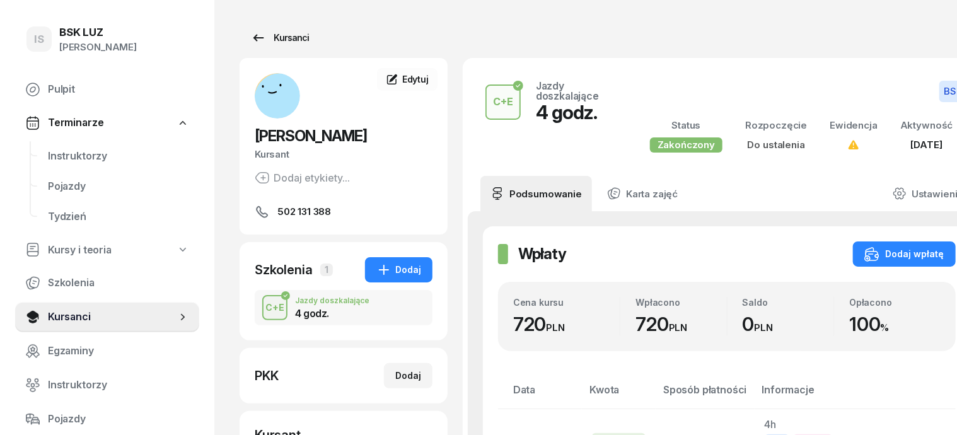
click at [262, 42] on div "Kursanci" at bounding box center [280, 37] width 58 height 15
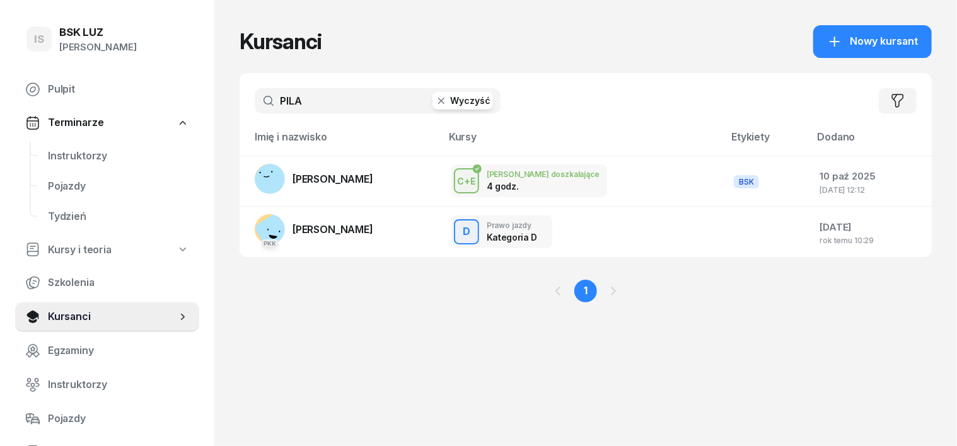
click at [438, 103] on icon "button" at bounding box center [441, 101] width 6 height 6
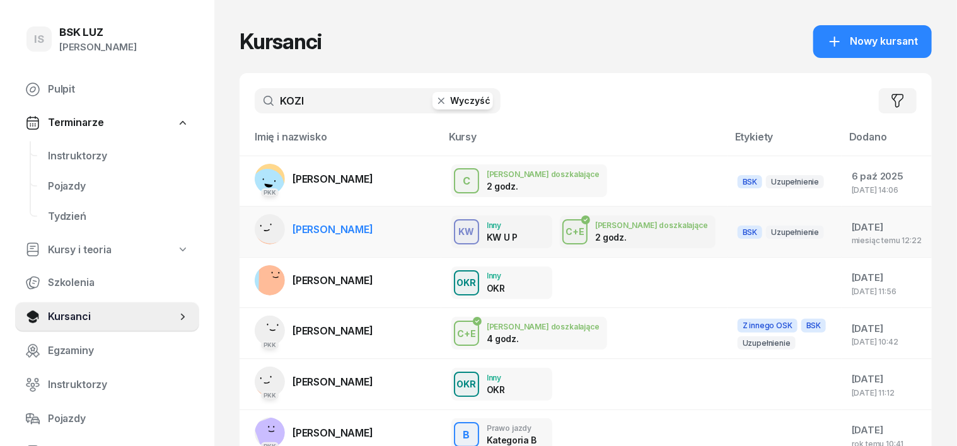
type input "KOZI"
click at [248, 227] on rect at bounding box center [270, 225] width 51 height 51
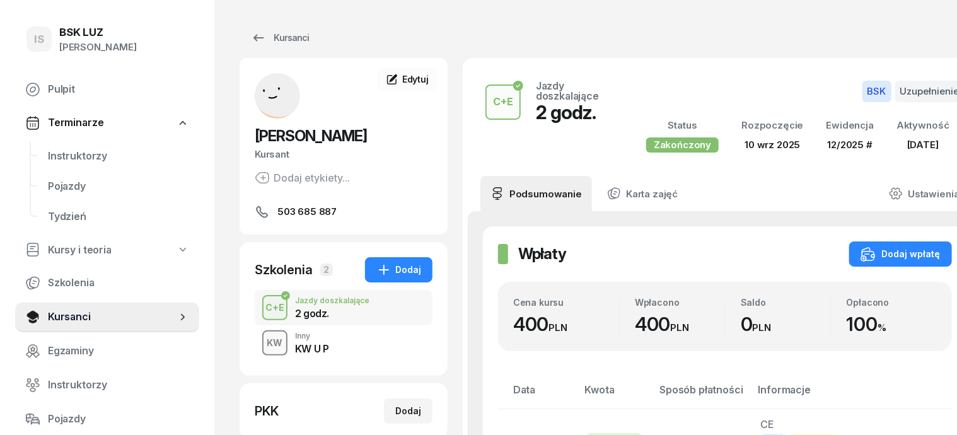
click at [262, 345] on div "KW" at bounding box center [275, 343] width 26 height 16
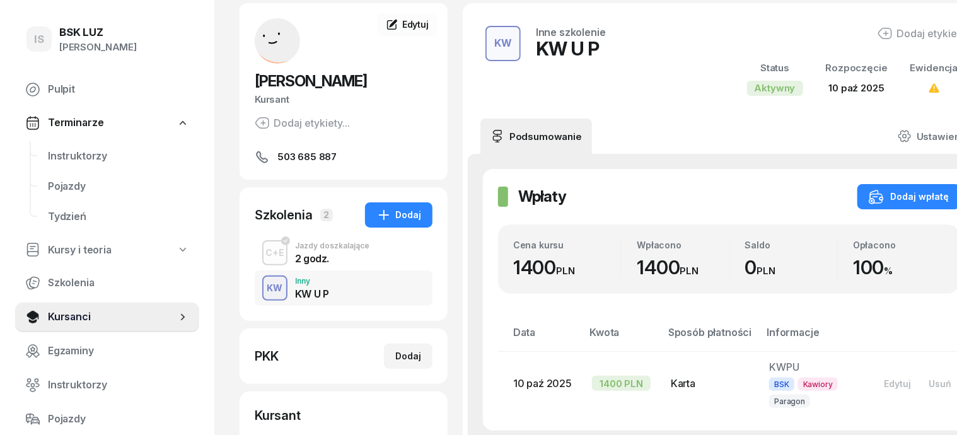
scroll to position [78, 0]
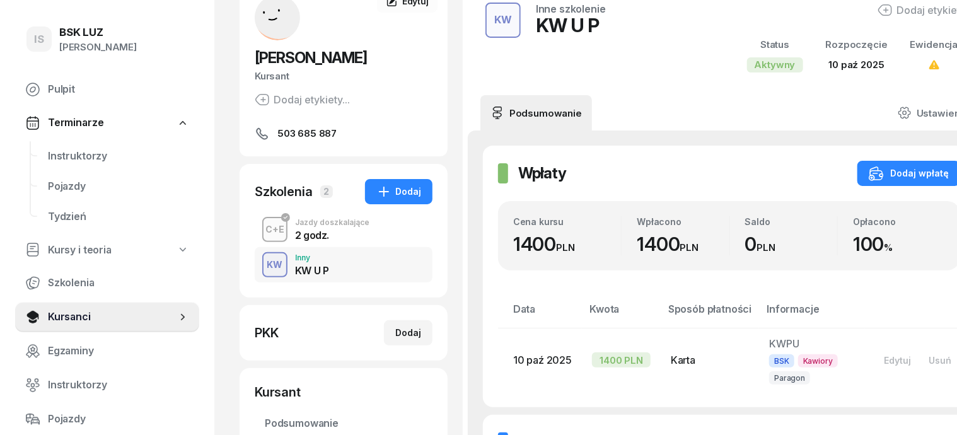
click at [260, 234] on div "C+E" at bounding box center [274, 229] width 29 height 16
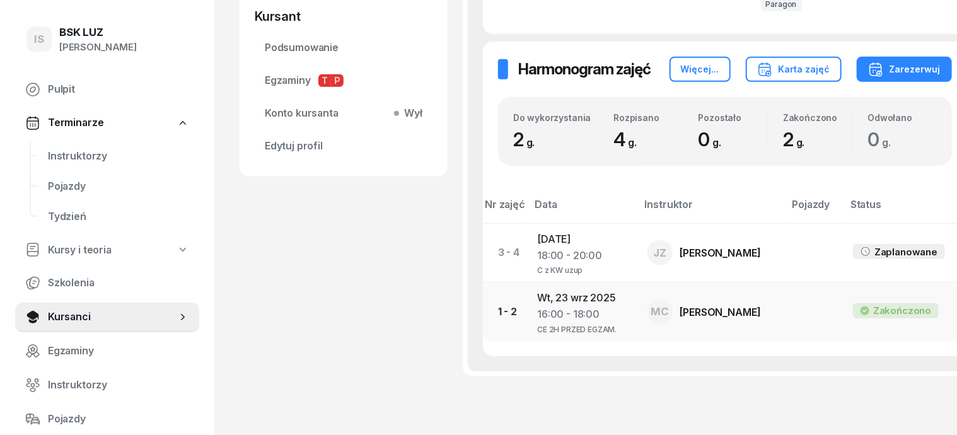
scroll to position [456, 0]
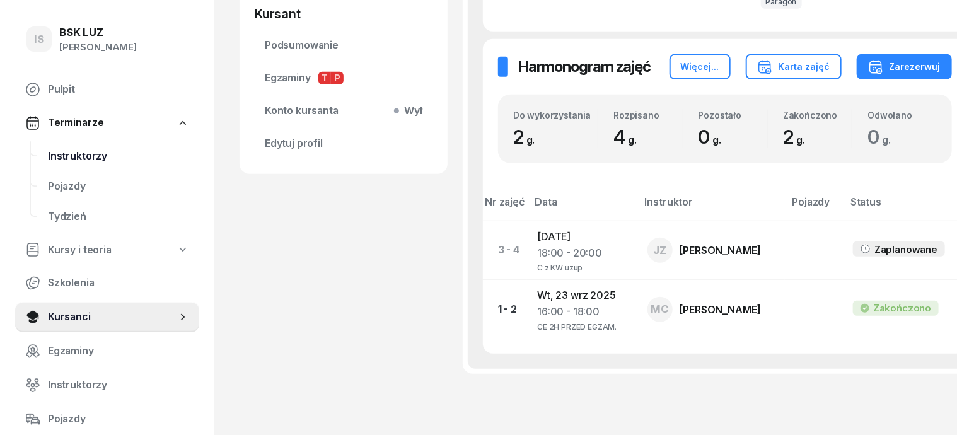
click at [90, 155] on span "Instruktorzy" at bounding box center [118, 156] width 141 height 16
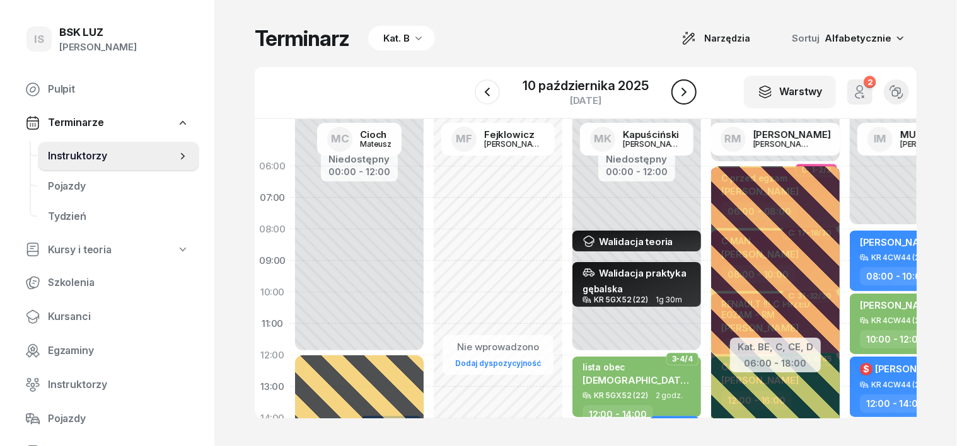
click at [682, 88] on icon "button" at bounding box center [684, 92] width 5 height 9
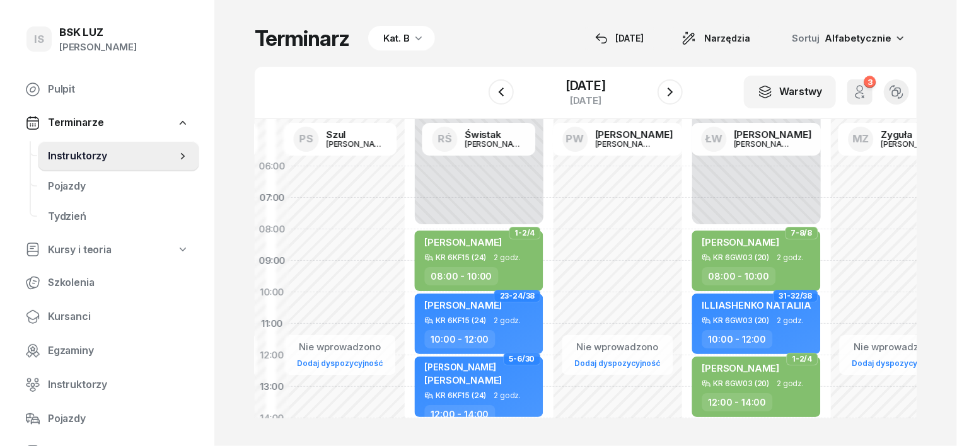
scroll to position [0, 1410]
